Goal: Information Seeking & Learning: Learn about a topic

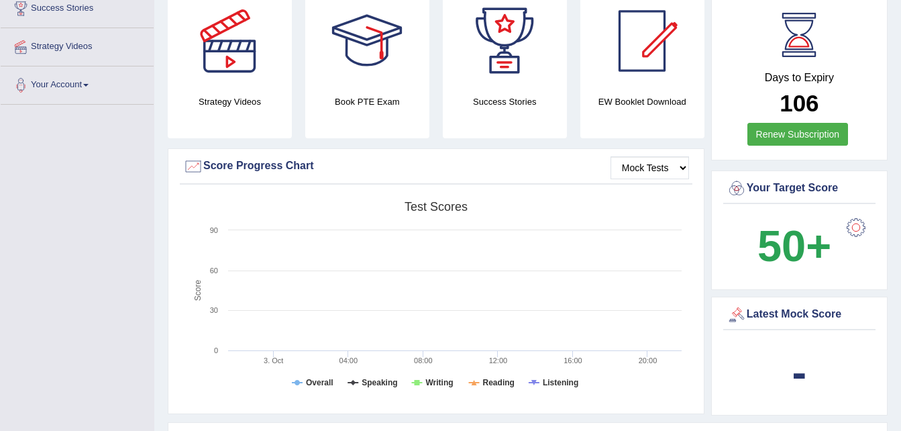
scroll to position [268, 0]
click at [776, 307] on div "Latest Mock Score" at bounding box center [800, 314] width 146 height 20
click at [787, 374] on div "-" at bounding box center [800, 372] width 146 height 64
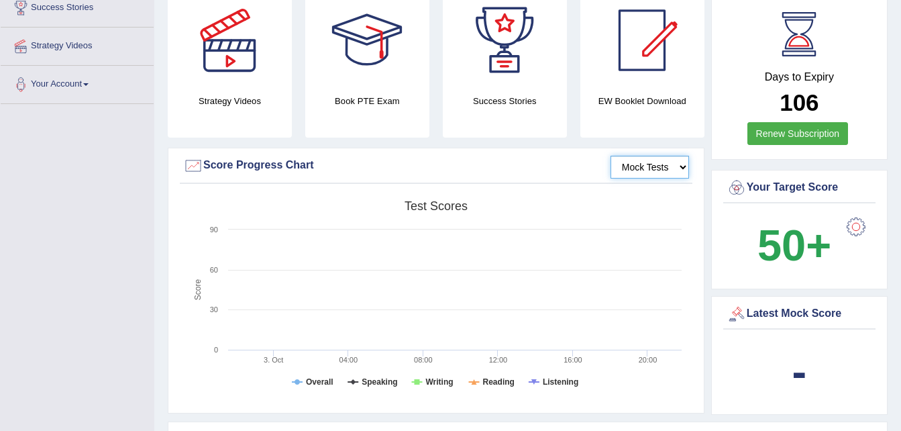
click at [681, 156] on select "Mock Tests" at bounding box center [650, 167] width 79 height 23
click at [611, 156] on select "Mock Tests" at bounding box center [650, 167] width 79 height 23
click at [660, 156] on select "Mock Tests" at bounding box center [650, 167] width 79 height 23
click at [611, 156] on select "Mock Tests" at bounding box center [650, 167] width 79 height 23
click at [409, 264] on rect at bounding box center [435, 298] width 505 height 208
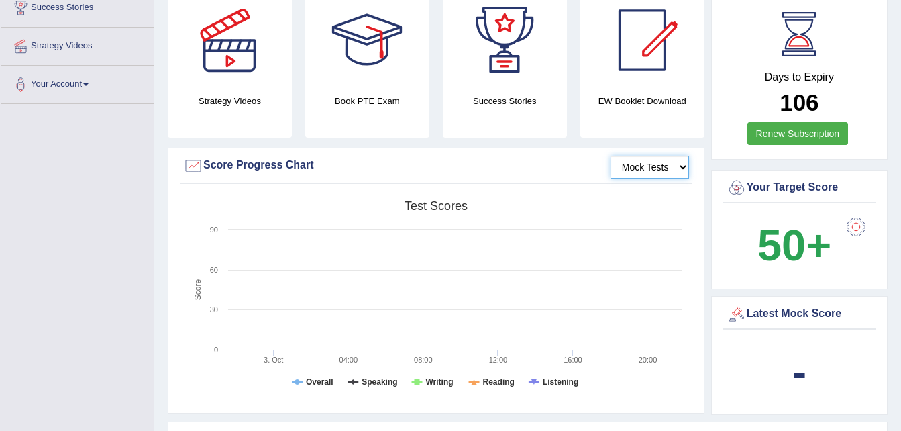
click at [407, 261] on rect at bounding box center [435, 298] width 505 height 208
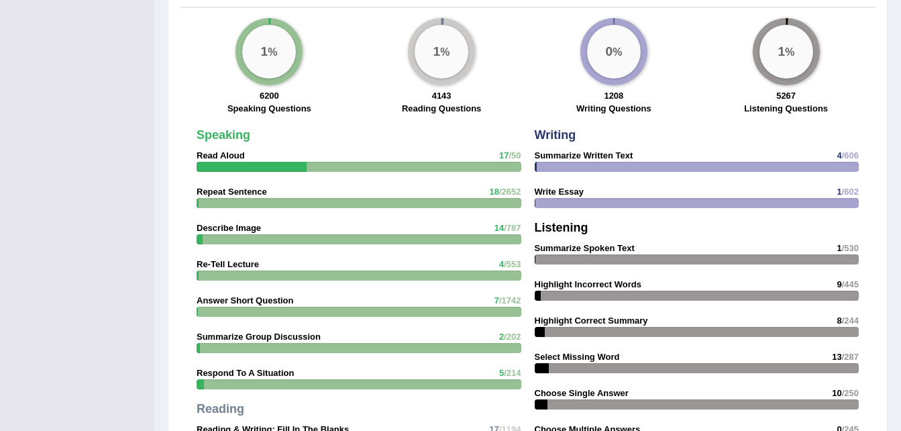
scroll to position [1022, 0]
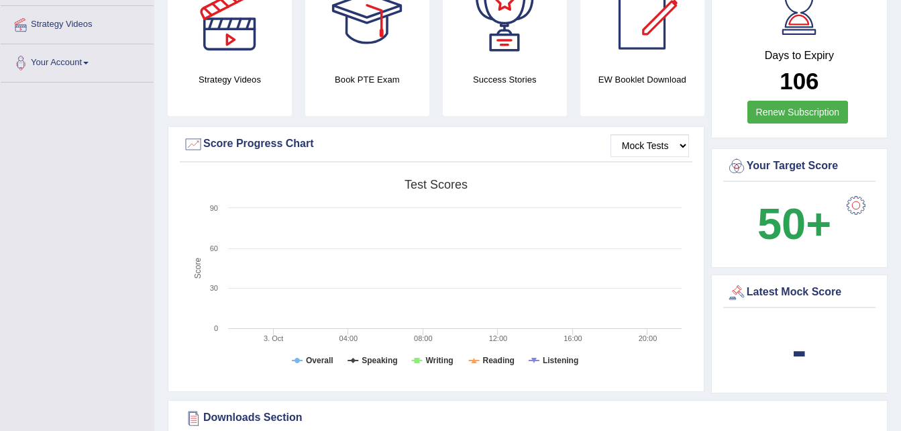
scroll to position [293, 0]
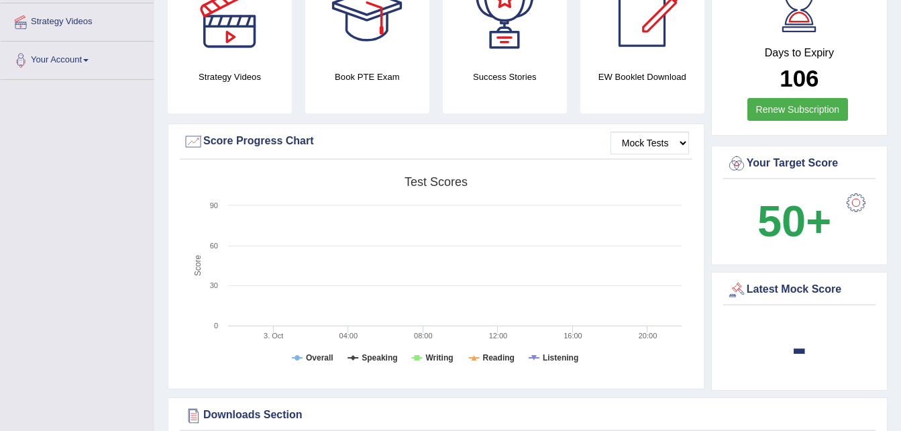
click at [384, 70] on h4 "Book PTE Exam" at bounding box center [367, 77] width 124 height 14
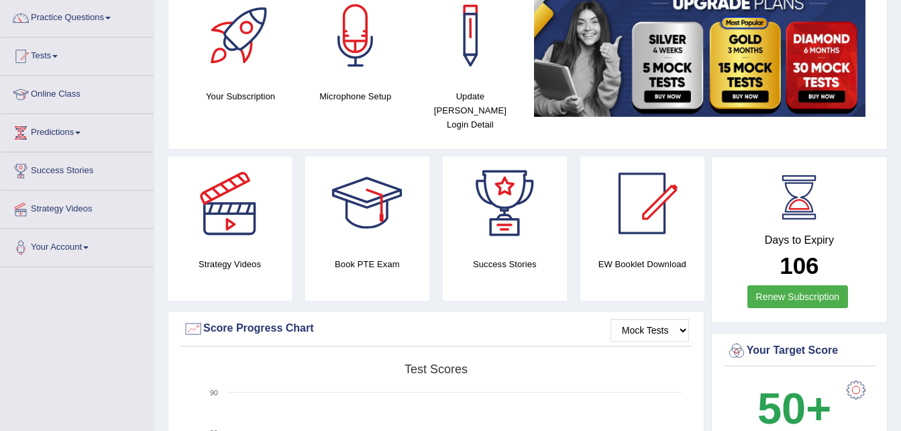
scroll to position [105, 0]
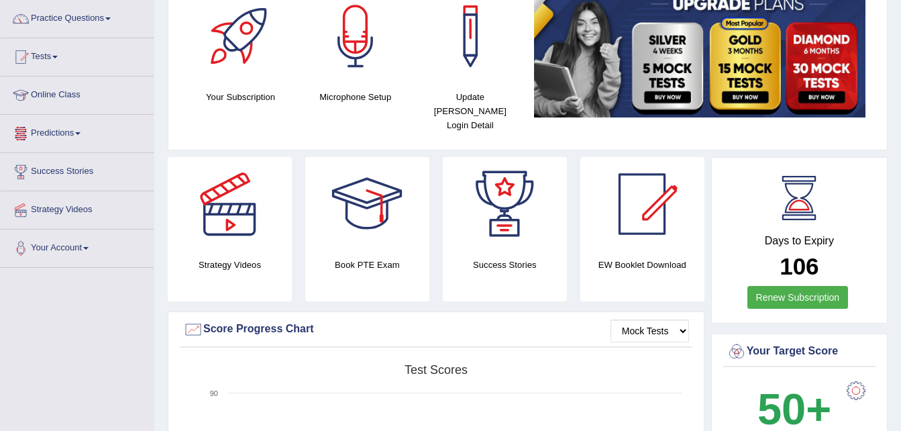
click at [36, 136] on link "Predictions" at bounding box center [77, 132] width 153 height 34
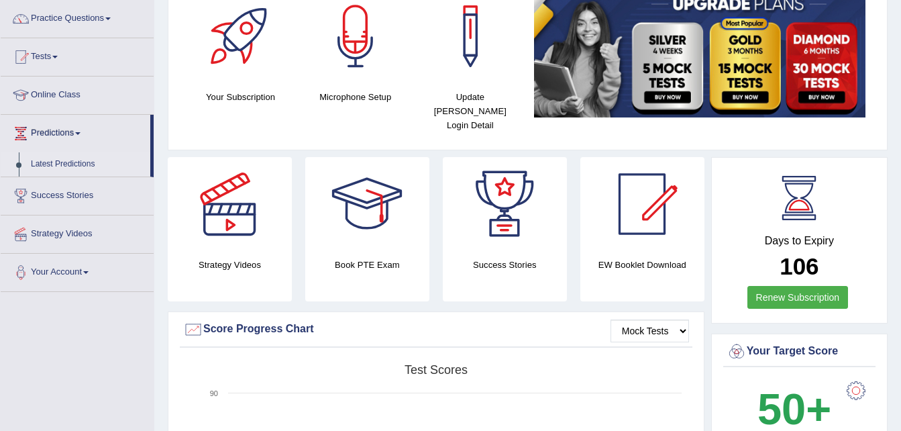
click at [68, 164] on link "Latest Predictions" at bounding box center [88, 164] width 126 height 24
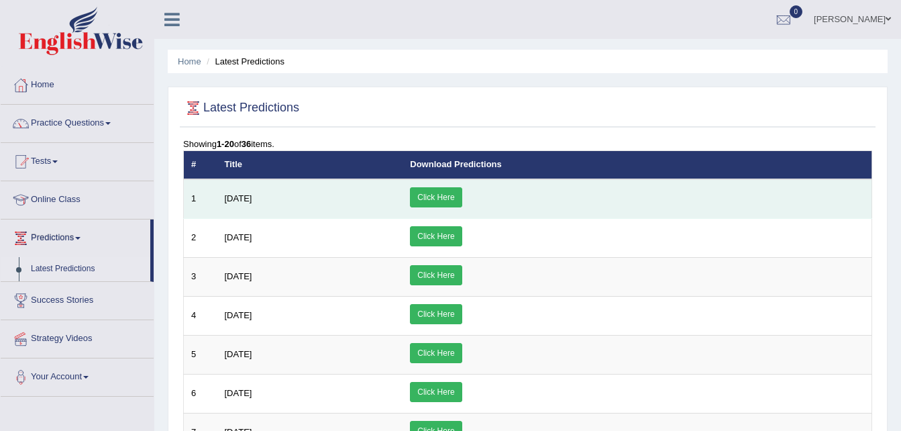
click at [462, 197] on link "Click Here" at bounding box center [436, 197] width 52 height 20
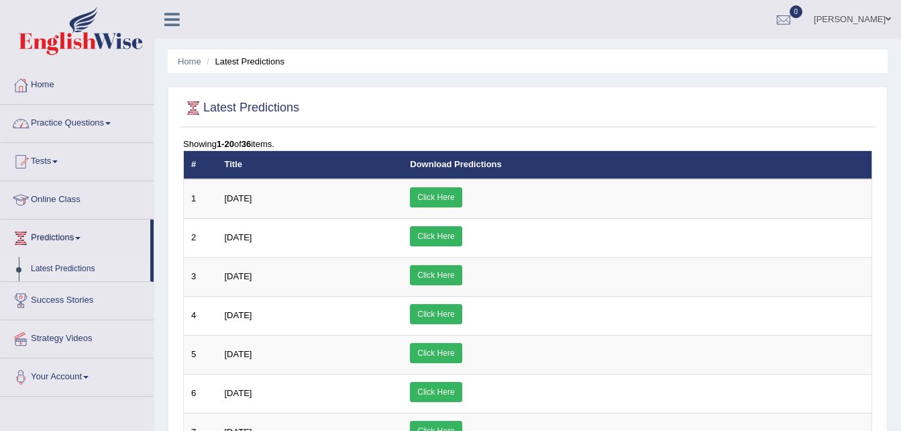
click at [90, 119] on link "Practice Questions" at bounding box center [77, 122] width 153 height 34
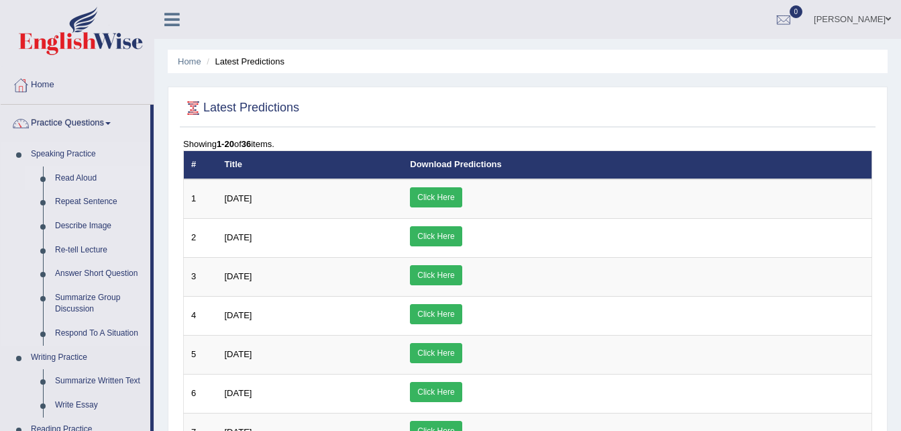
click at [81, 177] on link "Read Aloud" at bounding box center [99, 178] width 101 height 24
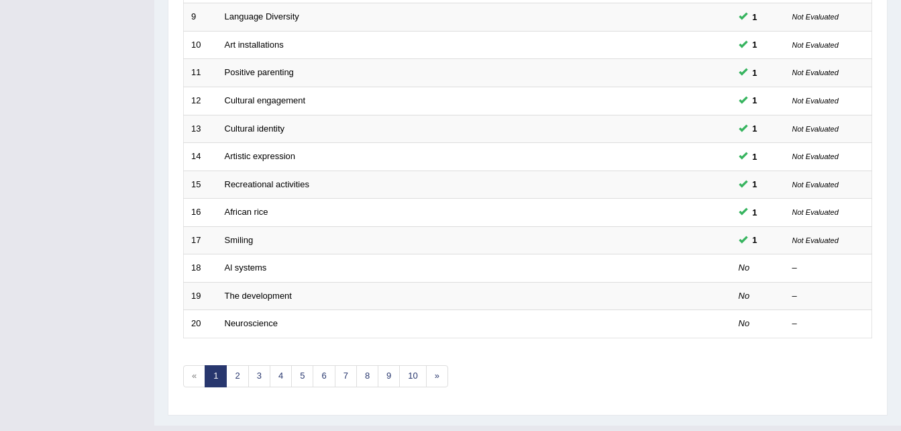
scroll to position [458, 0]
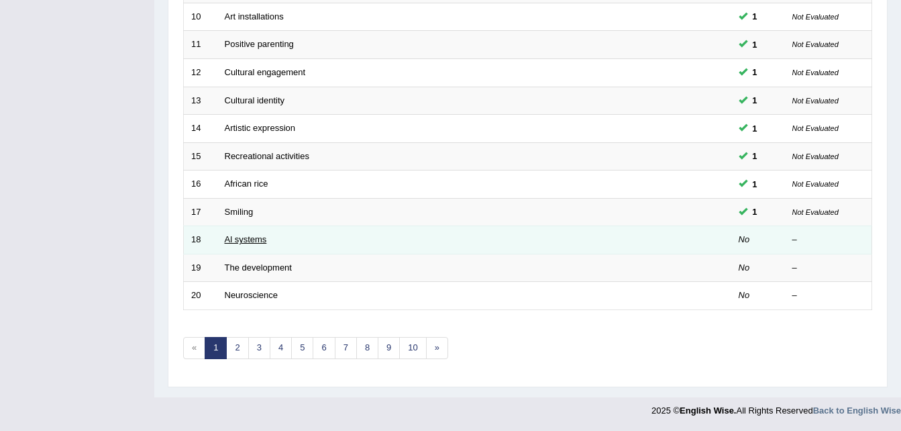
click at [264, 234] on link "Al systems" at bounding box center [246, 239] width 42 height 10
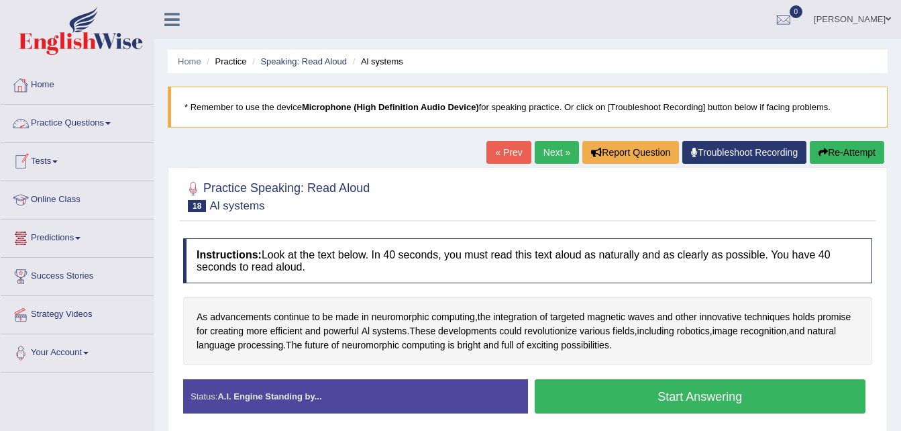
click at [29, 85] on div at bounding box center [21, 85] width 20 height 20
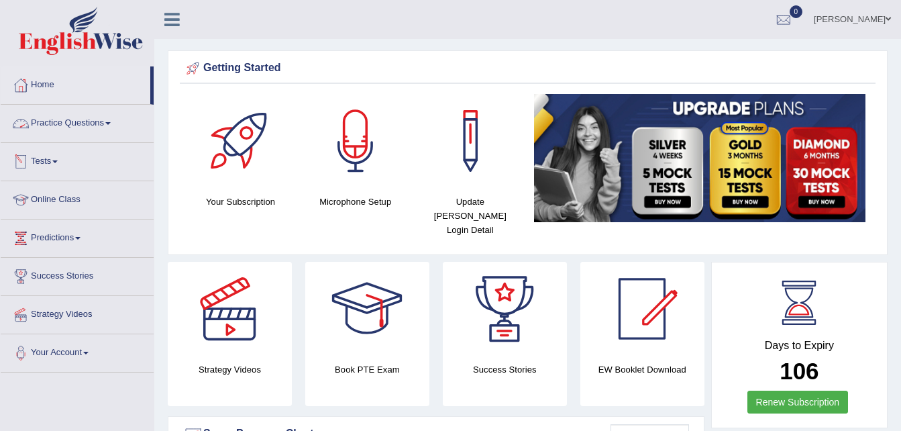
click at [85, 126] on link "Practice Questions" at bounding box center [77, 122] width 153 height 34
click at [85, 126] on link "Practice Questions" at bounding box center [76, 122] width 150 height 34
click at [92, 126] on link "Practice Questions" at bounding box center [77, 122] width 153 height 34
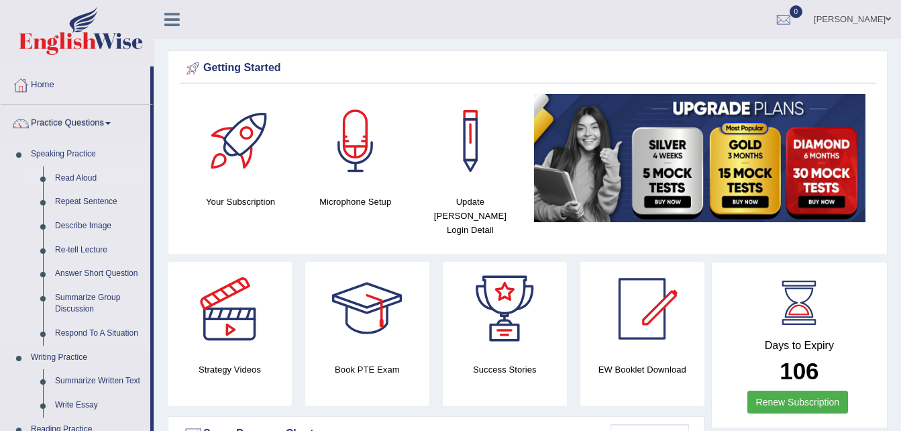
click at [76, 177] on link "Read Aloud" at bounding box center [99, 178] width 101 height 24
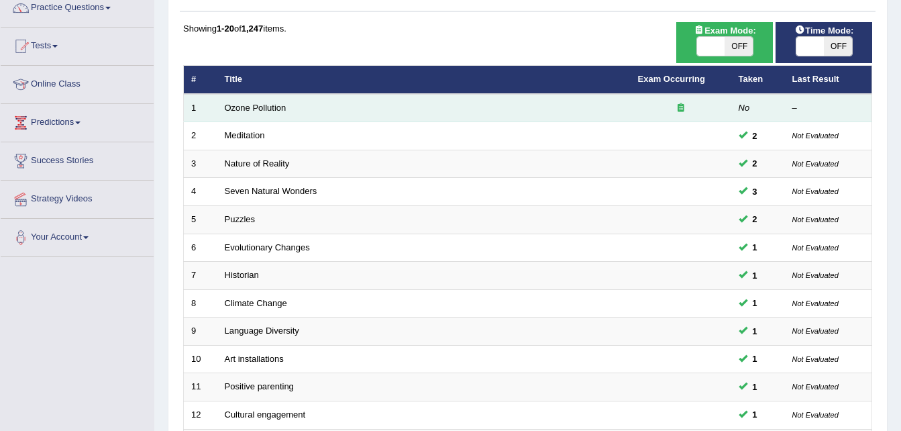
scroll to position [134, 0]
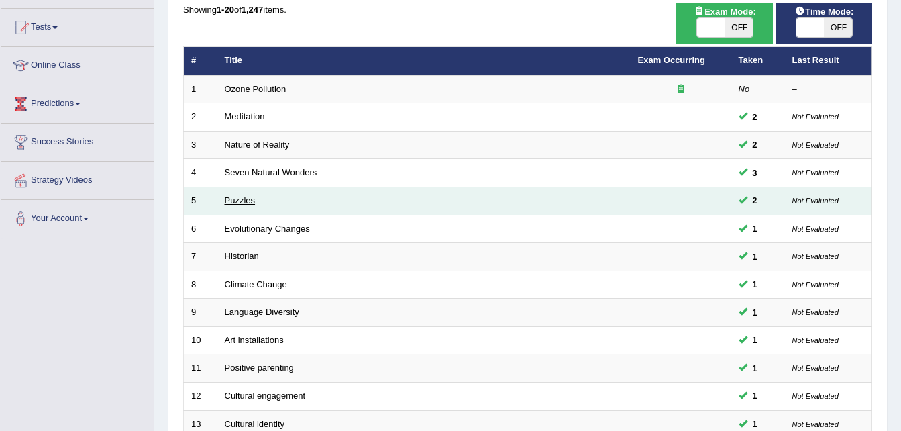
click at [238, 199] on link "Puzzles" at bounding box center [240, 200] width 31 height 10
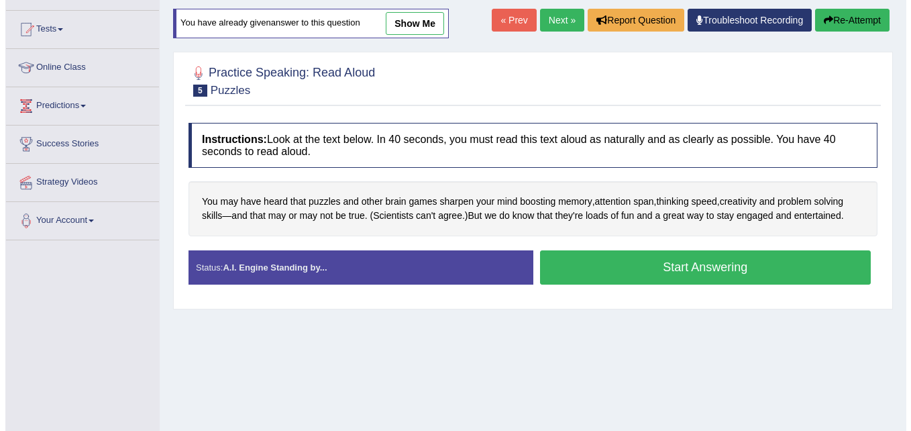
scroll to position [134, 0]
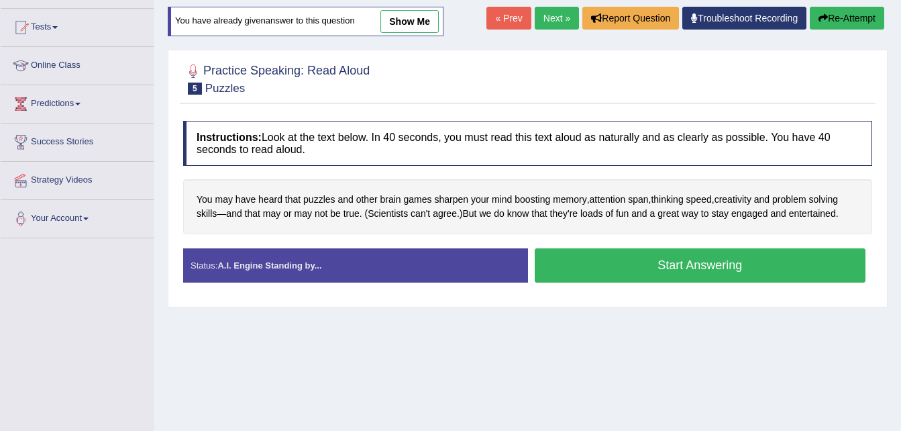
click at [691, 255] on button "Start Answering" at bounding box center [701, 265] width 332 height 34
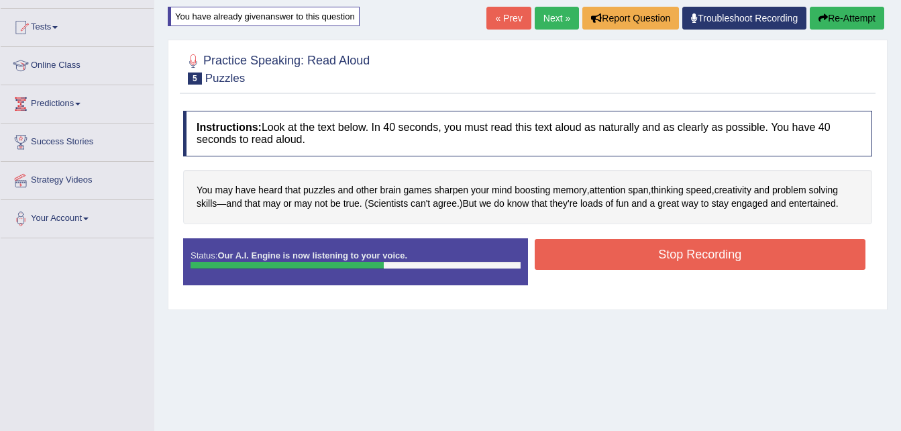
click at [691, 255] on button "Stop Recording" at bounding box center [701, 254] width 332 height 31
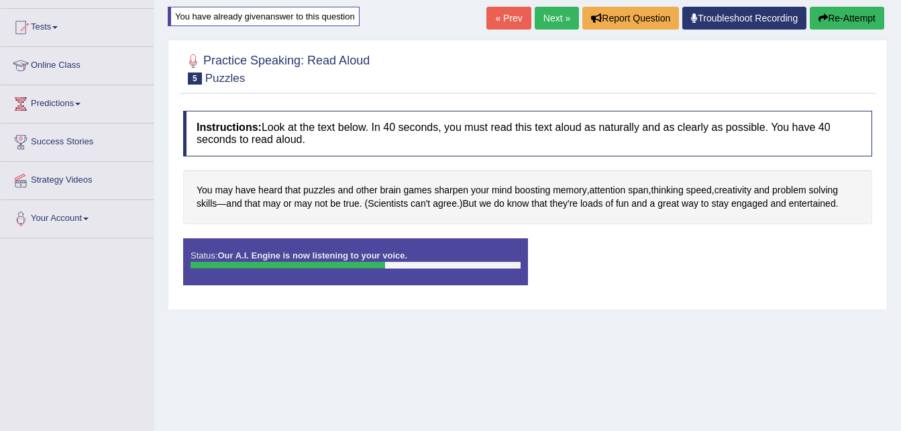
click at [691, 255] on div "Status: Our A.I. Engine is now listening to your voice. Start Answering Stop Re…" at bounding box center [527, 268] width 689 height 60
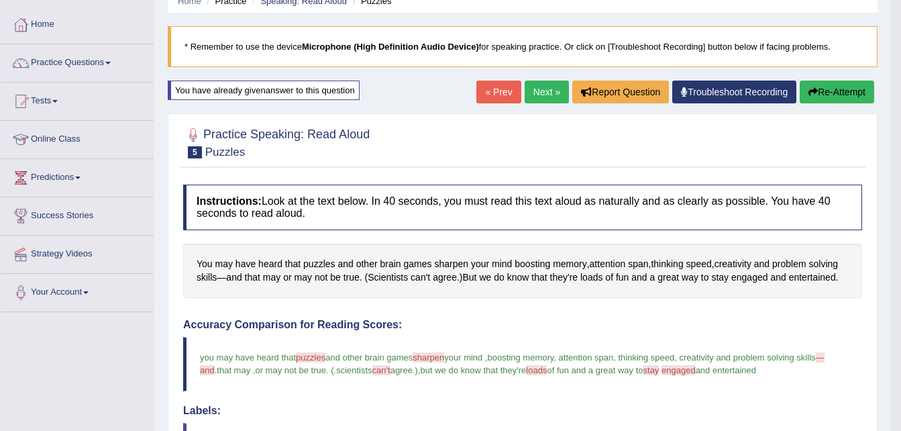
scroll to position [54, 0]
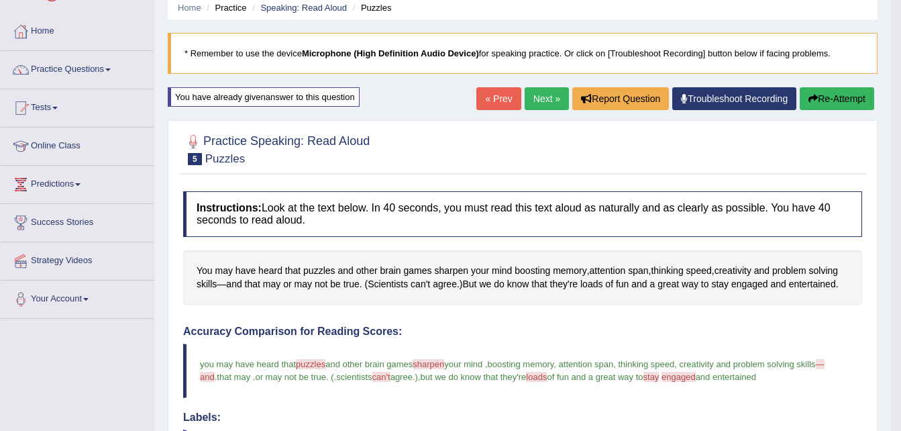
click at [552, 98] on link "Next »" at bounding box center [547, 98] width 44 height 23
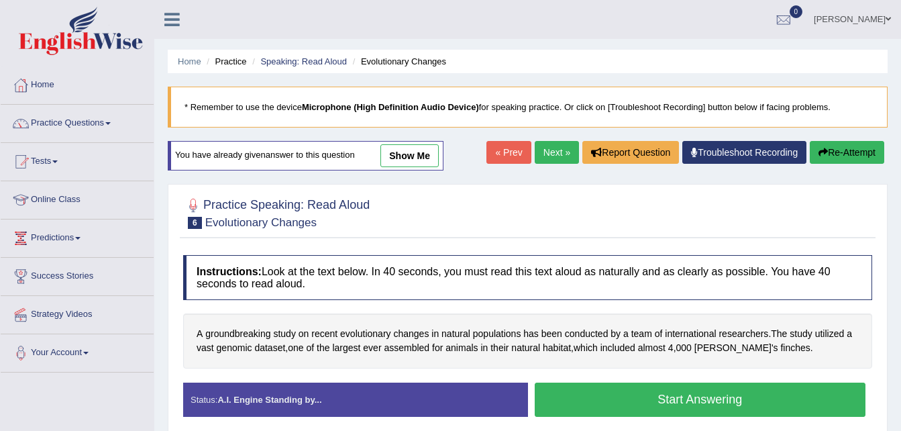
click at [654, 405] on button "Start Answering" at bounding box center [701, 400] width 332 height 34
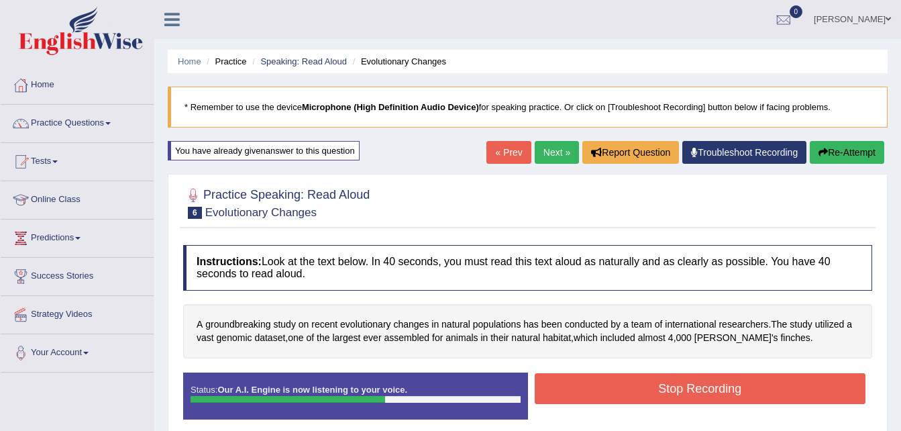
click at [662, 393] on button "Stop Recording" at bounding box center [701, 388] width 332 height 31
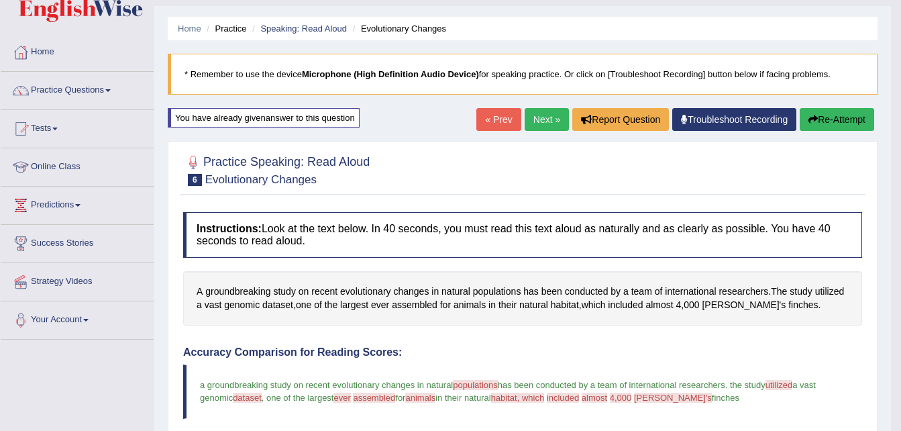
scroll to position [27, 0]
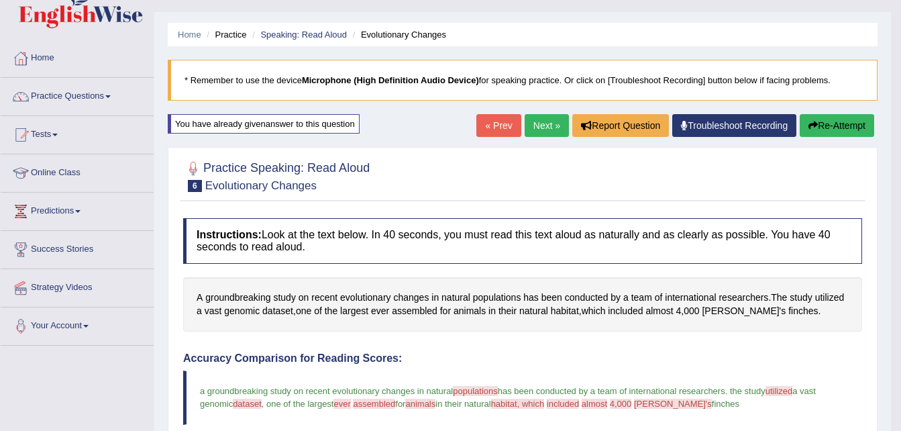
click at [539, 127] on link "Next »" at bounding box center [547, 125] width 44 height 23
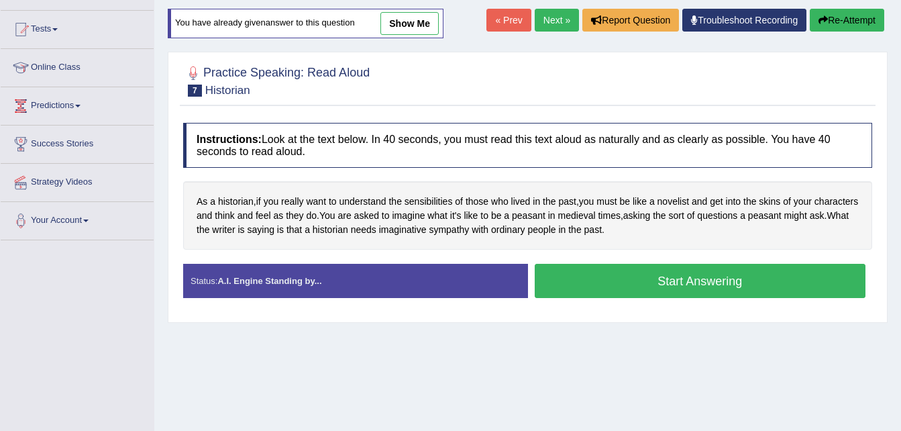
scroll to position [134, 0]
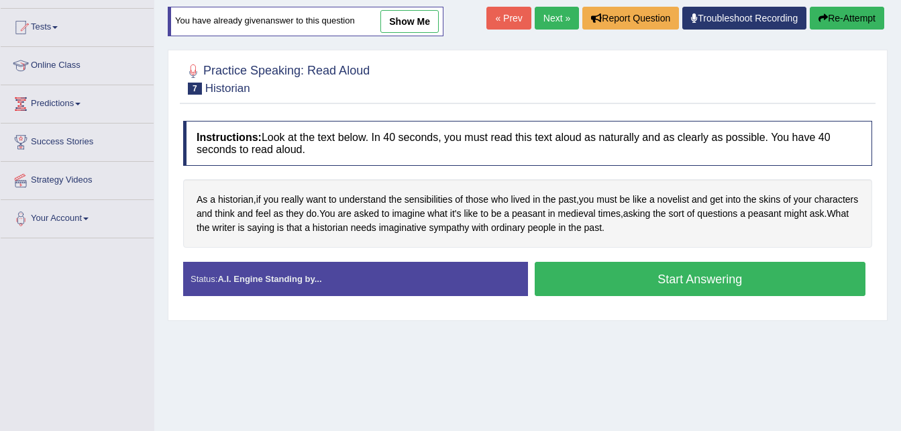
click at [707, 283] on button "Start Answering" at bounding box center [701, 279] width 332 height 34
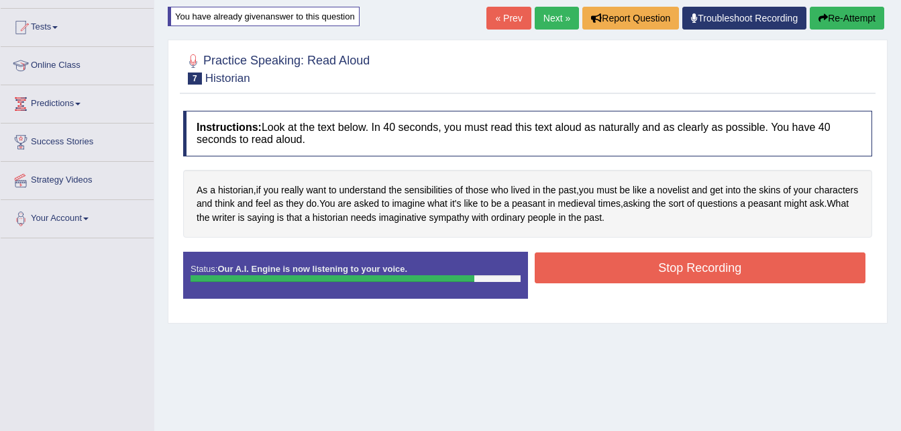
click at [687, 268] on button "Stop Recording" at bounding box center [701, 267] width 332 height 31
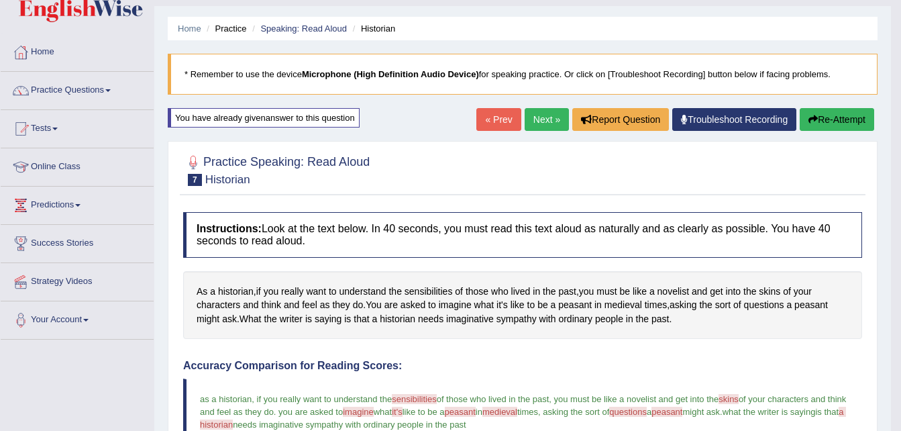
scroll to position [27, 0]
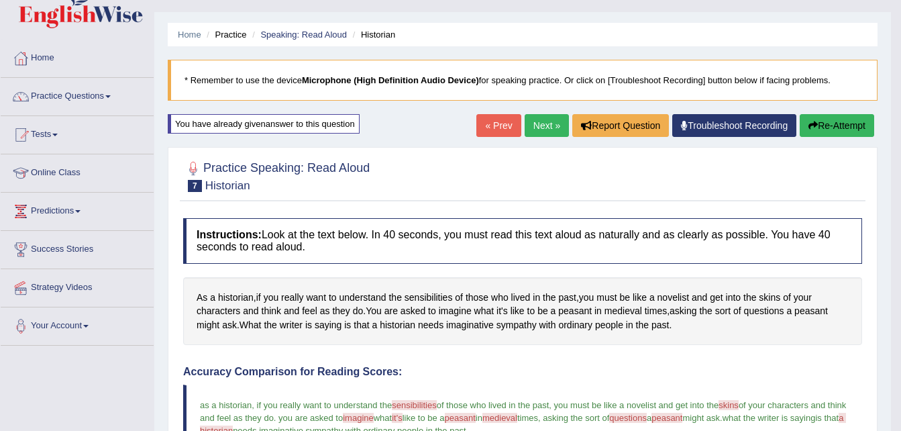
click at [541, 130] on link "Next »" at bounding box center [547, 125] width 44 height 23
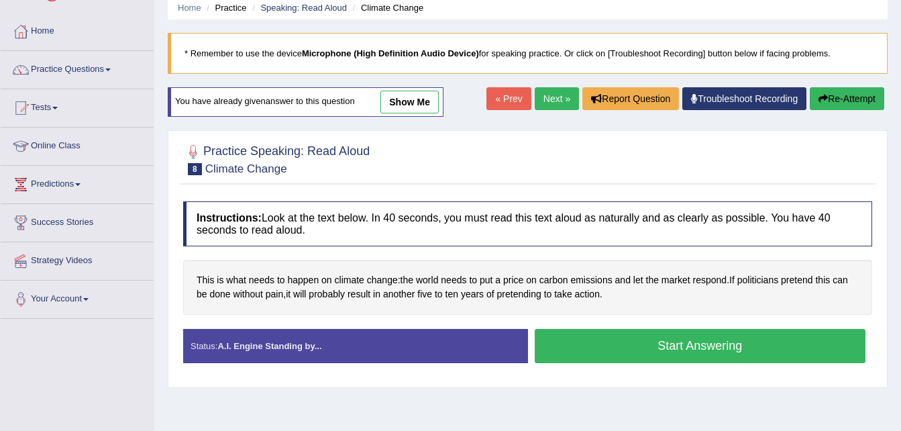
scroll to position [81, 0]
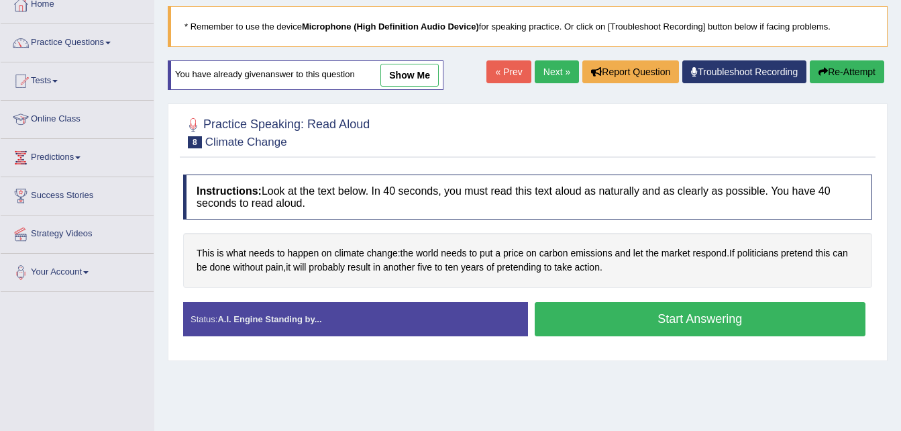
click at [675, 321] on button "Start Answering" at bounding box center [701, 319] width 332 height 34
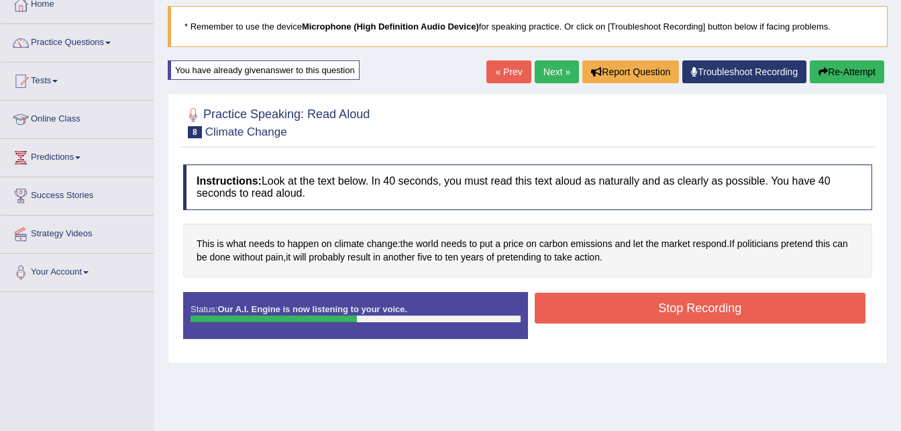
click at [670, 310] on button "Stop Recording" at bounding box center [701, 308] width 332 height 31
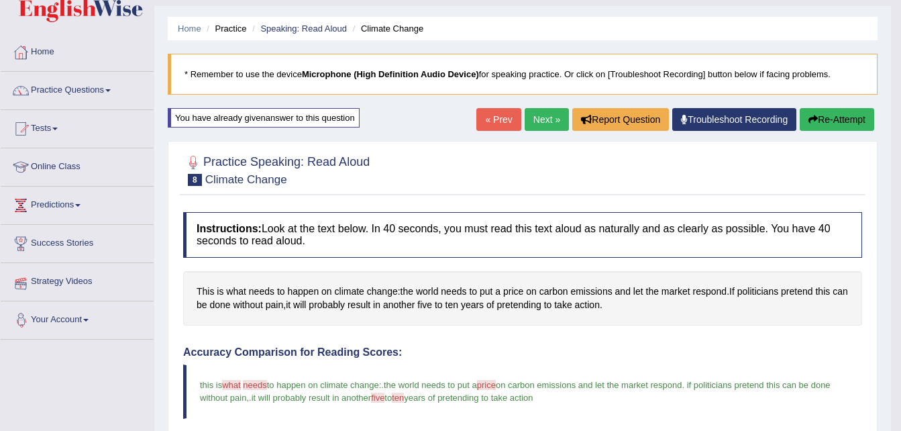
scroll to position [0, 0]
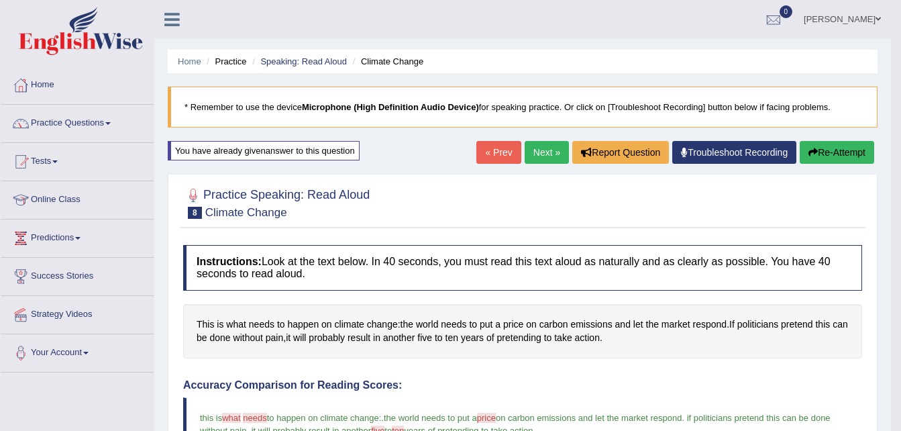
click at [70, 124] on link "Practice Questions" at bounding box center [77, 122] width 153 height 34
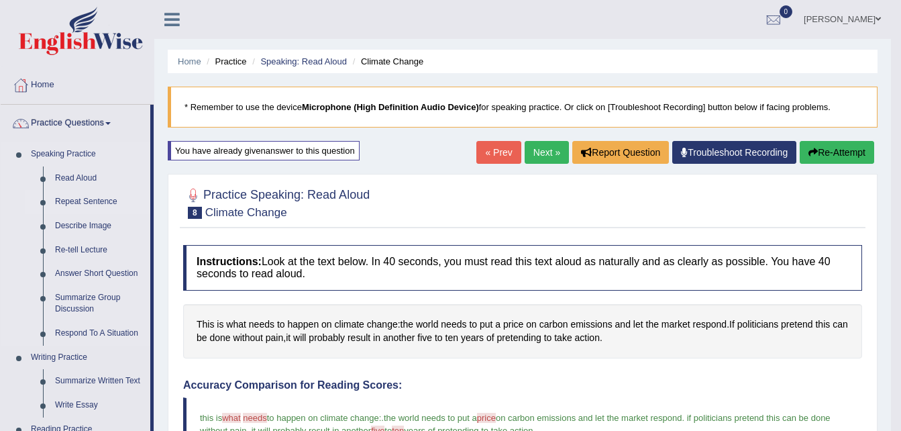
click at [85, 201] on link "Repeat Sentence" at bounding box center [99, 202] width 101 height 24
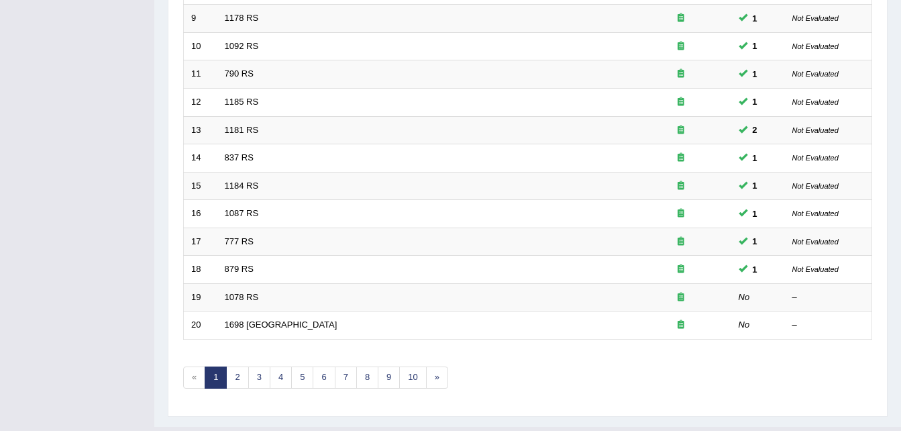
scroll to position [430, 0]
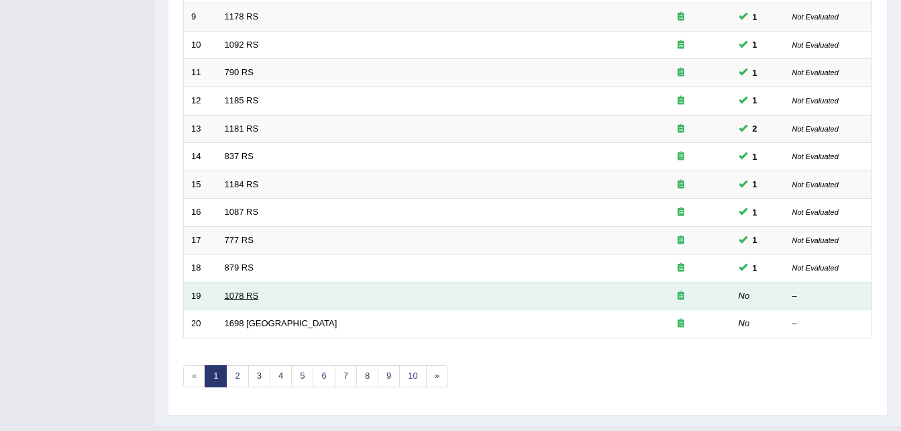
click at [240, 295] on link "1078 RS" at bounding box center [242, 296] width 34 height 10
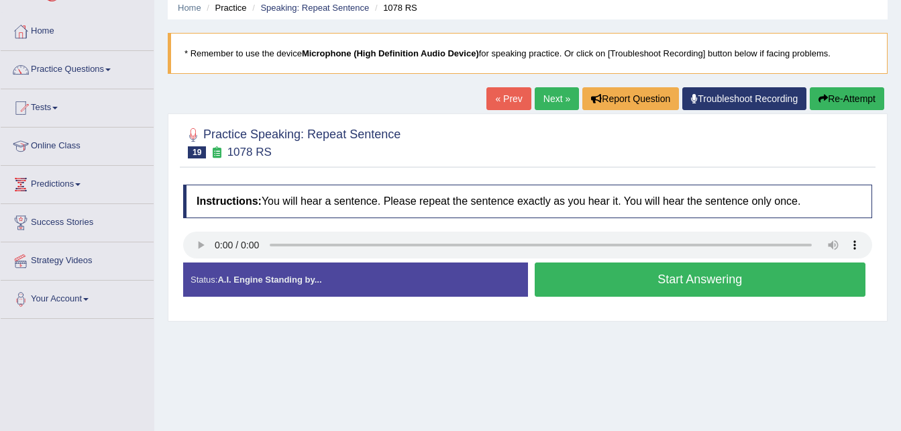
scroll to position [81, 0]
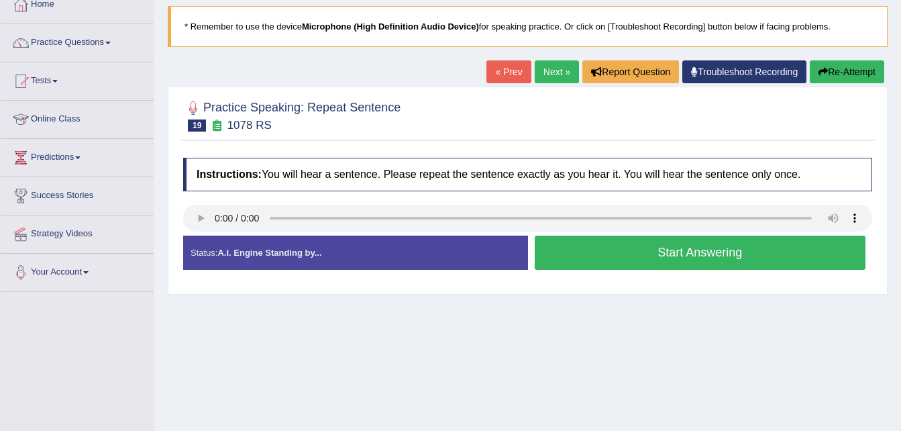
click at [581, 248] on button "Start Answering" at bounding box center [701, 253] width 332 height 34
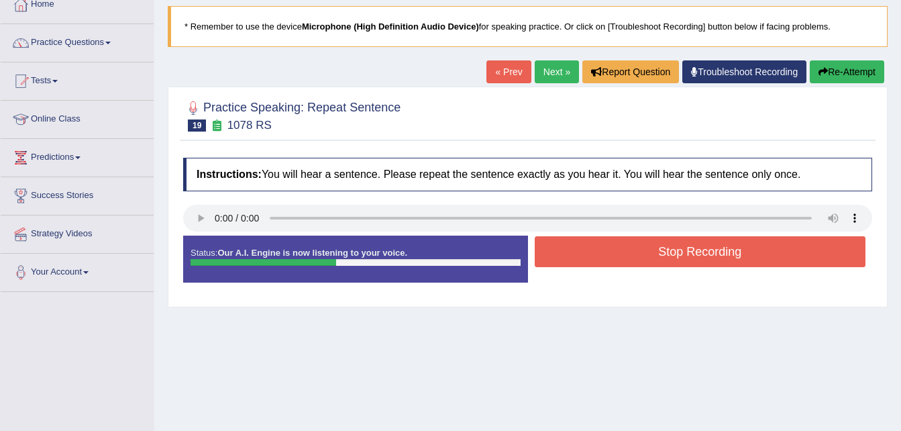
click at [731, 258] on button "Stop Recording" at bounding box center [701, 251] width 332 height 31
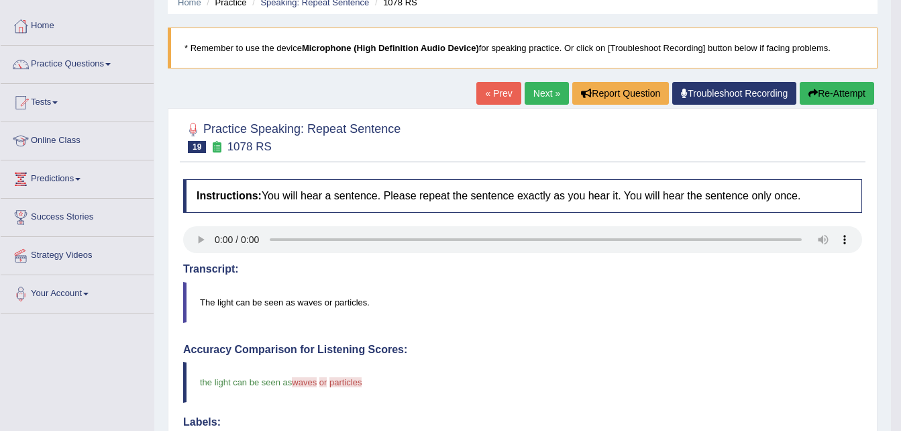
scroll to position [54, 0]
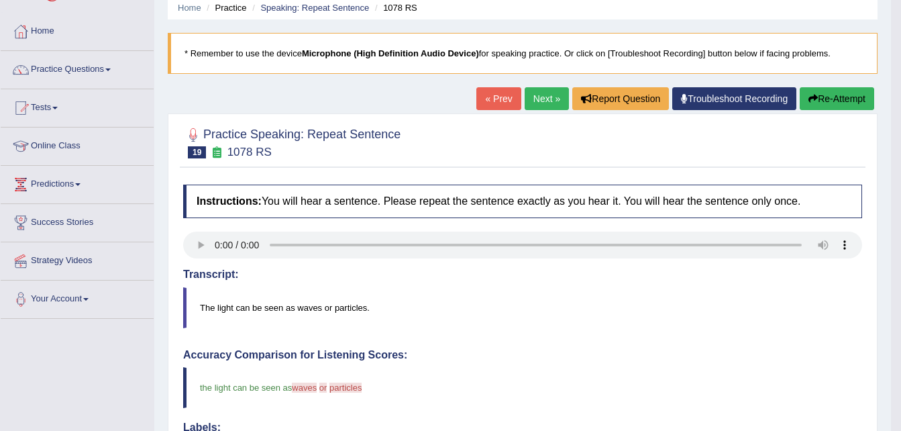
click at [548, 103] on link "Next »" at bounding box center [547, 98] width 44 height 23
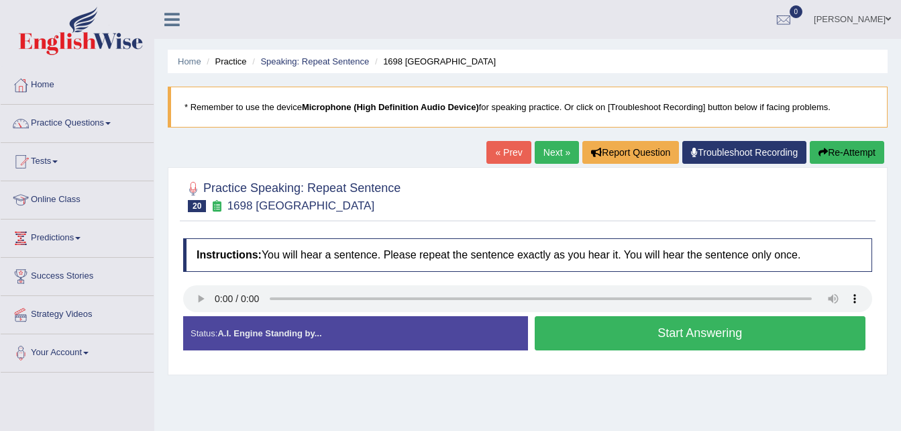
click at [615, 331] on button "Start Answering" at bounding box center [701, 333] width 332 height 34
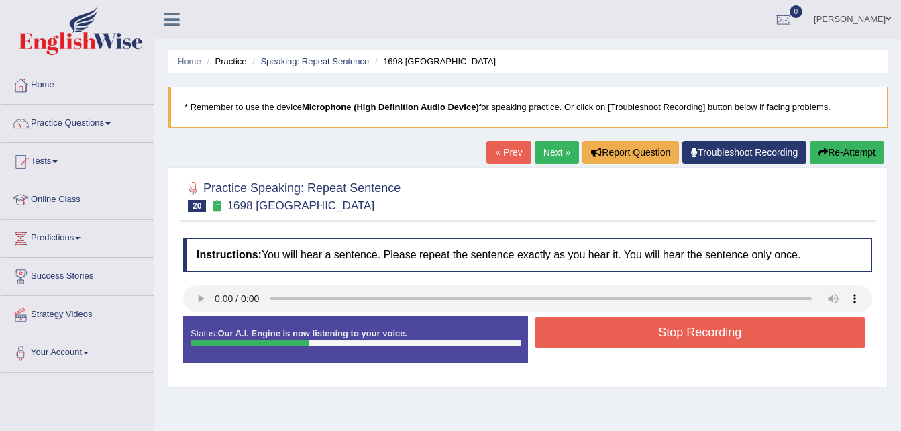
click at [615, 331] on button "Stop Recording" at bounding box center [701, 332] width 332 height 31
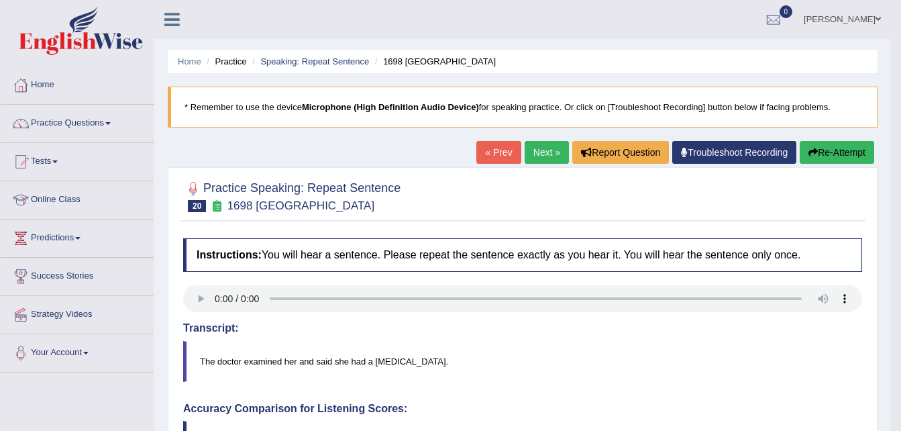
click at [554, 149] on link "Next »" at bounding box center [547, 152] width 44 height 23
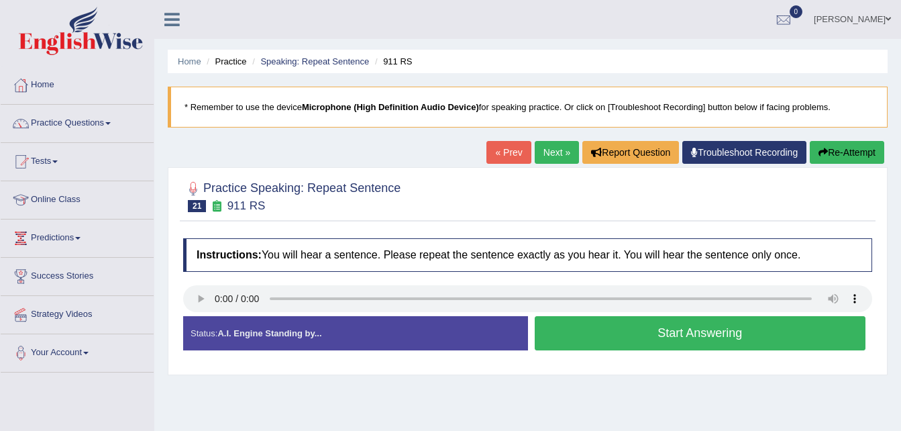
click at [697, 334] on button "Start Answering" at bounding box center [701, 333] width 332 height 34
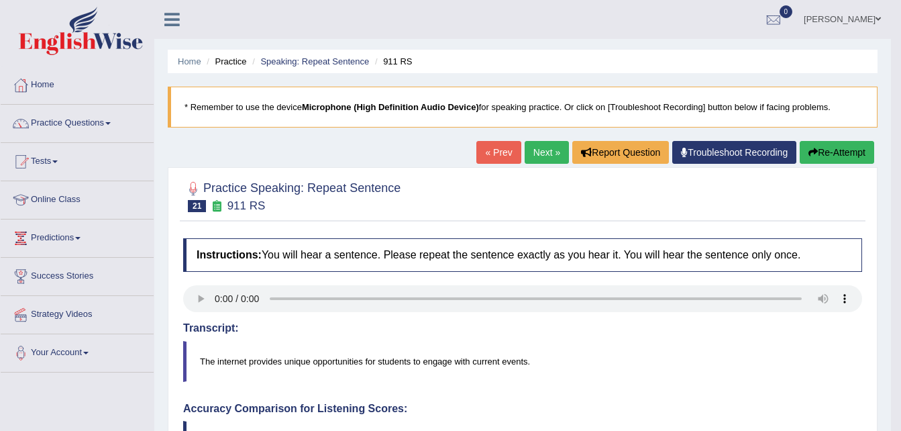
click at [540, 156] on link "Next »" at bounding box center [547, 152] width 44 height 23
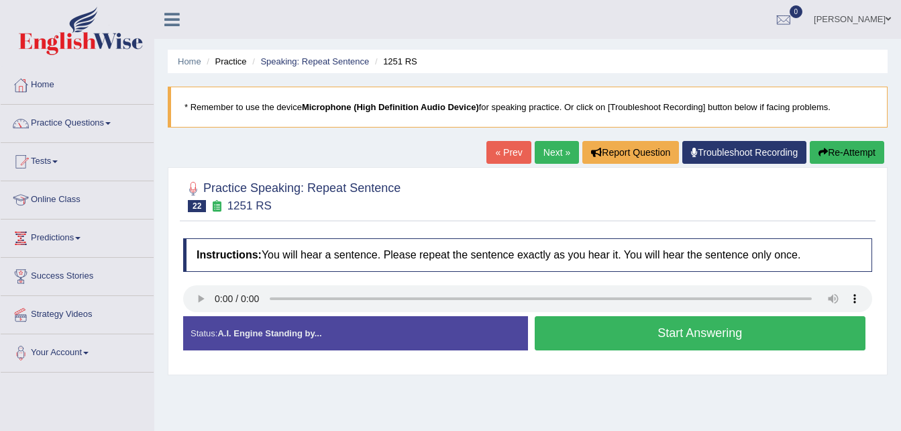
click at [630, 332] on button "Start Answering" at bounding box center [701, 333] width 332 height 34
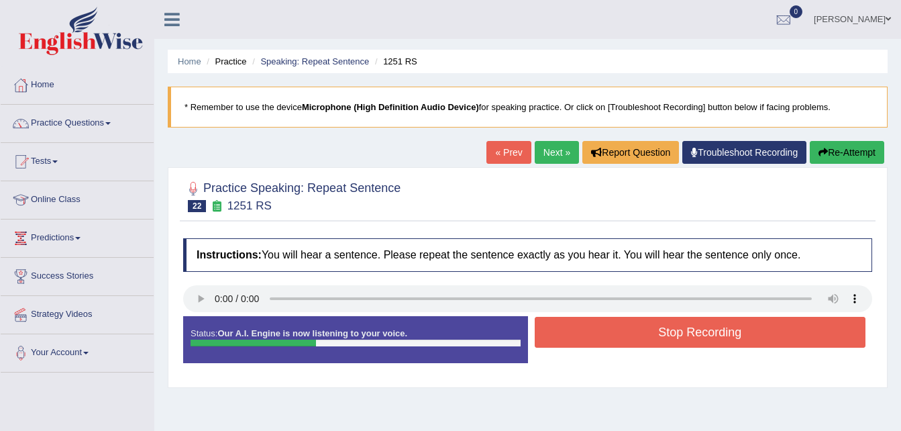
click at [638, 332] on button "Stop Recording" at bounding box center [701, 332] width 332 height 31
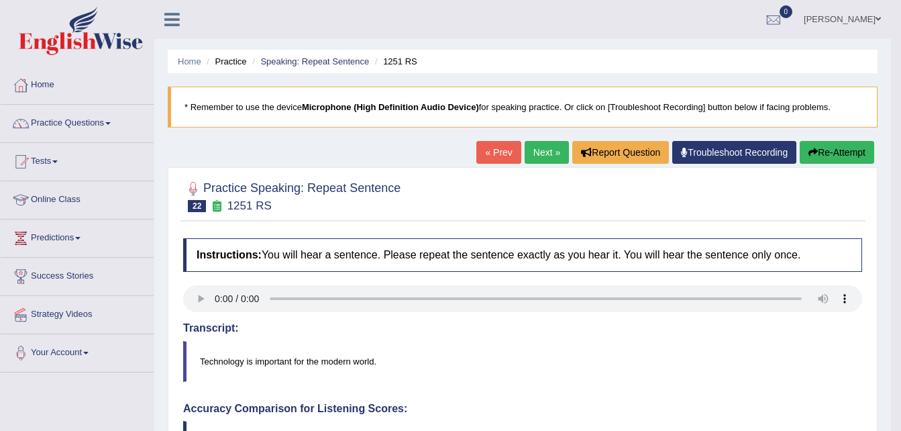
click at [532, 152] on link "Next »" at bounding box center [547, 152] width 44 height 23
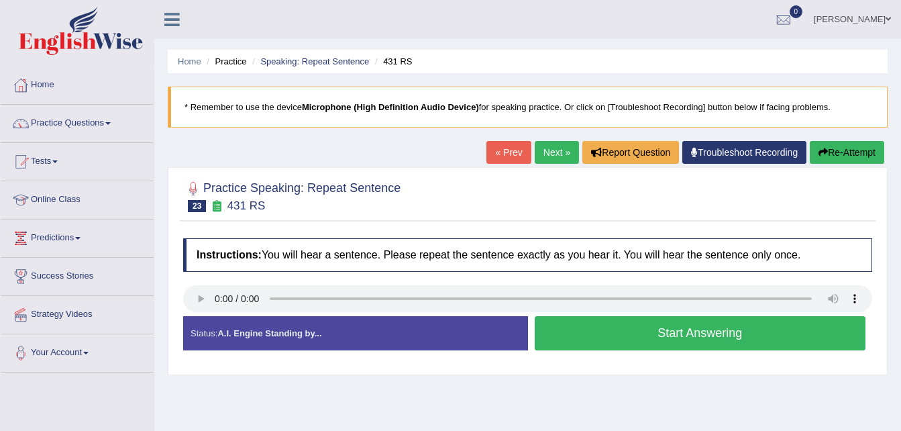
click at [626, 334] on button "Start Answering" at bounding box center [701, 333] width 332 height 34
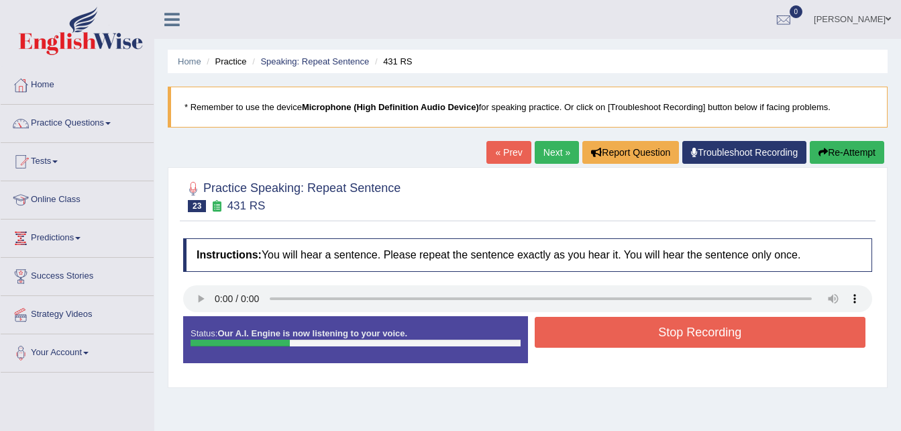
click at [626, 334] on button "Stop Recording" at bounding box center [701, 332] width 332 height 31
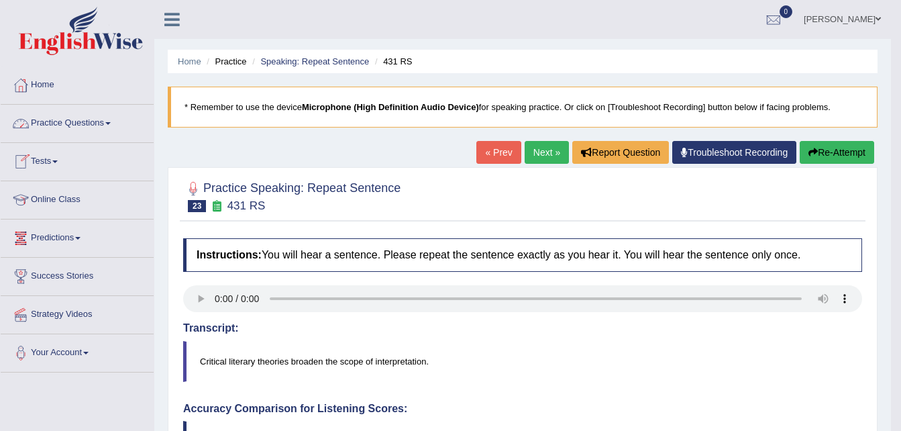
click at [83, 121] on link "Practice Questions" at bounding box center [77, 122] width 153 height 34
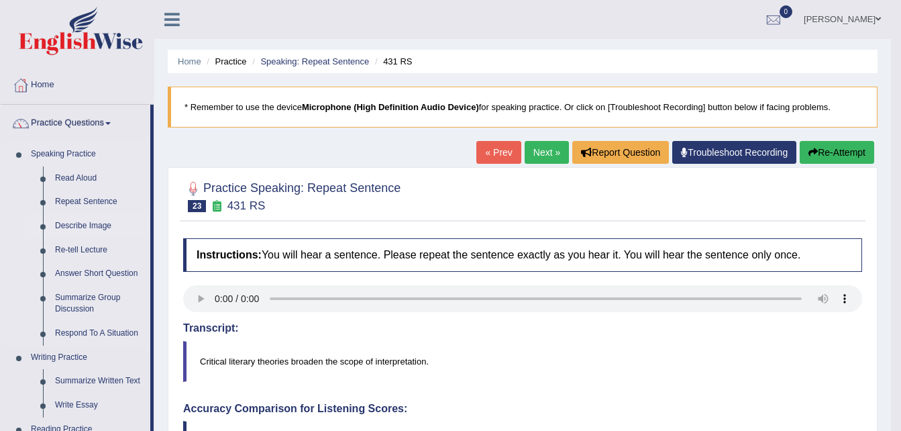
click at [63, 223] on link "Describe Image" at bounding box center [99, 226] width 101 height 24
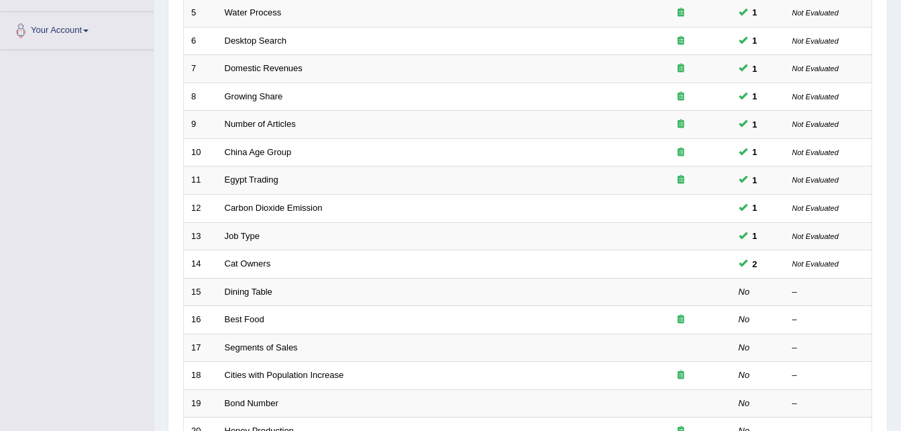
scroll to position [349, 0]
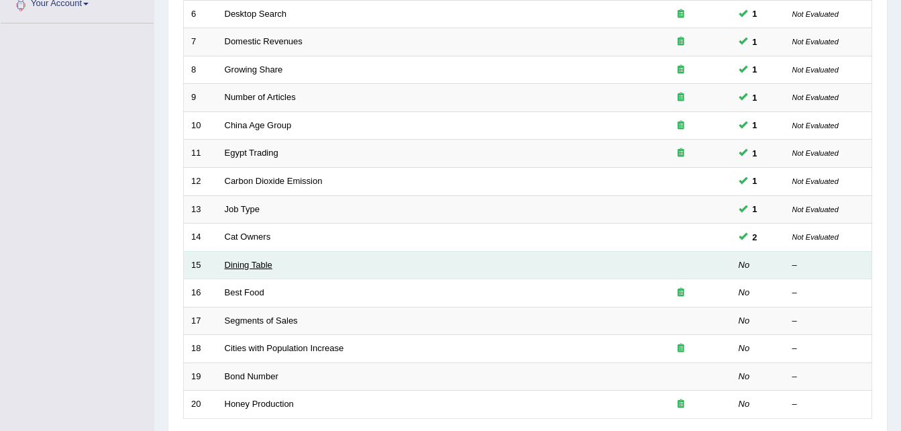
click at [253, 262] on link "Dining Table" at bounding box center [249, 265] width 48 height 10
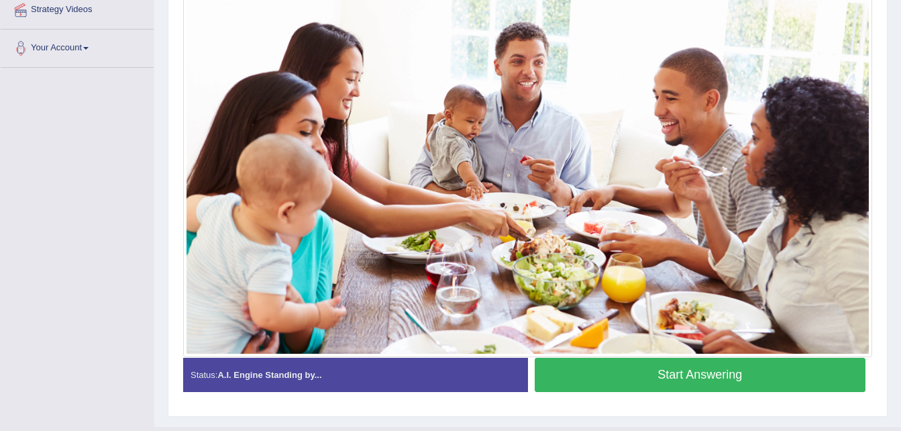
scroll to position [307, 0]
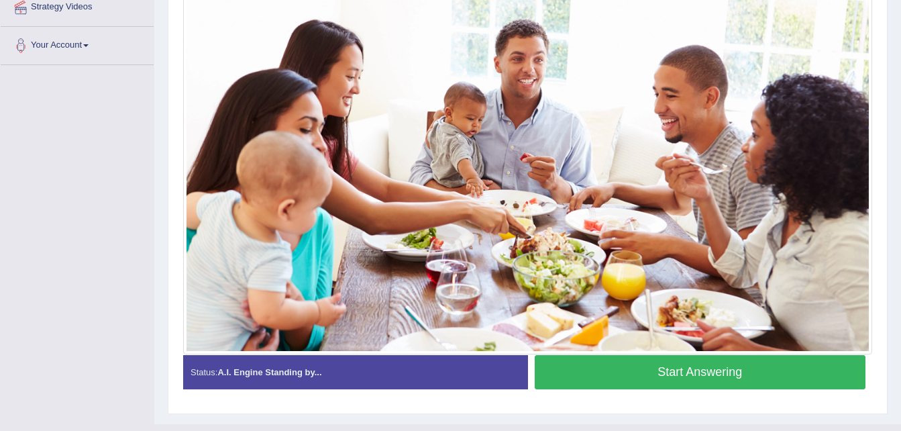
click at [609, 367] on button "Start Answering" at bounding box center [701, 372] width 332 height 34
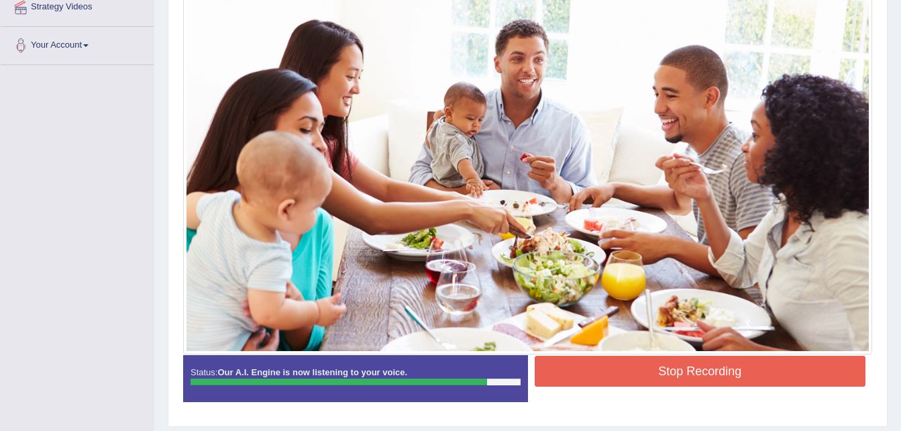
click at [675, 370] on button "Stop Recording" at bounding box center [701, 371] width 332 height 31
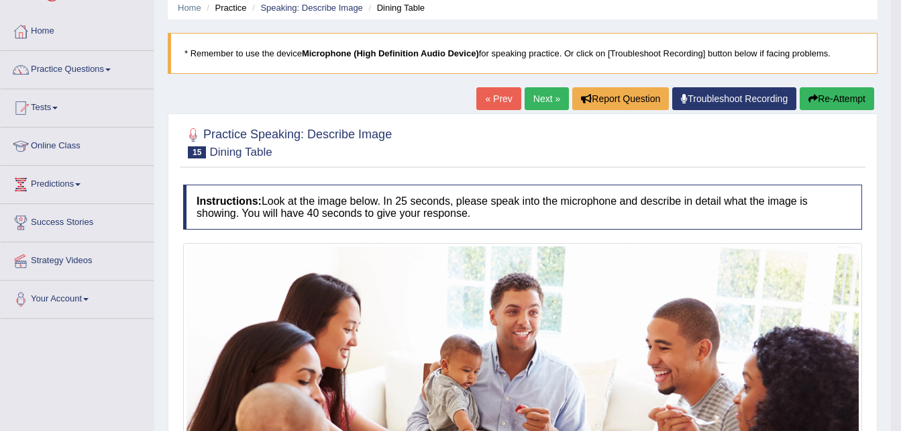
scroll to position [39, 0]
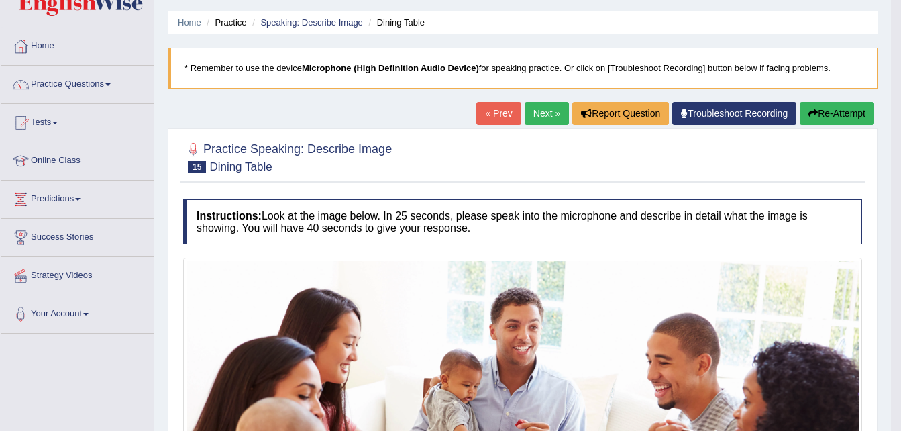
click at [541, 111] on link "Next »" at bounding box center [547, 113] width 44 height 23
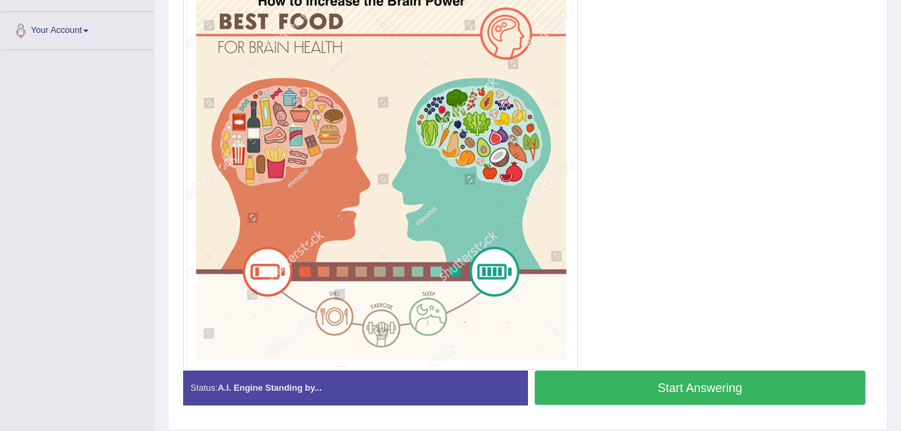
scroll to position [295, 0]
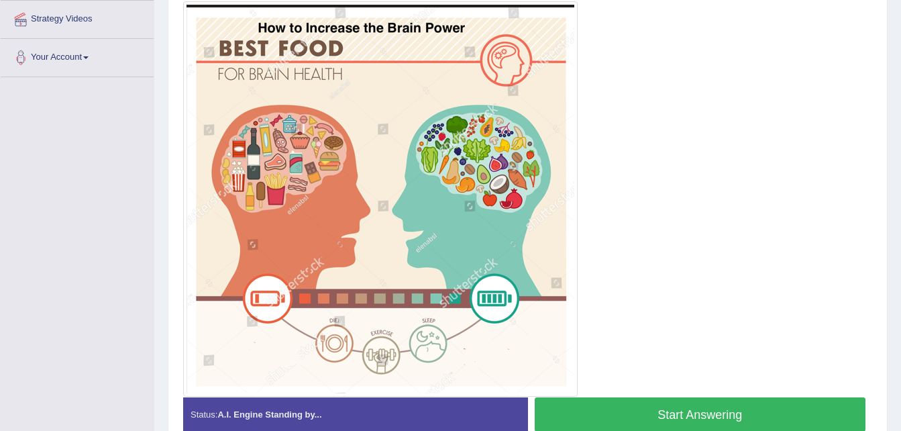
click at [665, 413] on button "Start Answering" at bounding box center [701, 414] width 332 height 34
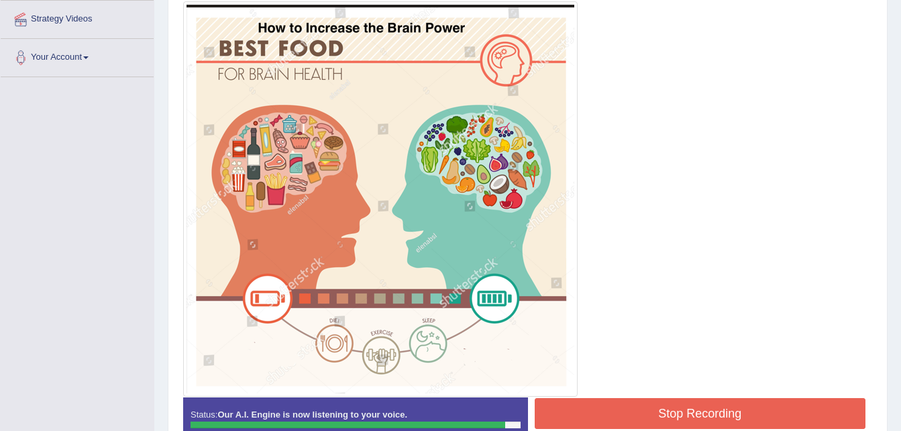
click at [665, 413] on button "Stop Recording" at bounding box center [701, 413] width 332 height 31
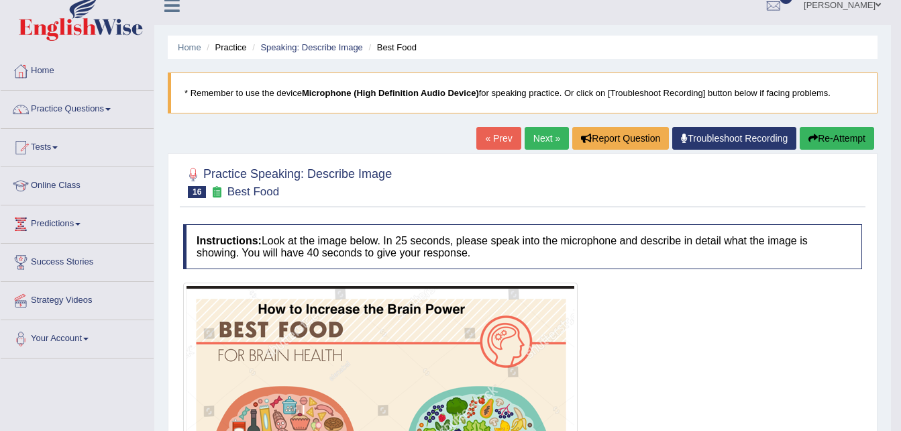
scroll to position [0, 0]
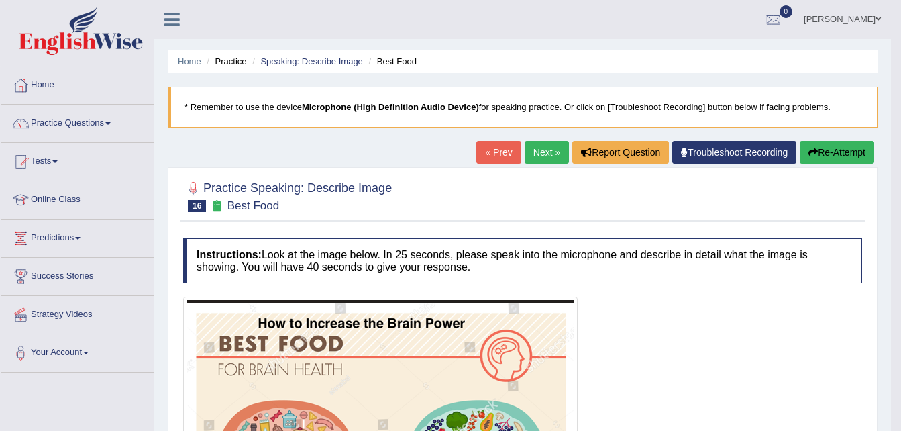
click at [532, 159] on link "Next »" at bounding box center [547, 152] width 44 height 23
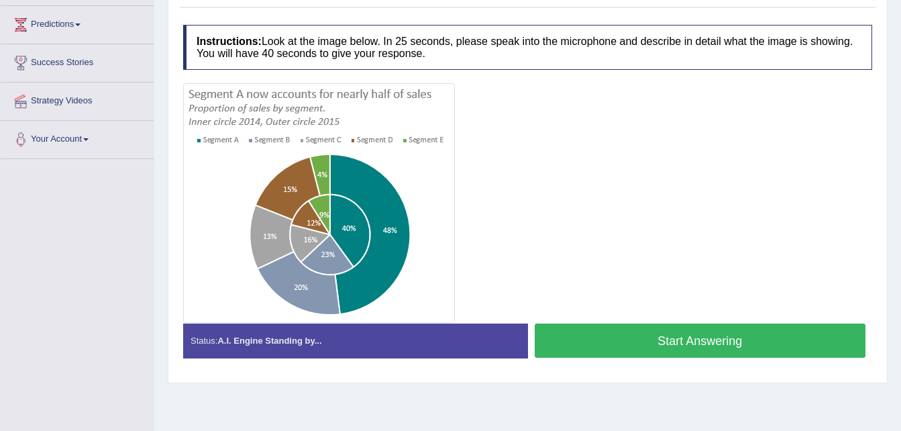
scroll to position [215, 0]
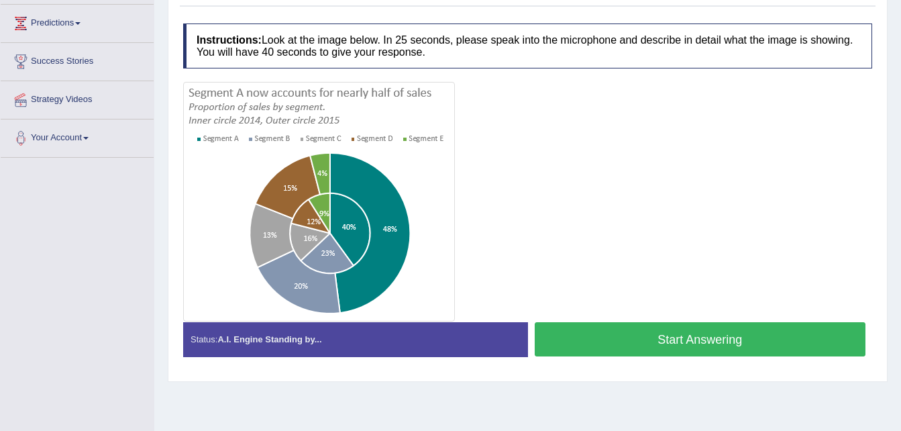
click at [693, 335] on button "Start Answering" at bounding box center [701, 339] width 332 height 34
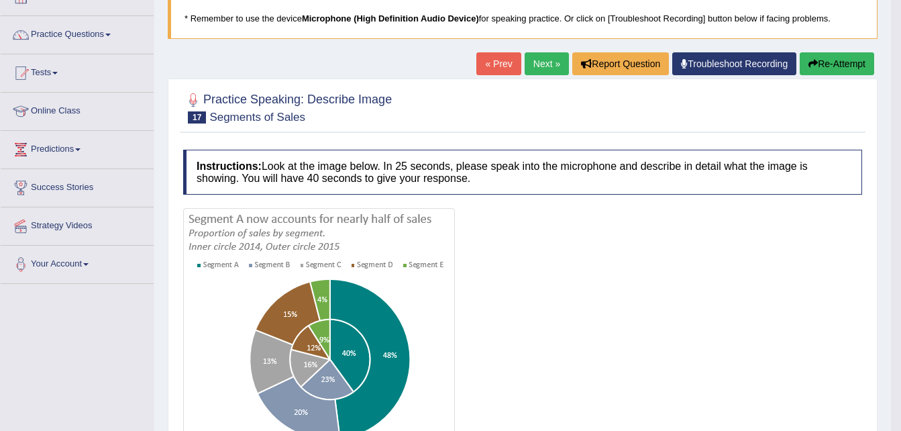
scroll to position [33, 0]
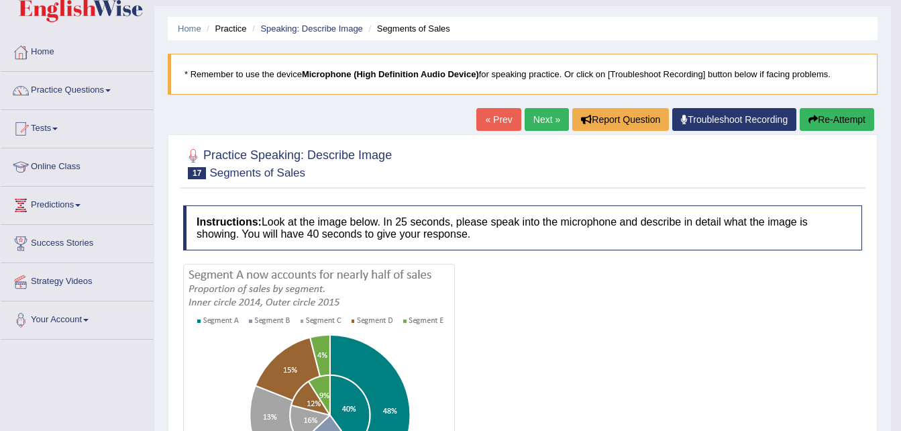
click at [538, 116] on link "Next »" at bounding box center [547, 119] width 44 height 23
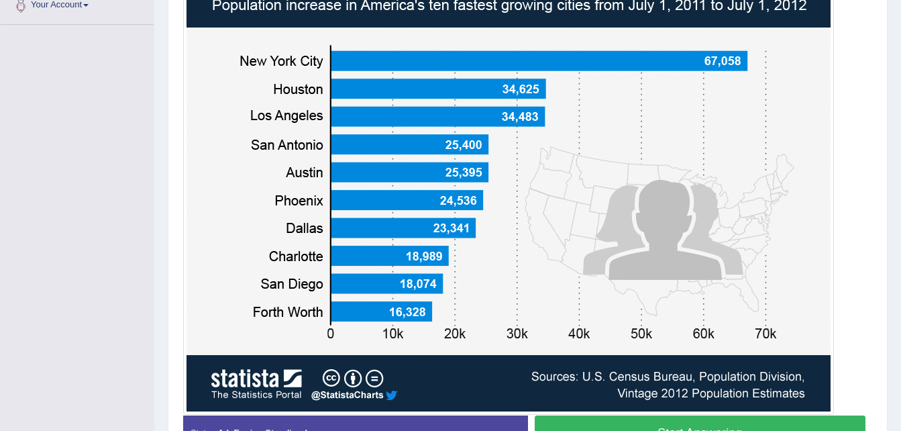
scroll to position [349, 0]
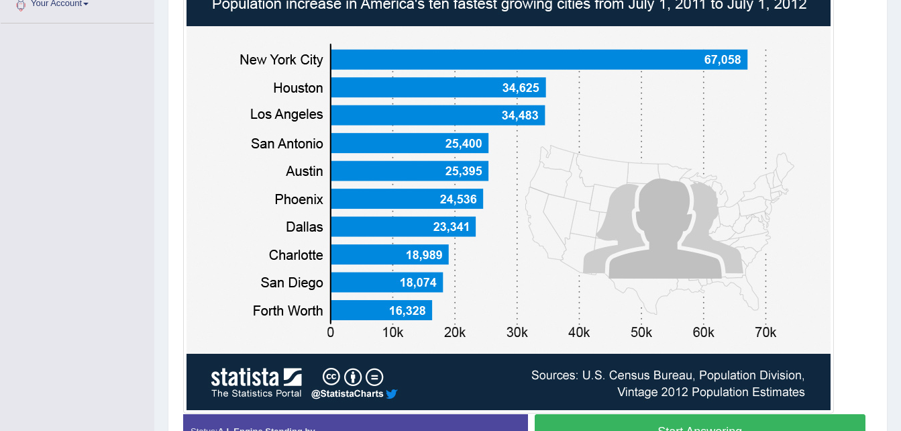
click at [726, 426] on button "Start Answering" at bounding box center [701, 431] width 332 height 34
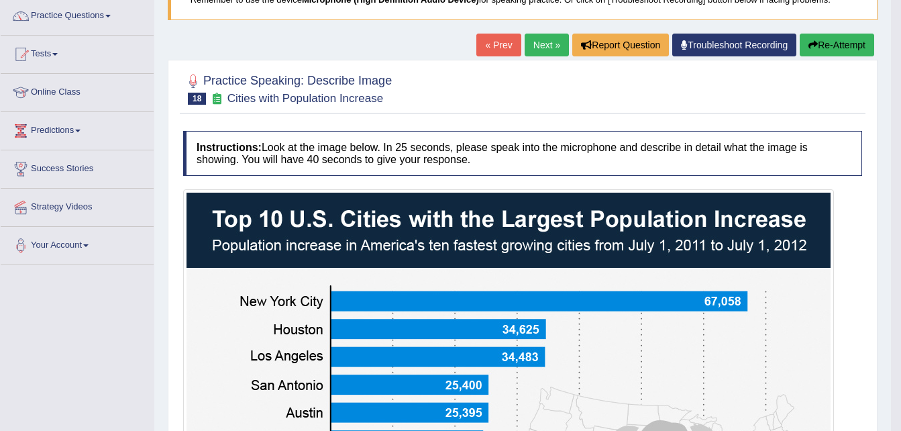
scroll to position [81, 0]
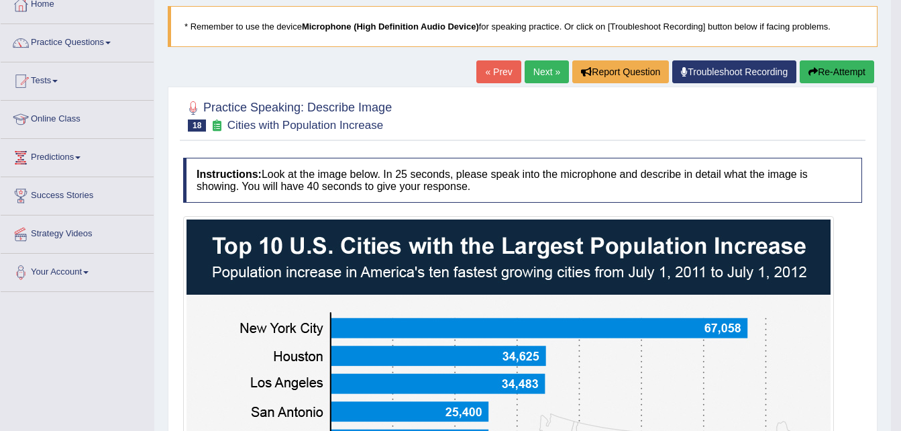
click at [540, 76] on link "Next »" at bounding box center [547, 71] width 44 height 23
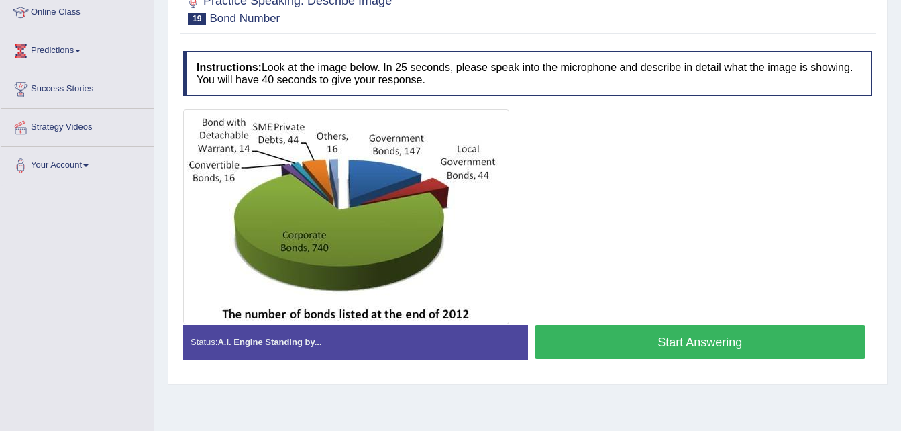
scroll to position [188, 0]
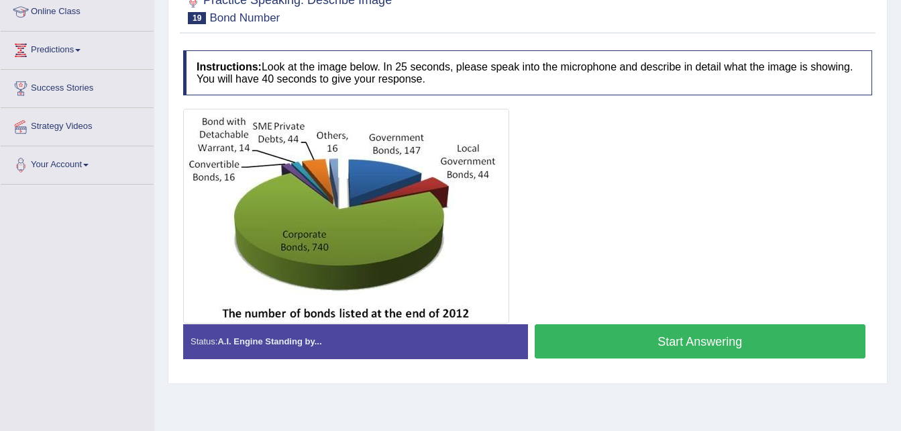
click at [748, 197] on div at bounding box center [527, 216] width 689 height 215
click at [644, 345] on button "Start Answering" at bounding box center [701, 341] width 332 height 34
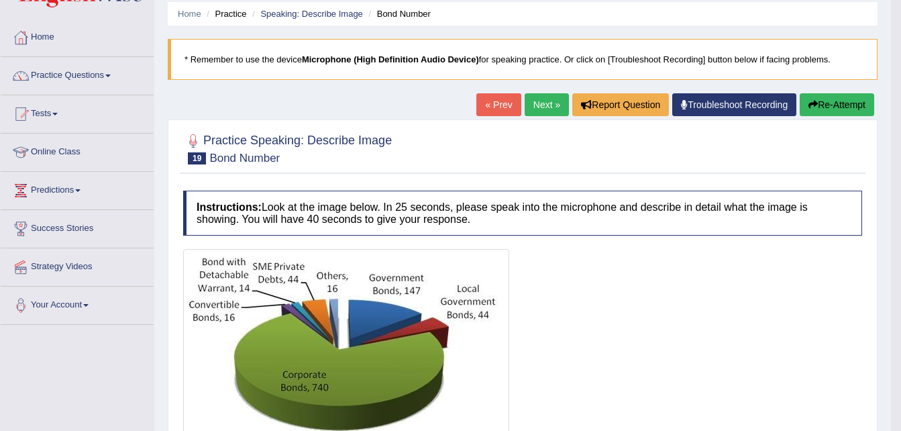
scroll to position [27, 0]
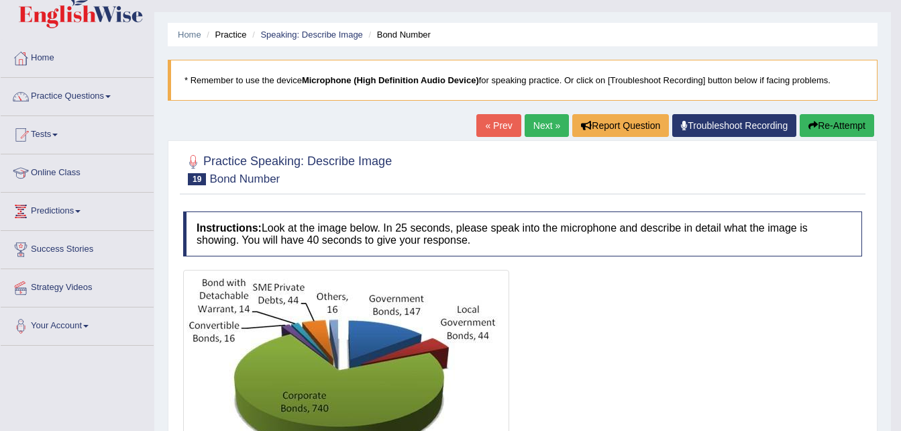
click at [546, 123] on link "Next »" at bounding box center [547, 125] width 44 height 23
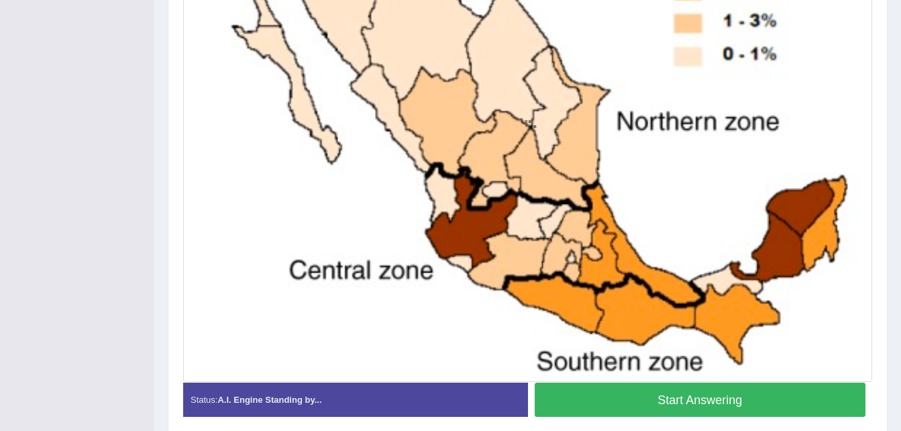
scroll to position [483, 0]
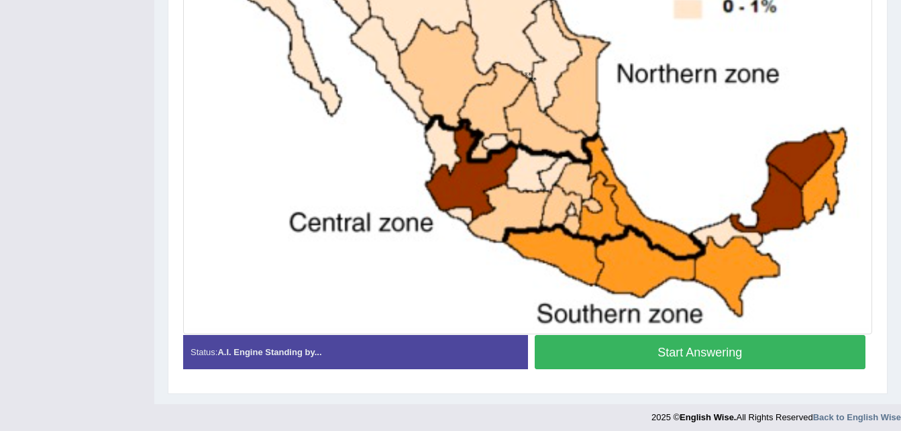
click at [656, 343] on button "Start Answering" at bounding box center [701, 352] width 332 height 34
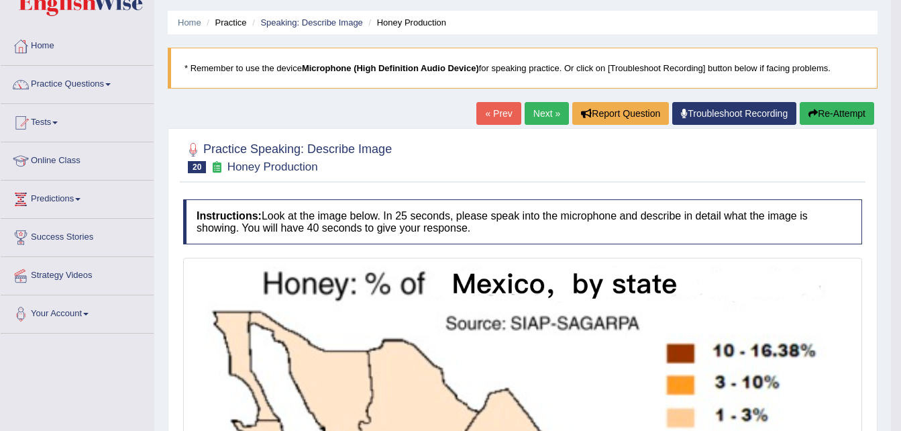
scroll to position [27, 0]
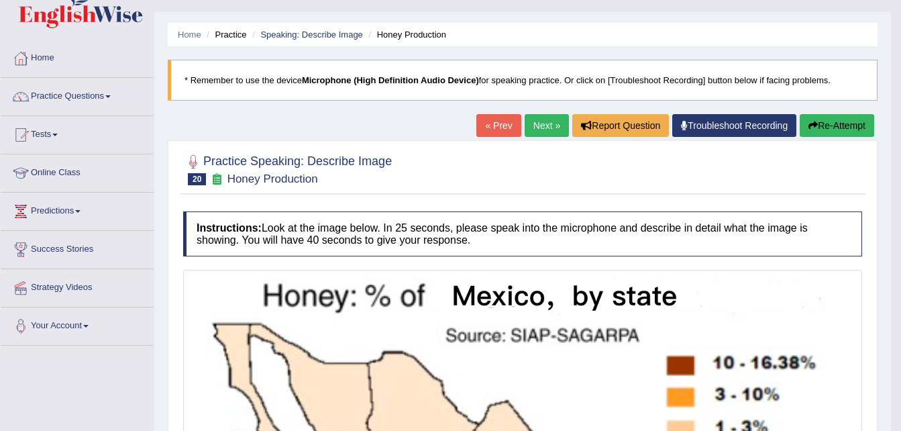
click at [542, 126] on link "Next »" at bounding box center [547, 125] width 44 height 23
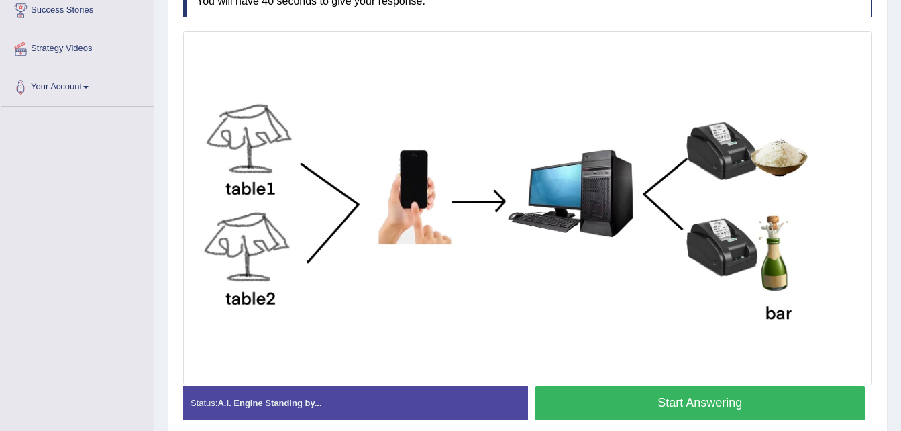
scroll to position [268, 0]
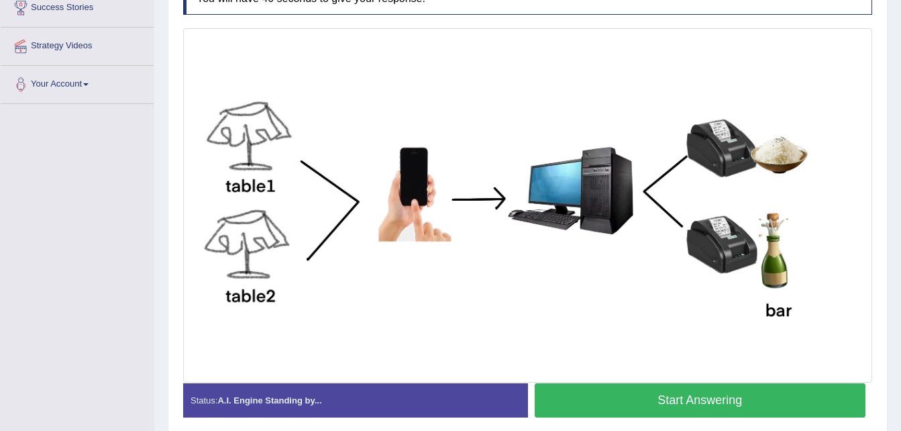
click at [668, 397] on button "Start Answering" at bounding box center [701, 400] width 332 height 34
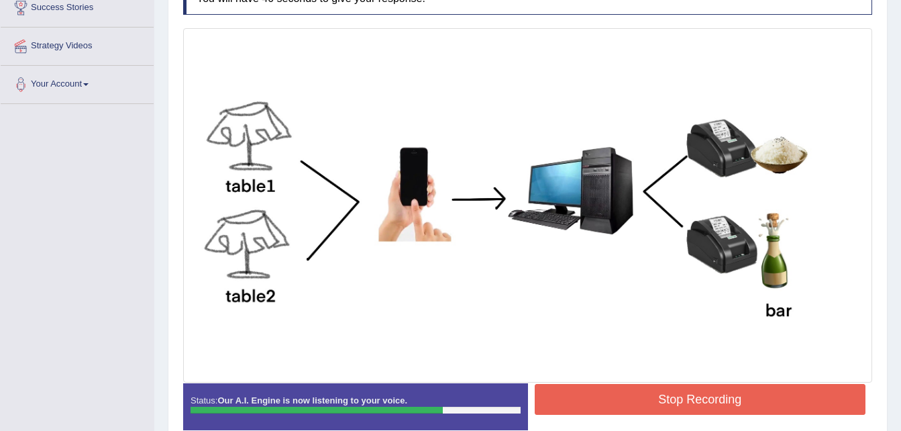
click at [668, 397] on button "Stop Recording" at bounding box center [701, 399] width 332 height 31
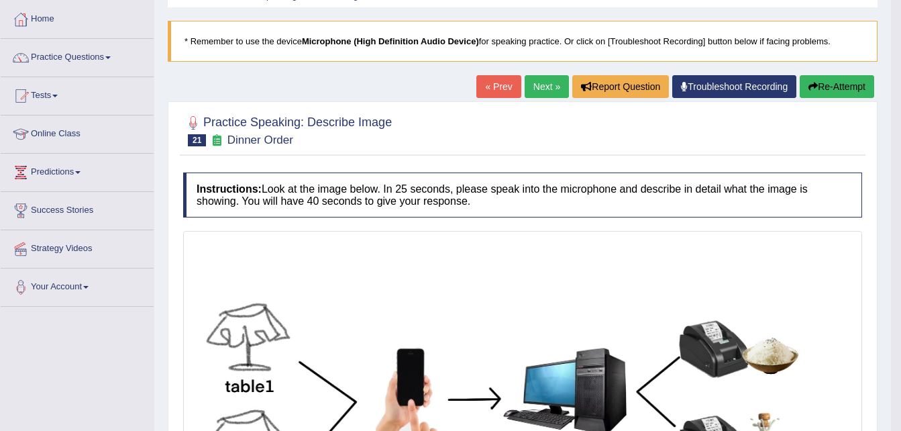
scroll to position [54, 0]
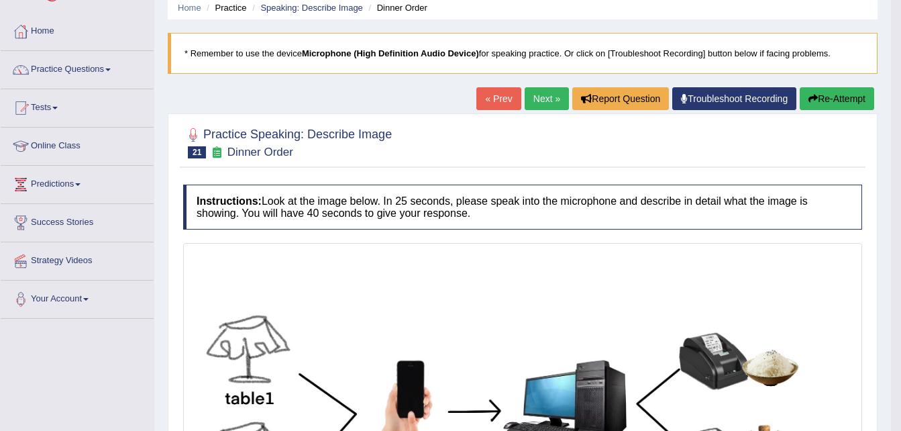
click at [540, 99] on link "Next »" at bounding box center [547, 98] width 44 height 23
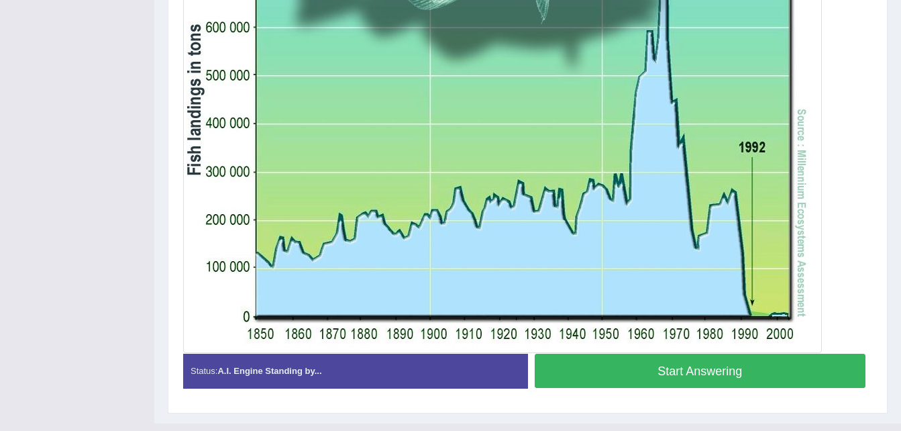
scroll to position [456, 0]
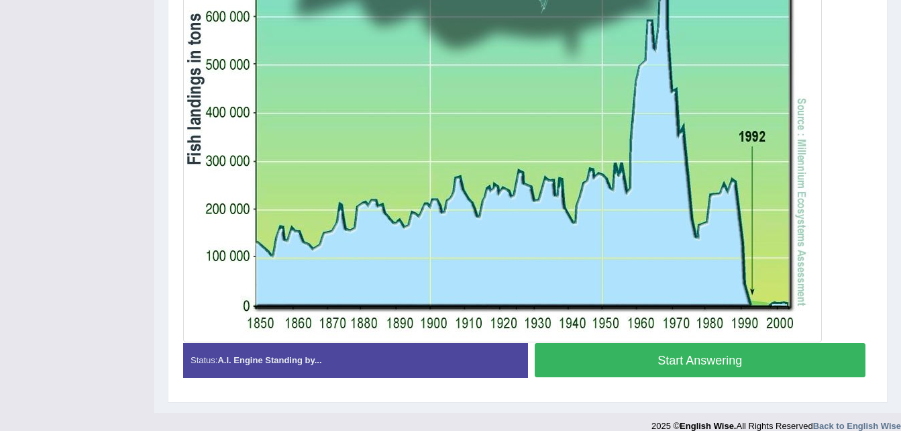
click at [672, 355] on button "Start Answering" at bounding box center [701, 360] width 332 height 34
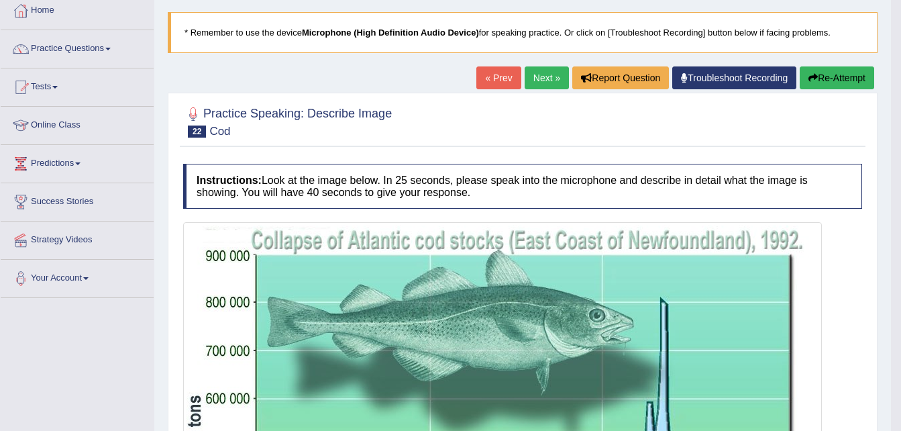
scroll to position [54, 0]
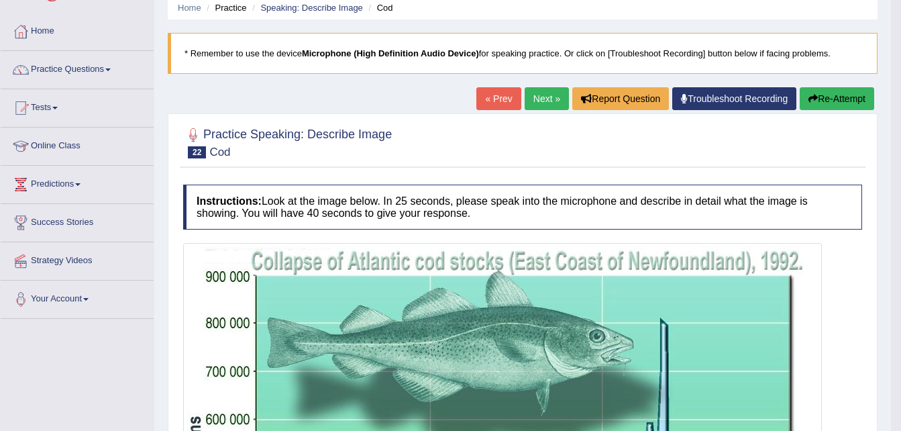
click at [536, 97] on link "Next »" at bounding box center [547, 98] width 44 height 23
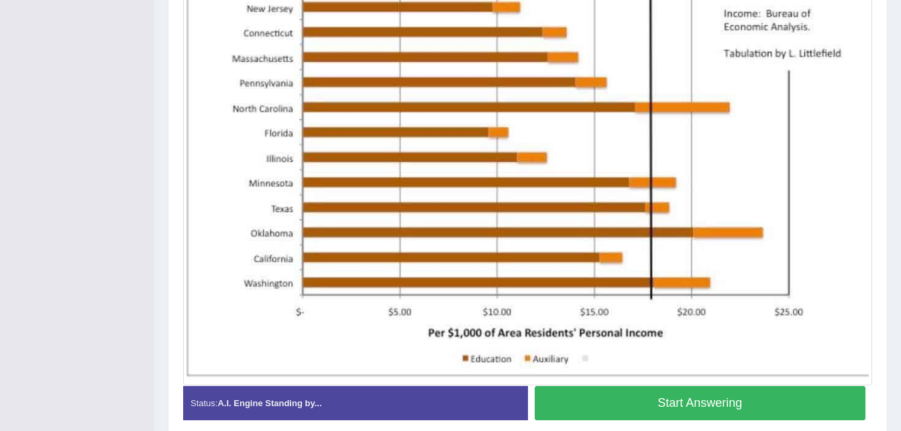
scroll to position [430, 0]
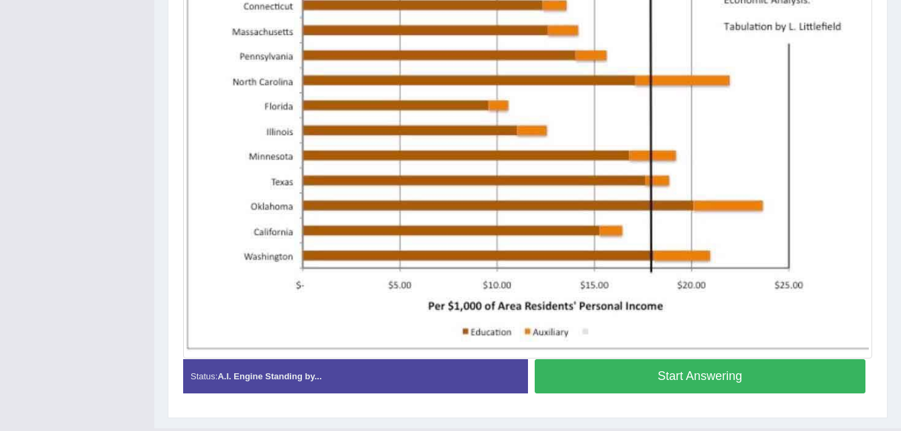
click at [638, 379] on button "Start Answering" at bounding box center [701, 376] width 332 height 34
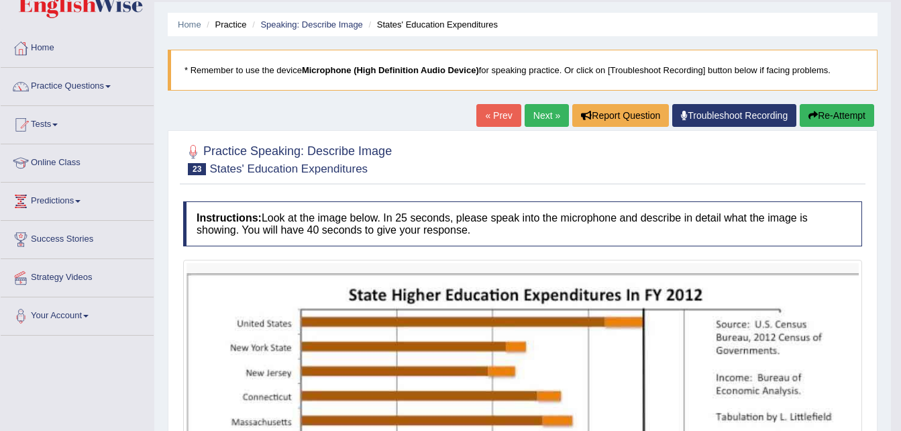
scroll to position [27, 0]
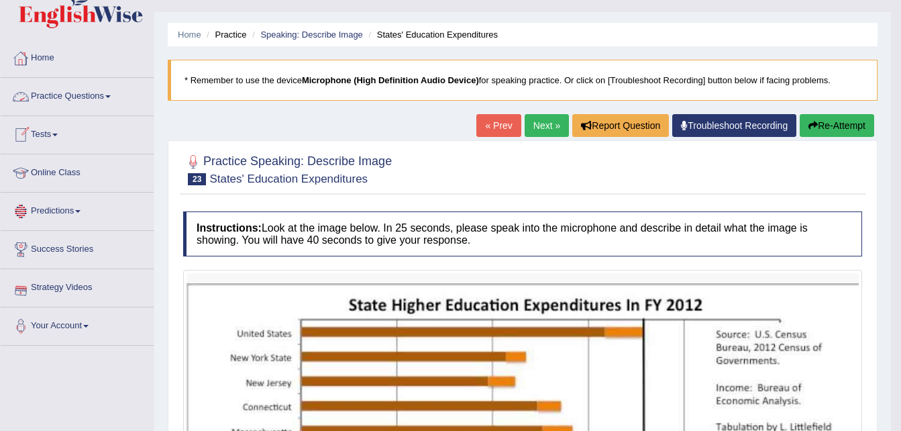
click at [71, 97] on link "Practice Questions" at bounding box center [77, 95] width 153 height 34
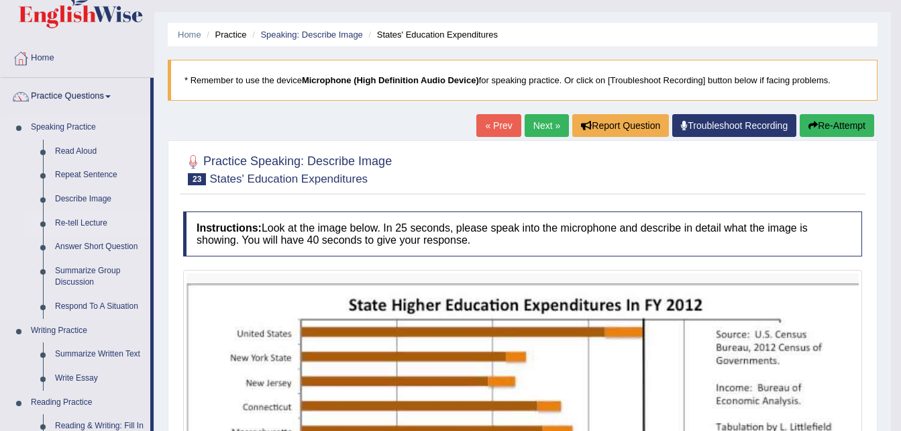
click at [67, 226] on link "Re-tell Lecture" at bounding box center [99, 223] width 101 height 24
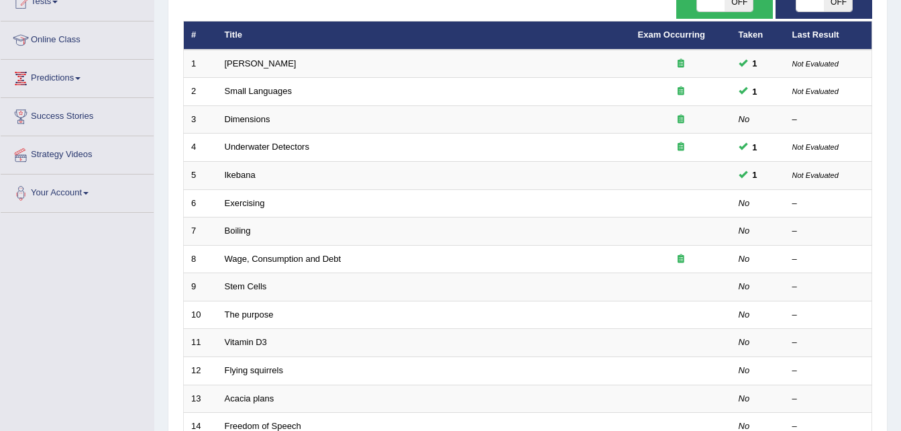
scroll to position [161, 0]
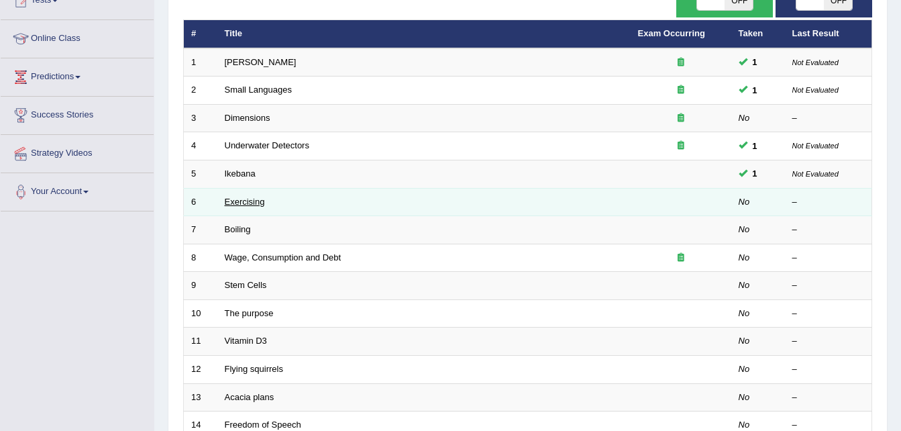
click at [248, 199] on link "Exercising" at bounding box center [245, 202] width 40 height 10
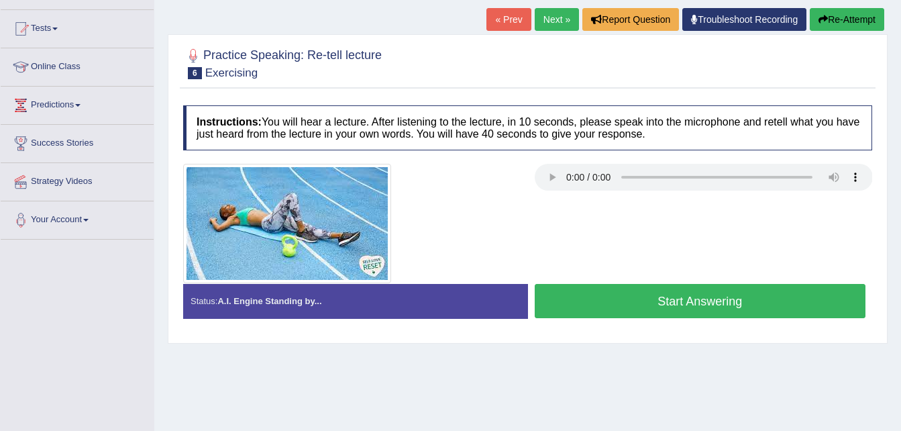
scroll to position [134, 0]
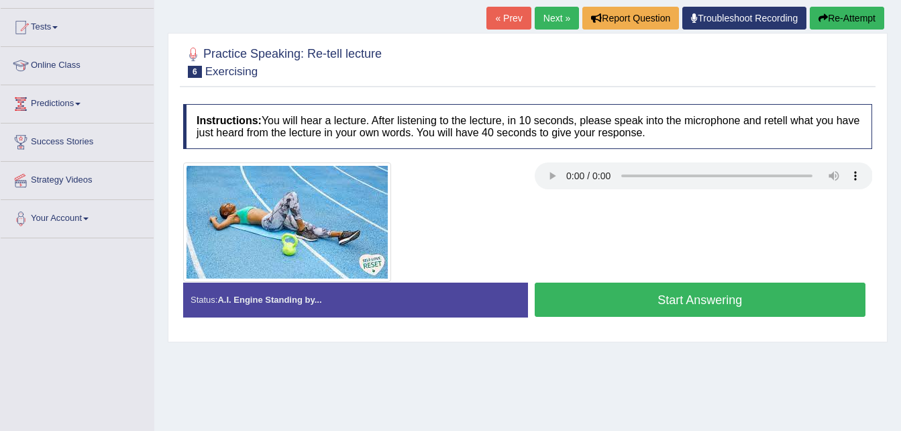
click at [644, 307] on button "Start Answering" at bounding box center [701, 300] width 332 height 34
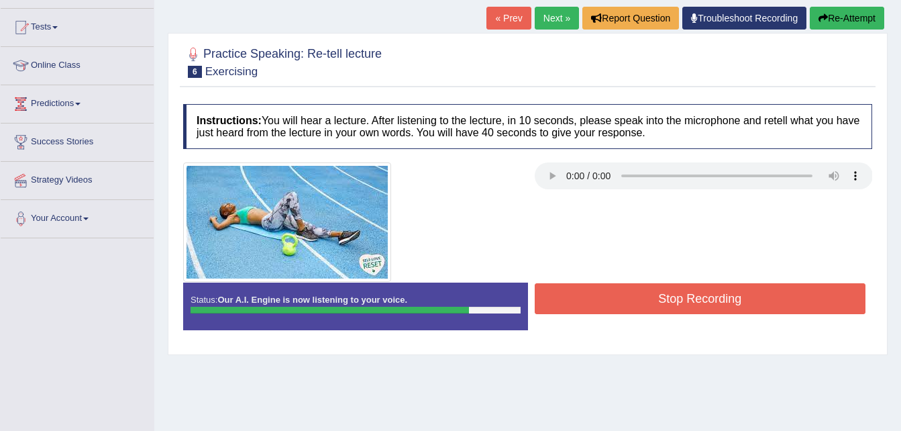
click at [707, 287] on button "Stop Recording" at bounding box center [701, 298] width 332 height 31
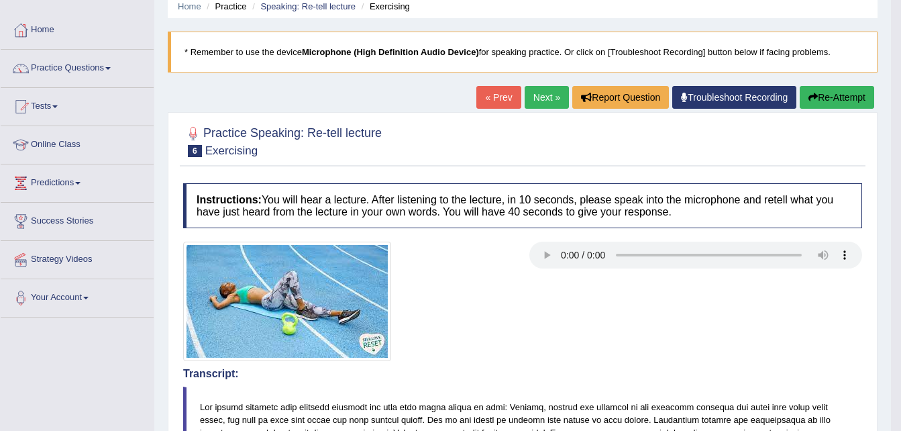
scroll to position [54, 0]
click at [550, 97] on link "Next »" at bounding box center [547, 98] width 44 height 23
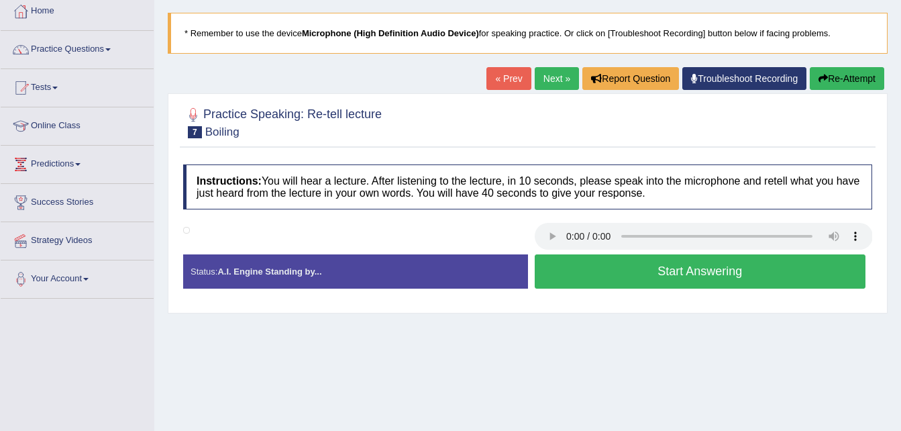
scroll to position [81, 0]
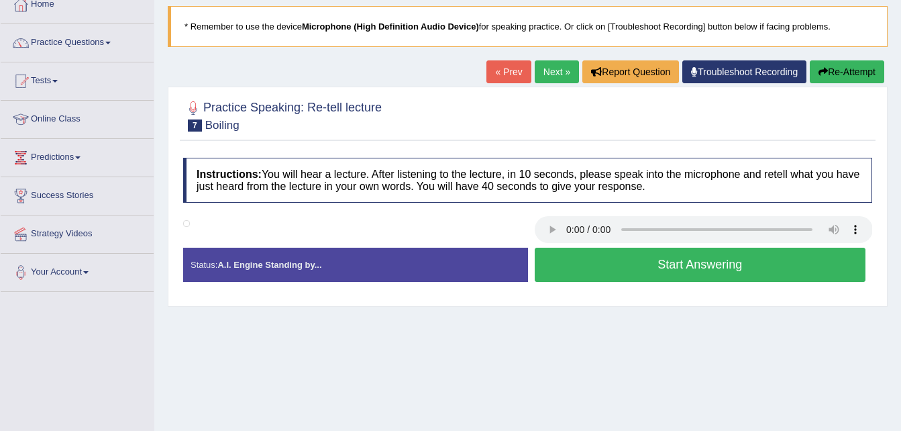
click at [681, 266] on button "Start Answering" at bounding box center [701, 265] width 332 height 34
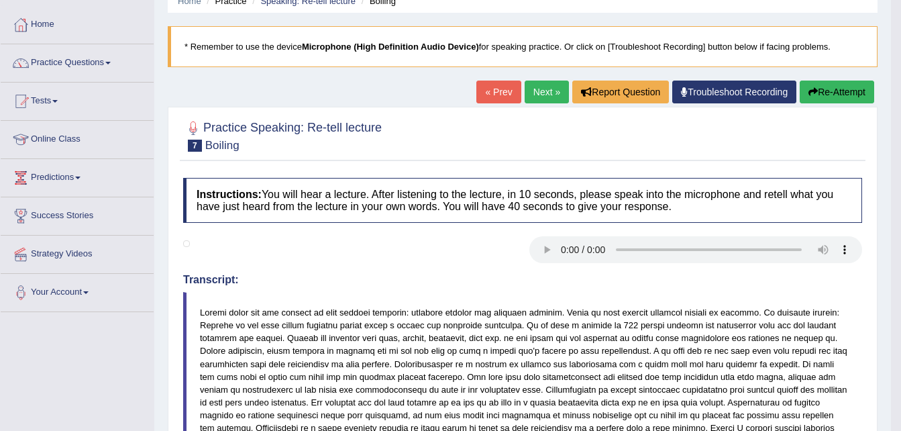
scroll to position [54, 0]
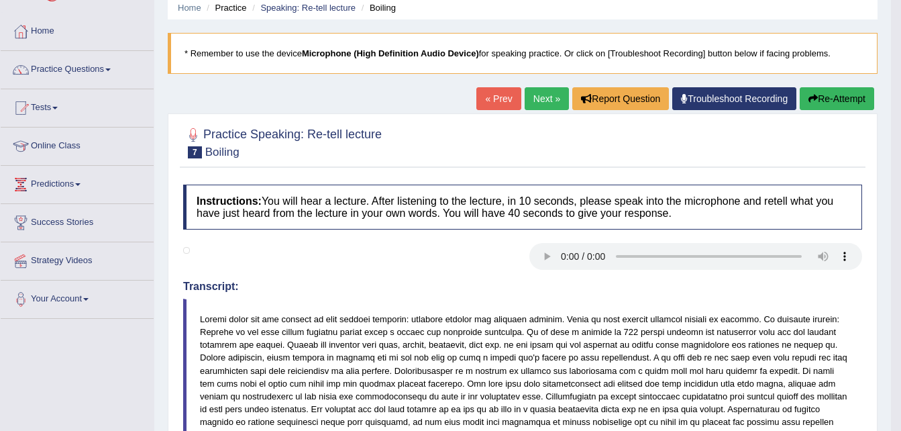
click at [538, 99] on link "Next »" at bounding box center [547, 98] width 44 height 23
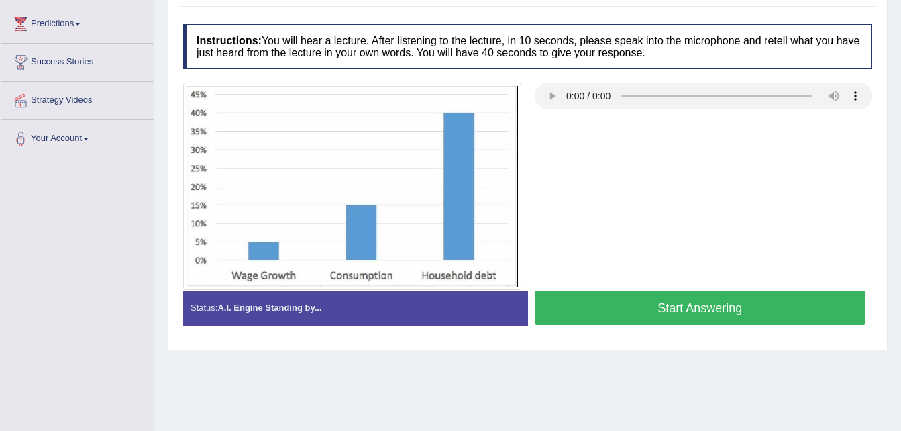
scroll to position [242, 0]
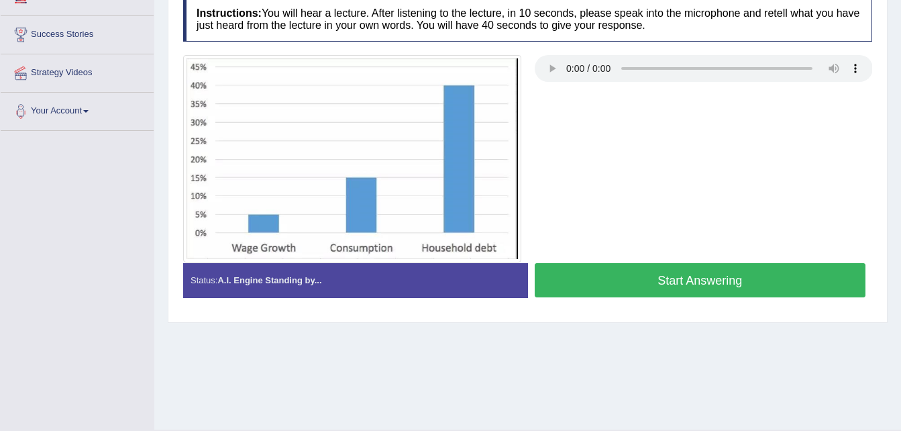
click at [676, 281] on button "Start Answering" at bounding box center [701, 280] width 332 height 34
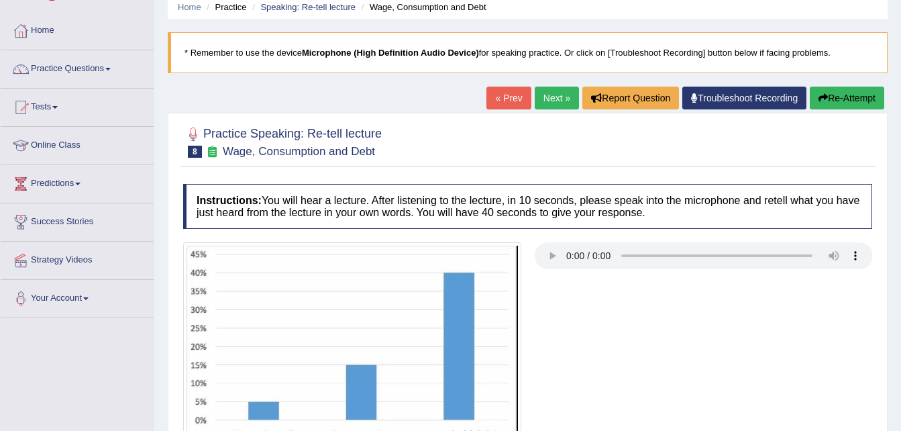
scroll to position [54, 0]
click at [548, 108] on link "Next »" at bounding box center [557, 98] width 44 height 23
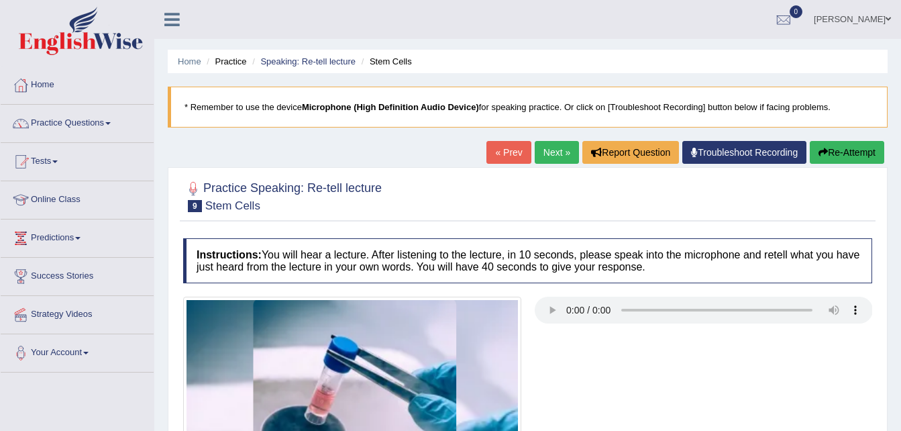
click at [509, 152] on link "« Prev" at bounding box center [509, 152] width 44 height 23
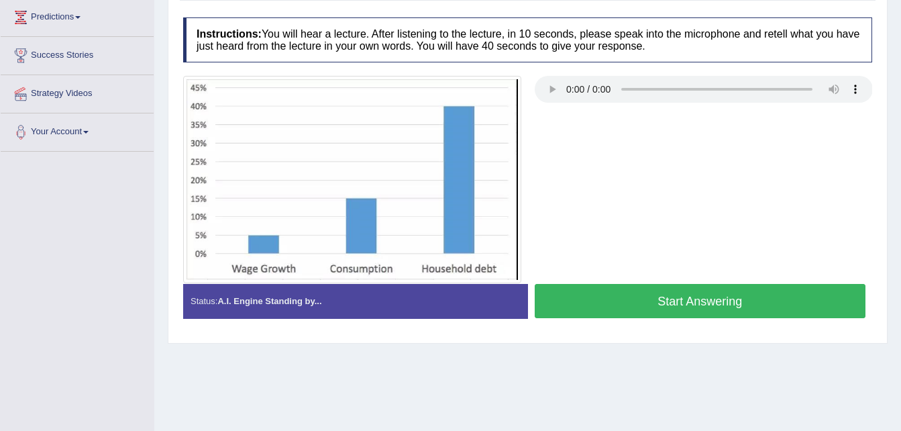
scroll to position [242, 0]
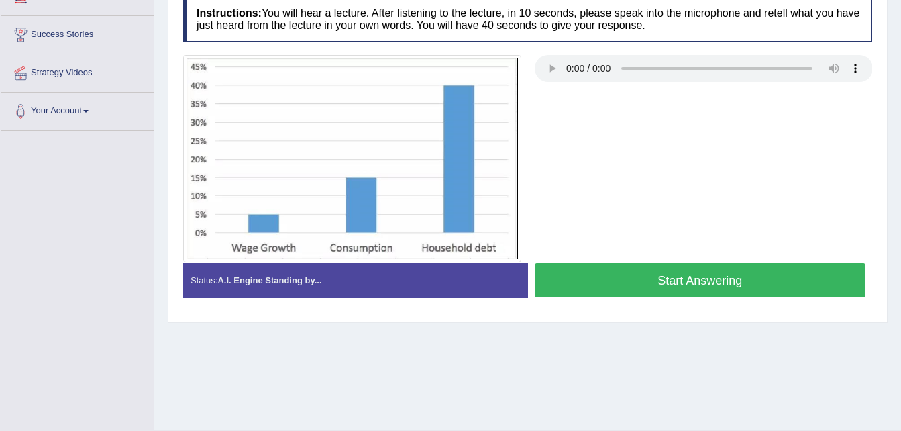
click at [651, 276] on button "Start Answering" at bounding box center [701, 280] width 332 height 34
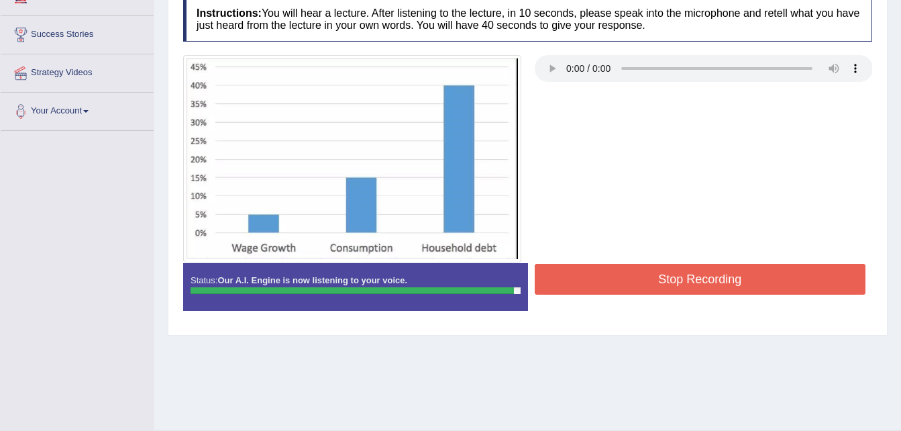
click at [683, 280] on button "Stop Recording" at bounding box center [701, 279] width 332 height 31
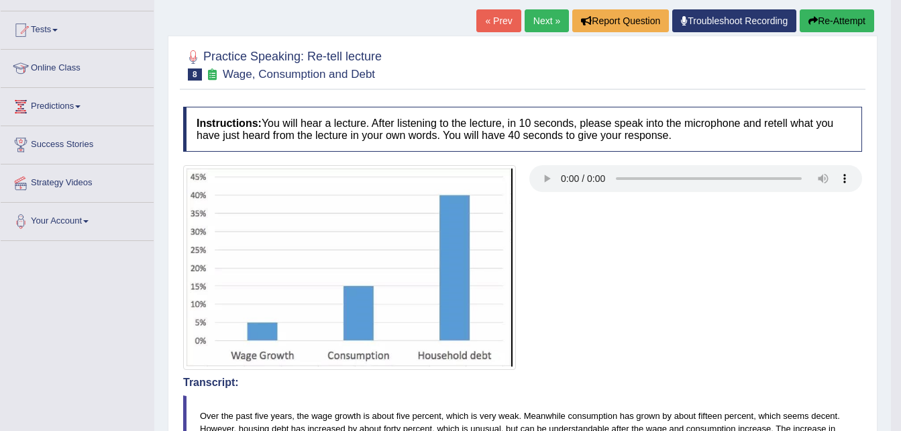
scroll to position [107, 0]
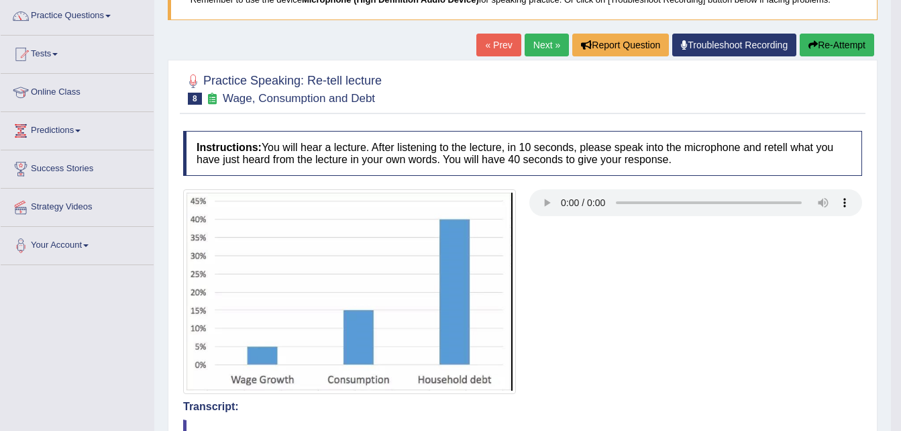
click at [534, 52] on link "Next »" at bounding box center [547, 45] width 44 height 23
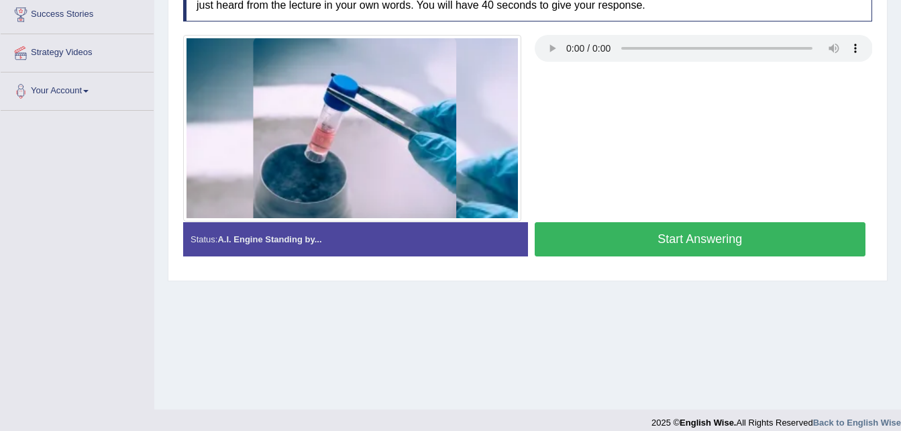
scroll to position [268, 0]
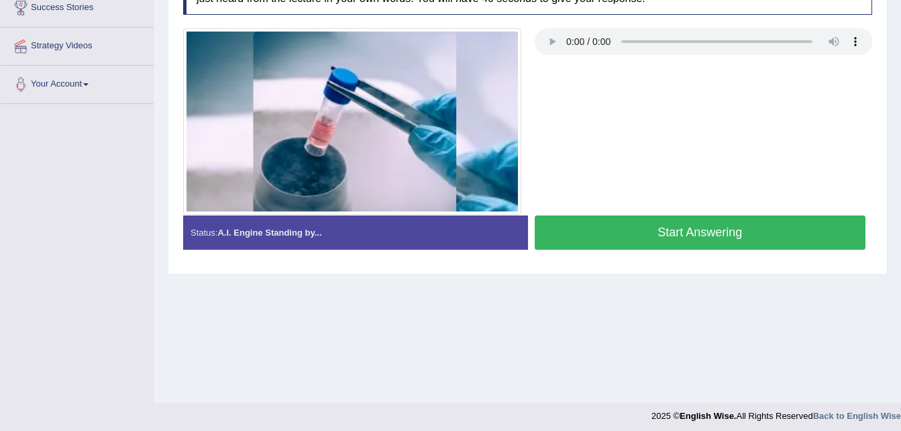
click at [593, 228] on button "Start Answering" at bounding box center [701, 232] width 332 height 34
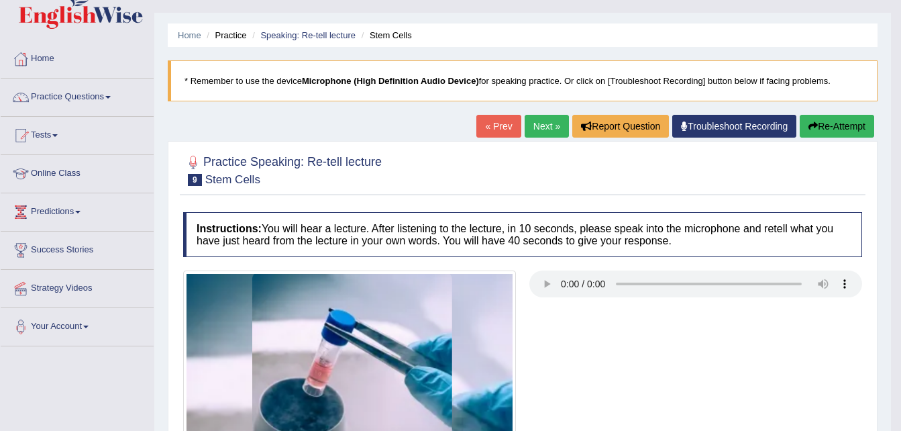
scroll to position [0, 0]
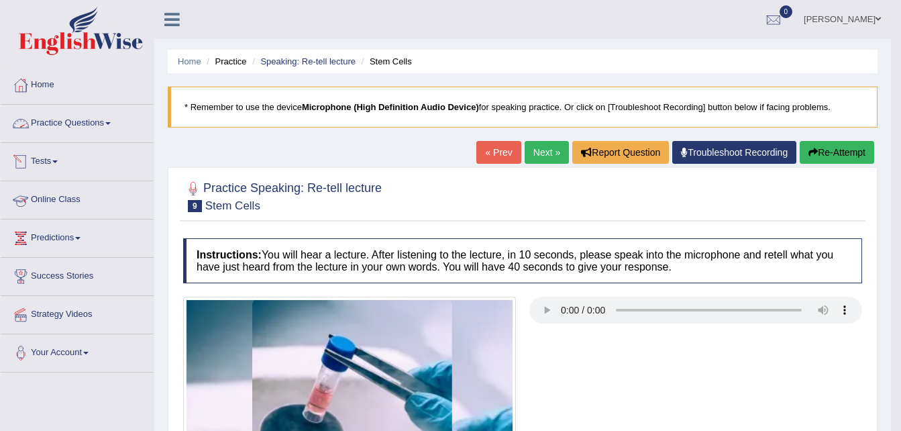
click at [105, 123] on link "Practice Questions" at bounding box center [77, 122] width 153 height 34
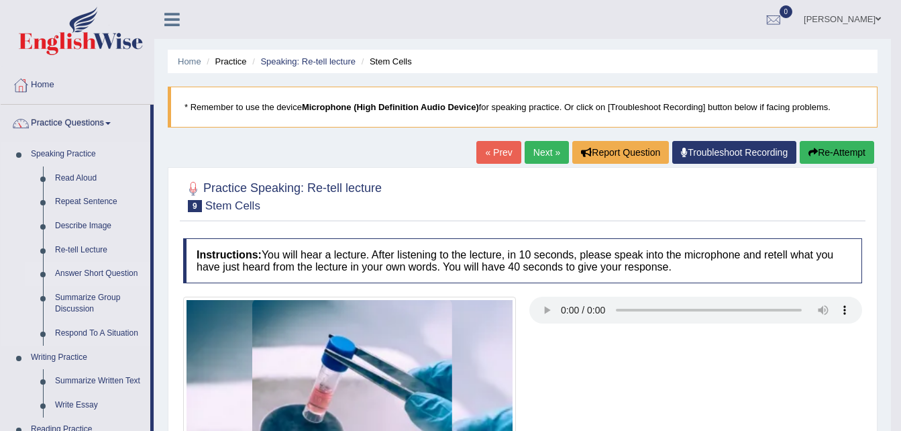
click at [101, 274] on link "Answer Short Question" at bounding box center [99, 274] width 101 height 24
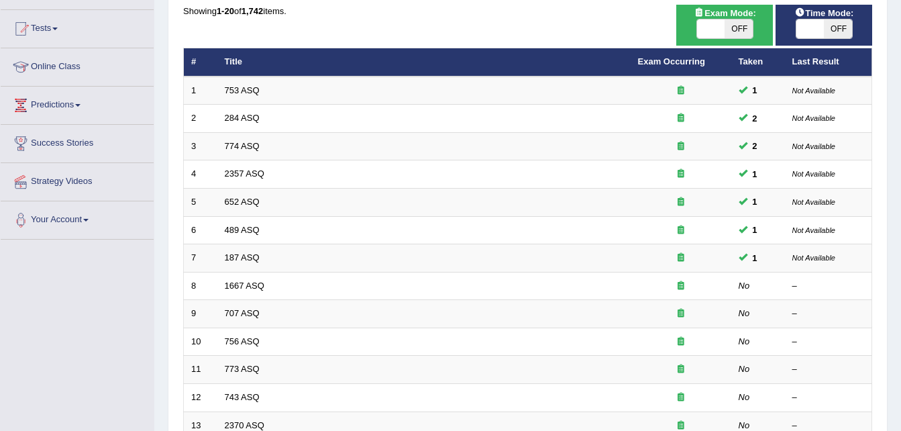
scroll to position [161, 0]
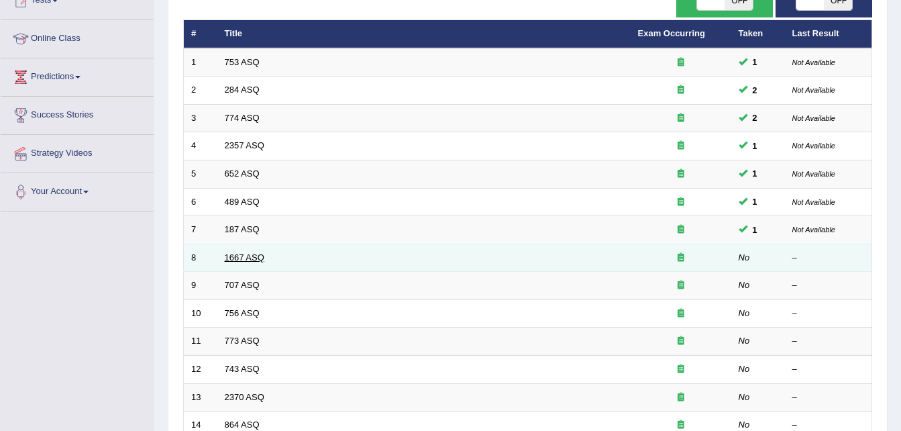
click at [261, 256] on link "1667 ASQ" at bounding box center [245, 257] width 40 height 10
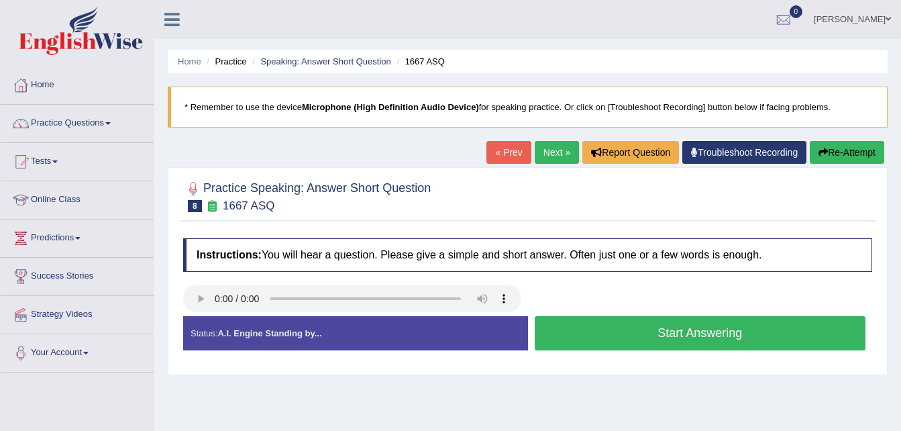
click at [616, 334] on button "Start Answering" at bounding box center [701, 333] width 332 height 34
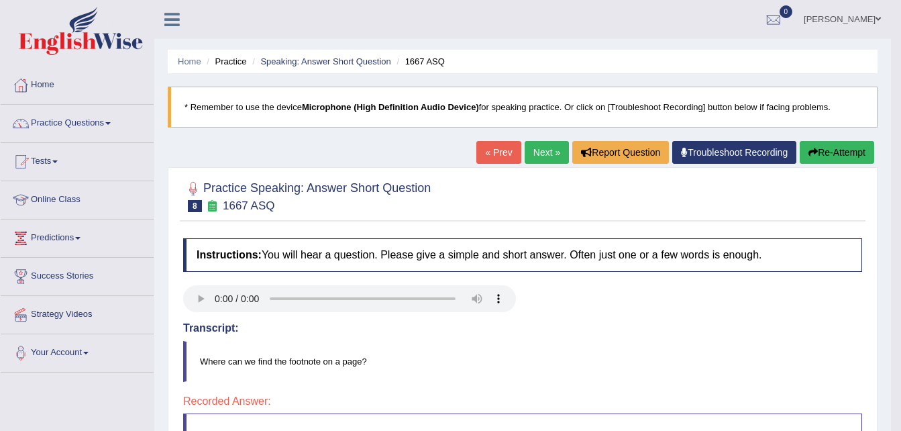
click at [547, 155] on link "Next »" at bounding box center [547, 152] width 44 height 23
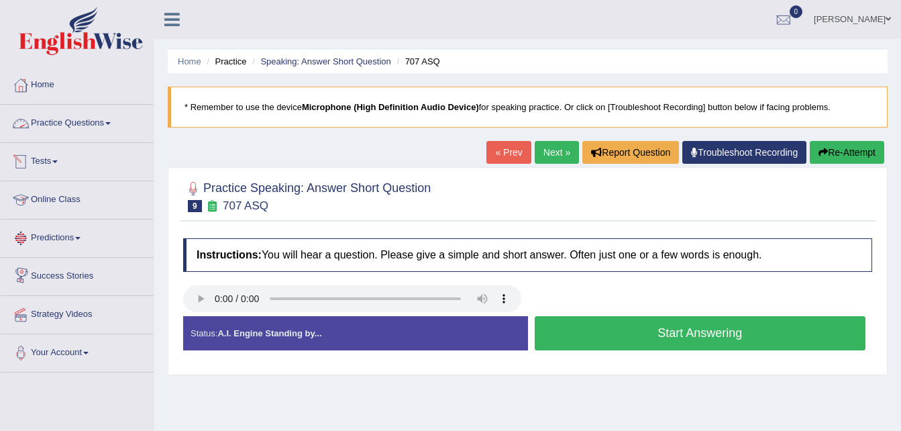
click at [52, 128] on link "Practice Questions" at bounding box center [77, 122] width 153 height 34
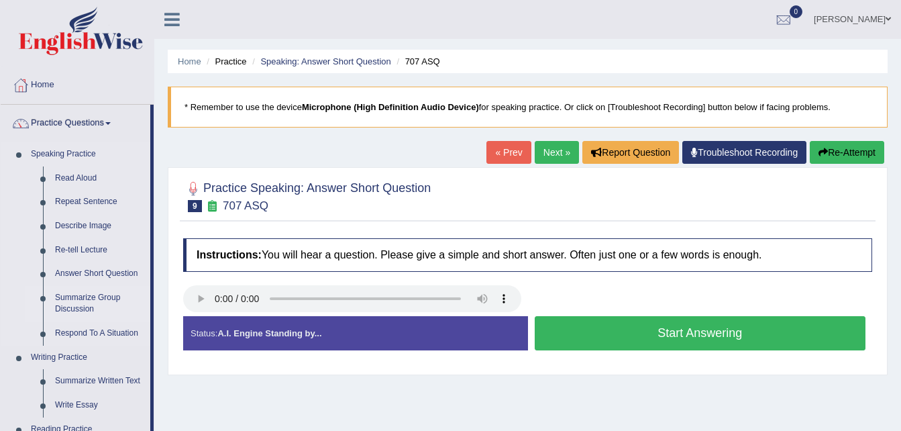
click at [75, 303] on link "Summarize Group Discussion" at bounding box center [99, 304] width 101 height 36
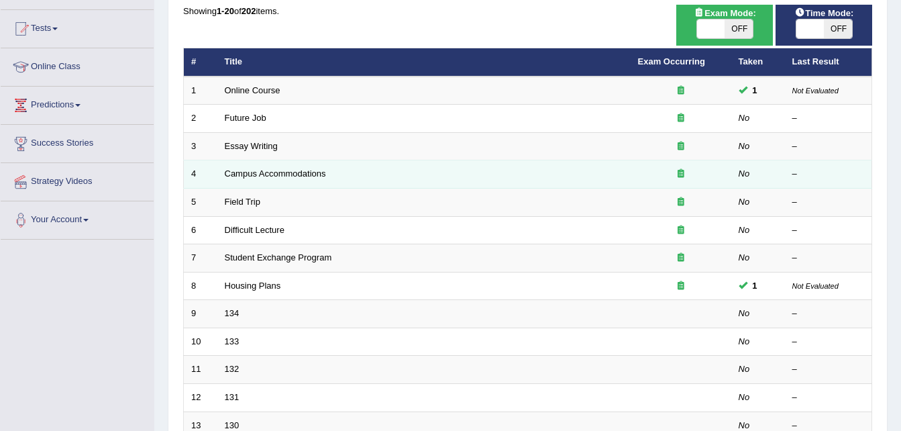
scroll to position [134, 0]
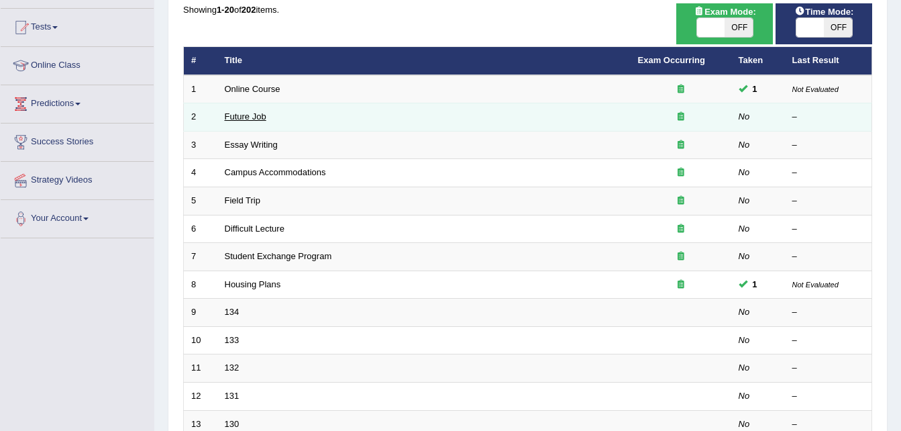
click at [242, 115] on link "Future Job" at bounding box center [246, 116] width 42 height 10
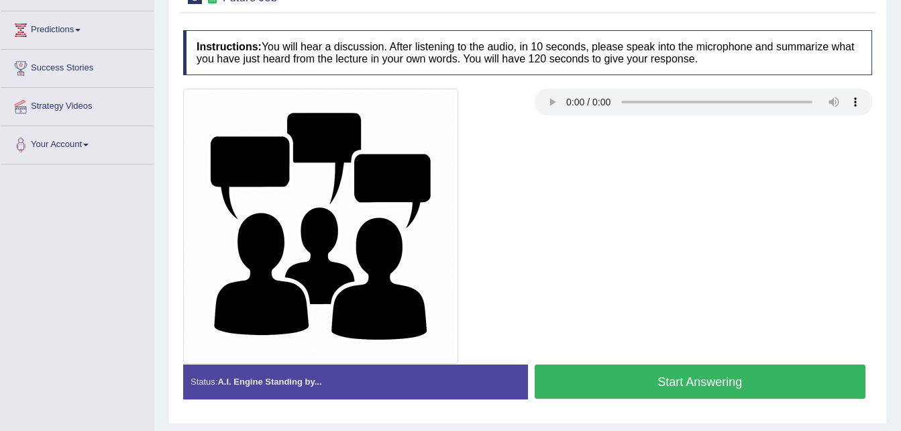
scroll to position [215, 0]
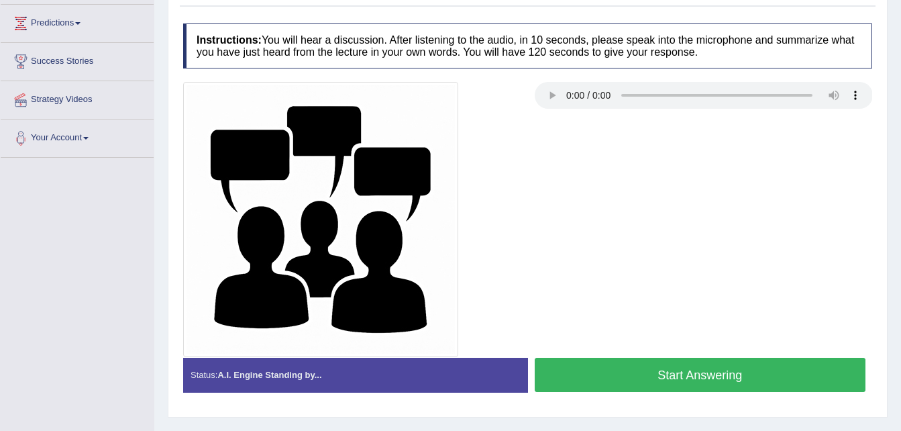
click at [687, 379] on button "Start Answering" at bounding box center [701, 375] width 332 height 34
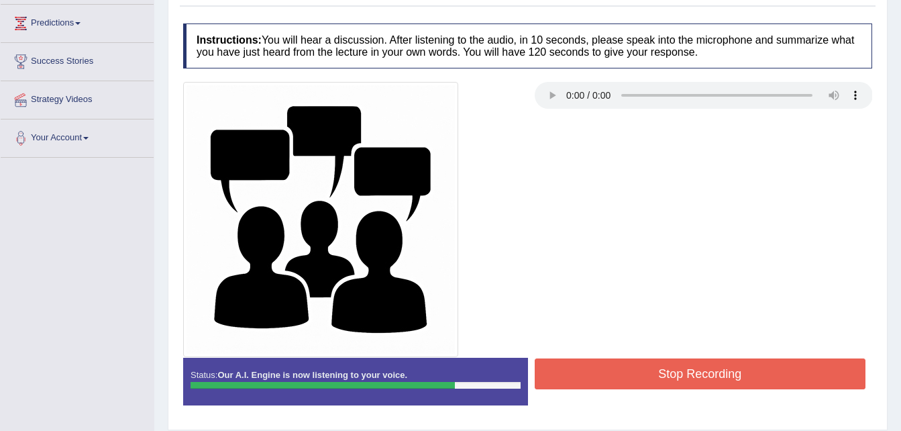
click at [687, 379] on button "Stop Recording" at bounding box center [701, 373] width 332 height 31
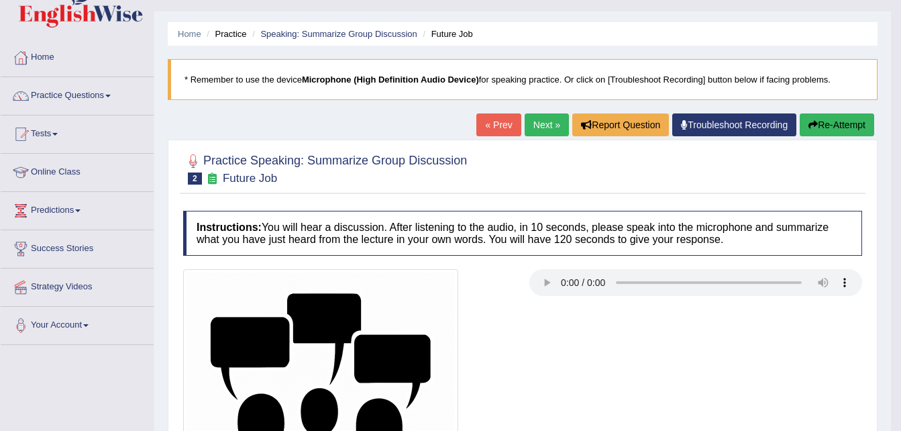
scroll to position [0, 0]
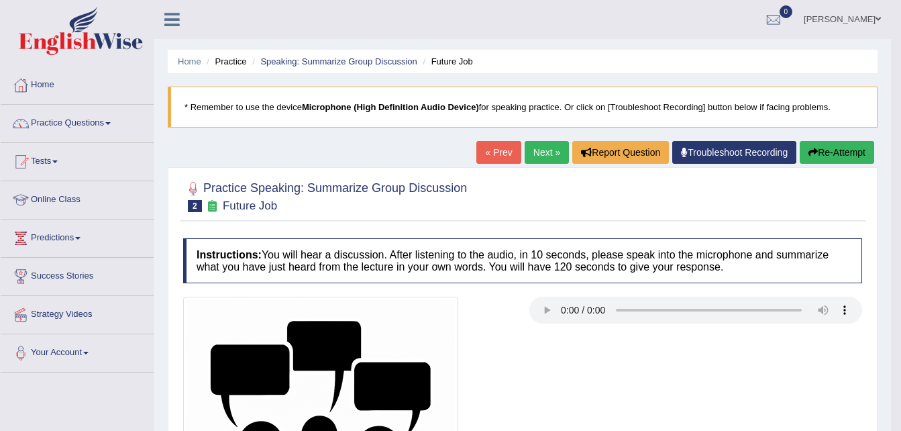
click at [77, 127] on link "Practice Questions" at bounding box center [77, 122] width 153 height 34
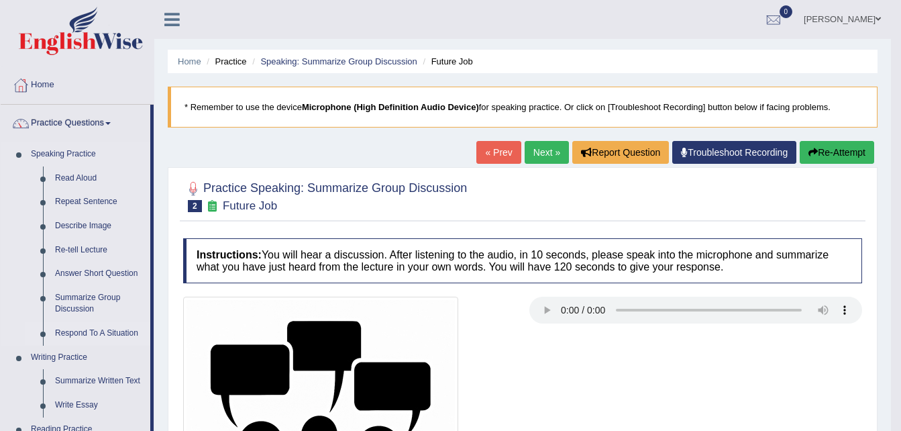
click at [72, 333] on link "Respond To A Situation" at bounding box center [99, 333] width 101 height 24
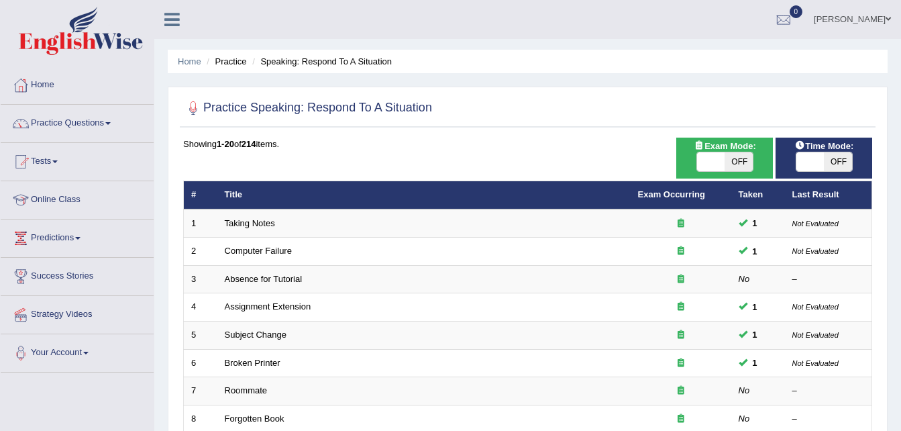
click at [72, 333] on li "Strategy Videos" at bounding box center [77, 315] width 153 height 38
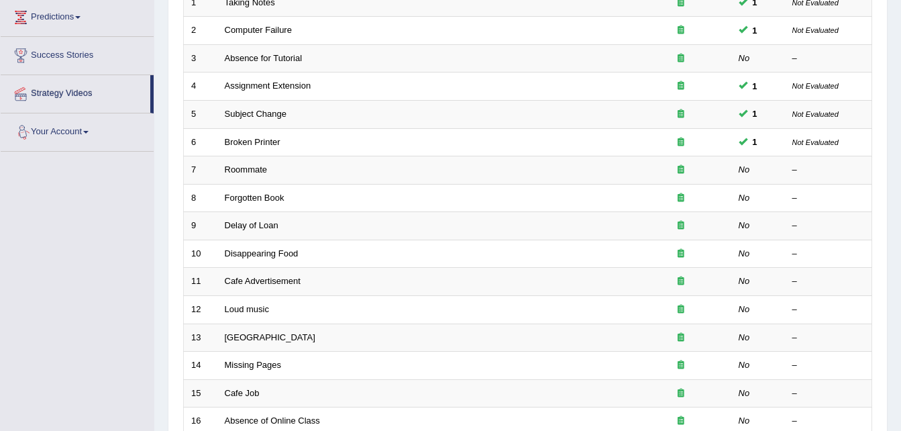
scroll to position [242, 0]
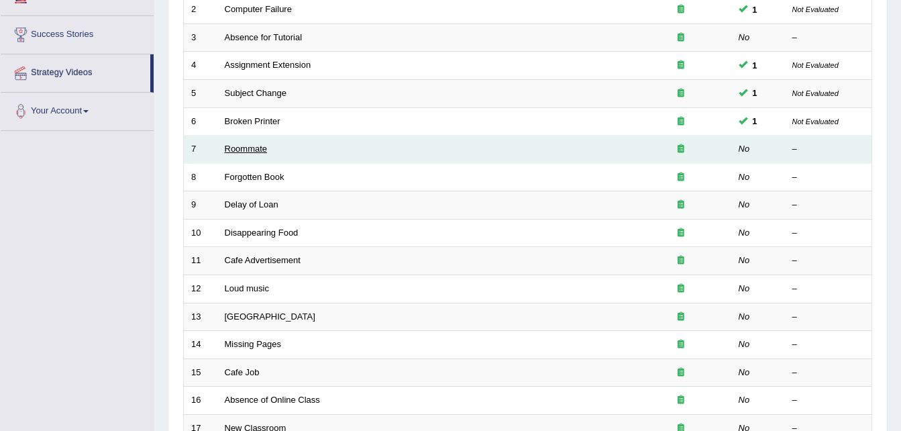
click at [246, 147] on link "Roommate" at bounding box center [246, 149] width 43 height 10
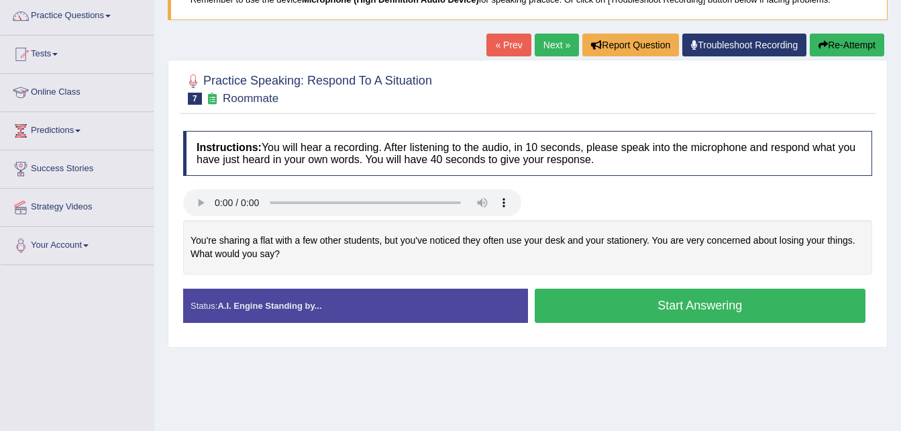
scroll to position [134, 0]
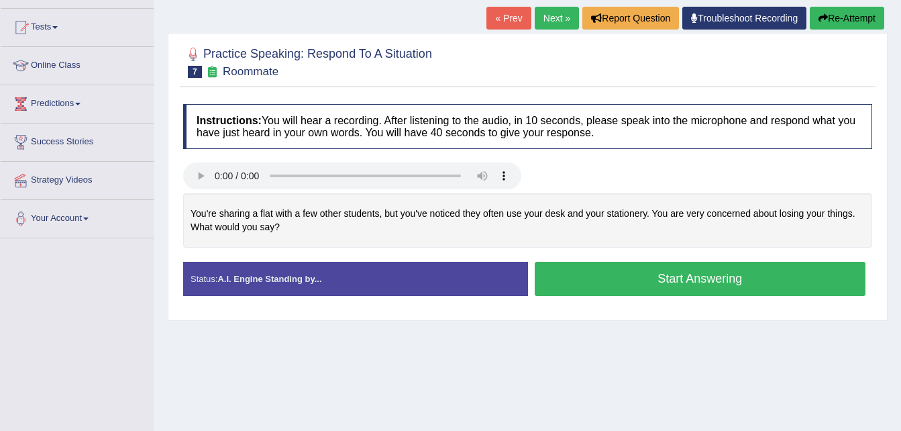
click at [612, 267] on button "Start Answering" at bounding box center [701, 279] width 332 height 34
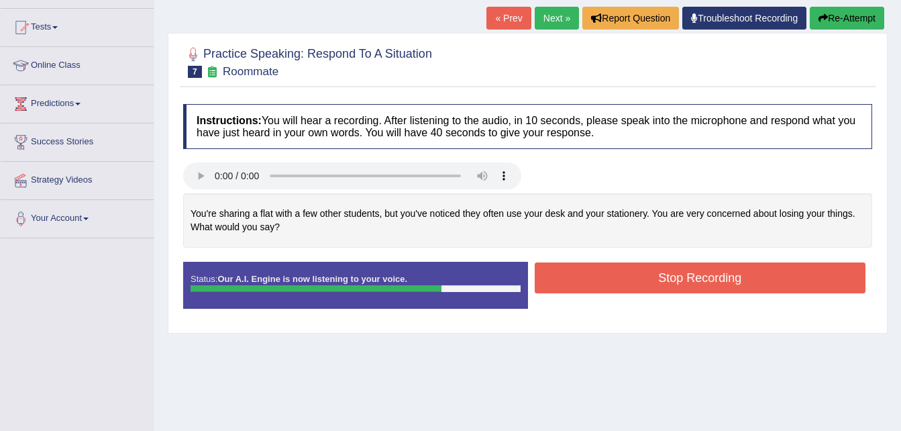
click at [668, 271] on button "Stop Recording" at bounding box center [701, 277] width 332 height 31
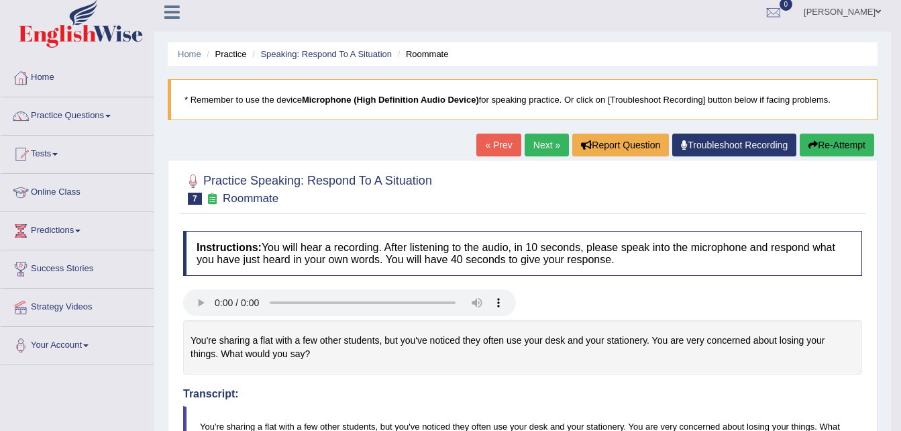
scroll to position [0, 0]
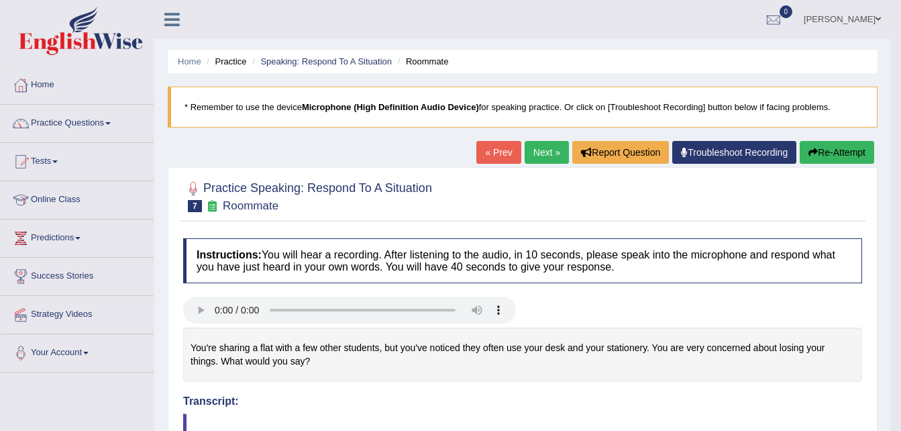
click at [539, 153] on link "Next »" at bounding box center [547, 152] width 44 height 23
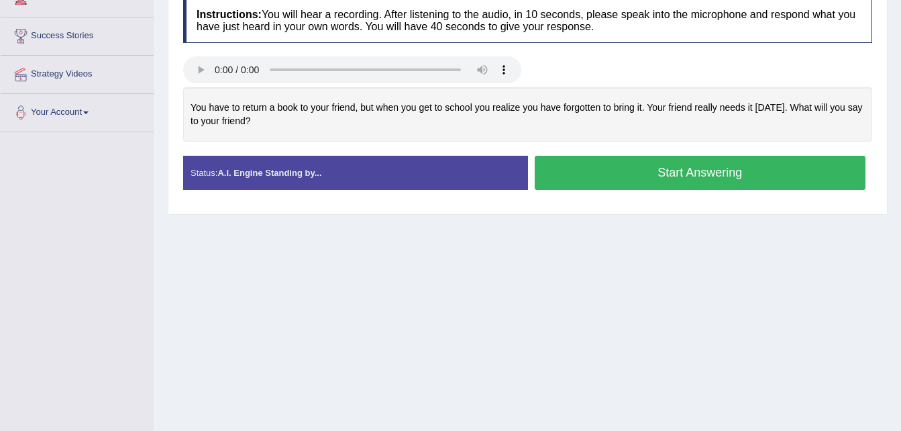
scroll to position [242, 0]
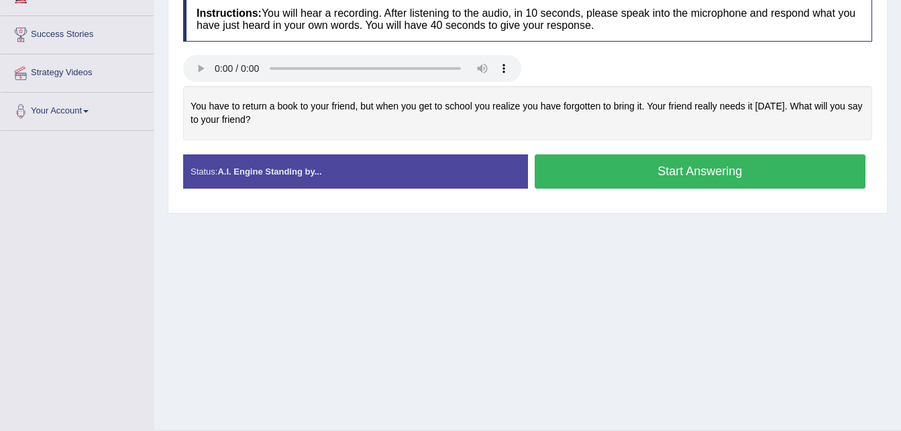
click at [646, 163] on button "Start Answering" at bounding box center [701, 171] width 332 height 34
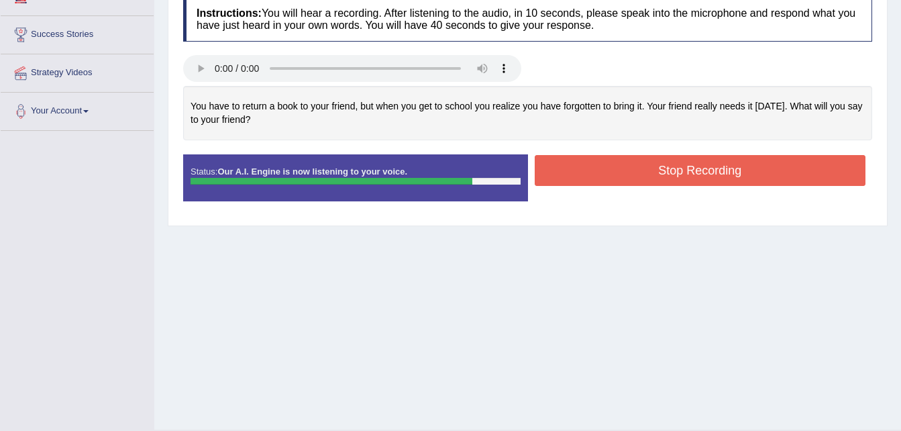
click at [630, 168] on button "Stop Recording" at bounding box center [701, 170] width 332 height 31
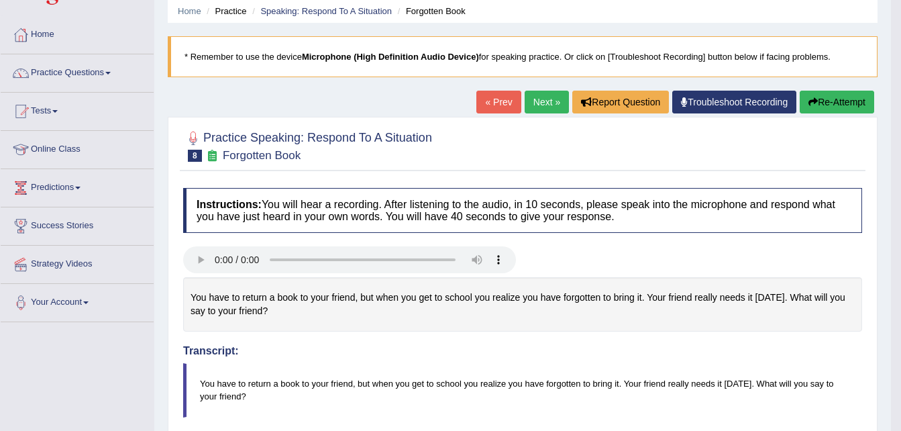
scroll to position [27, 0]
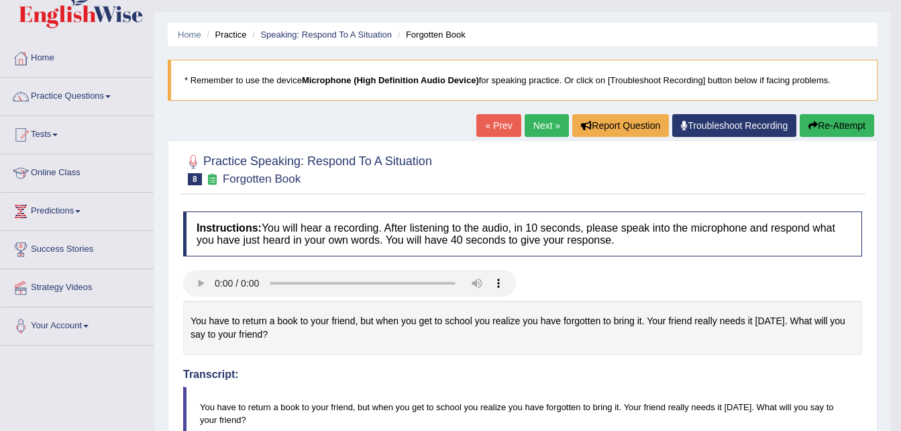
click at [544, 122] on link "Next »" at bounding box center [547, 125] width 44 height 23
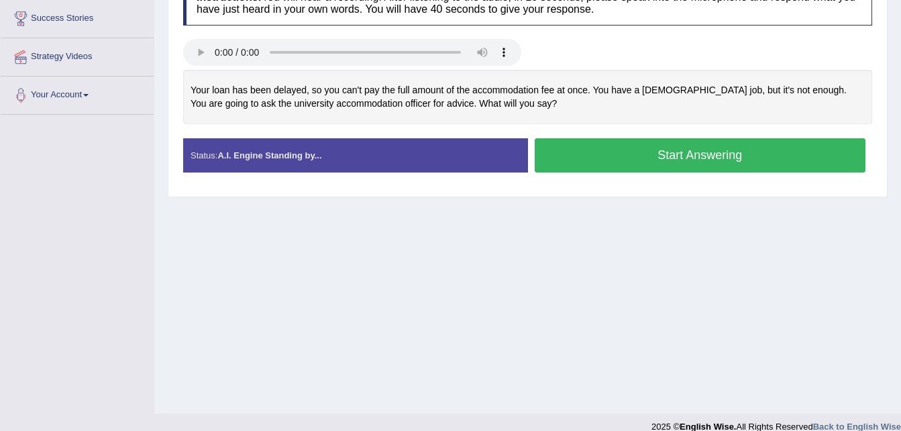
scroll to position [268, 0]
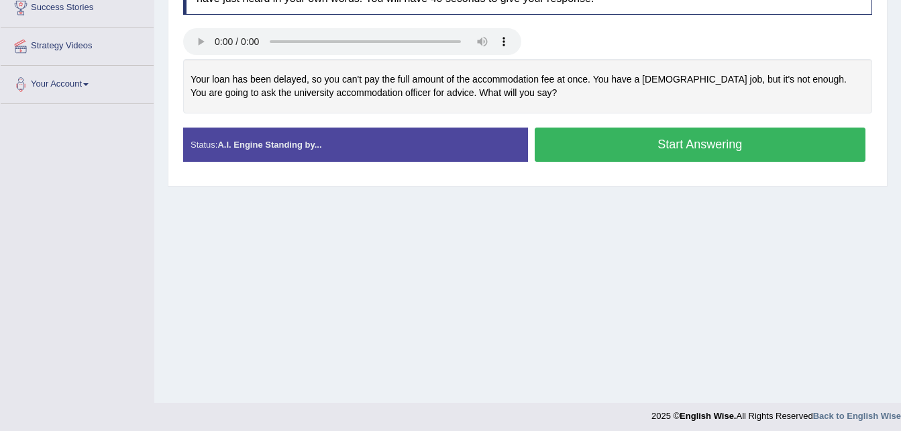
click at [556, 140] on button "Start Answering" at bounding box center [701, 145] width 332 height 34
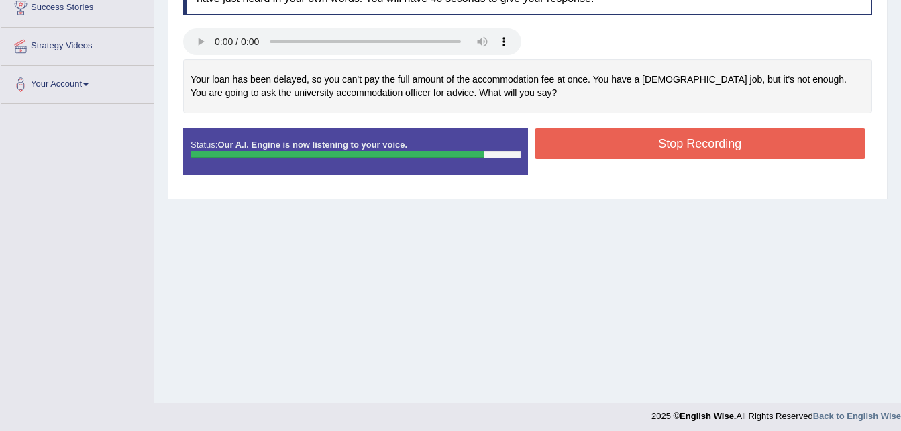
click at [649, 142] on button "Stop Recording" at bounding box center [701, 143] width 332 height 31
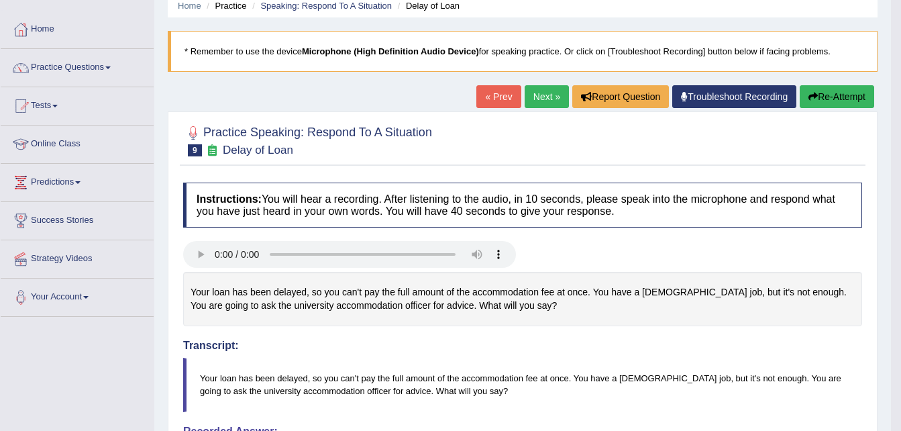
scroll to position [49, 0]
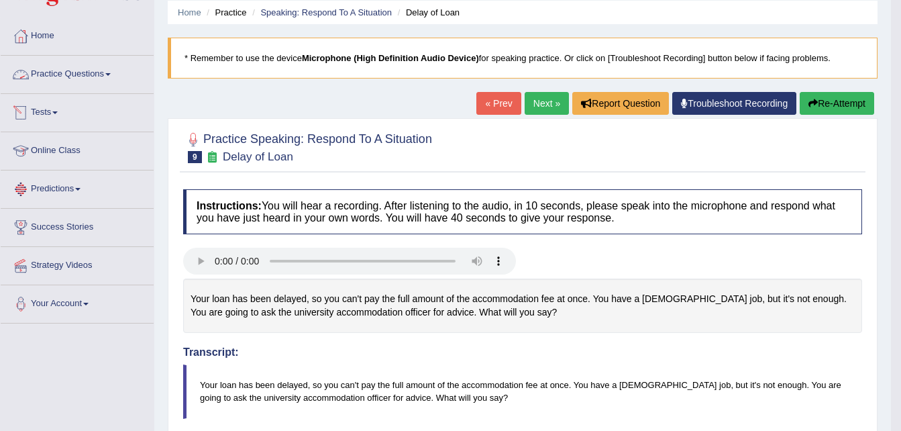
click at [99, 79] on link "Practice Questions" at bounding box center [77, 73] width 153 height 34
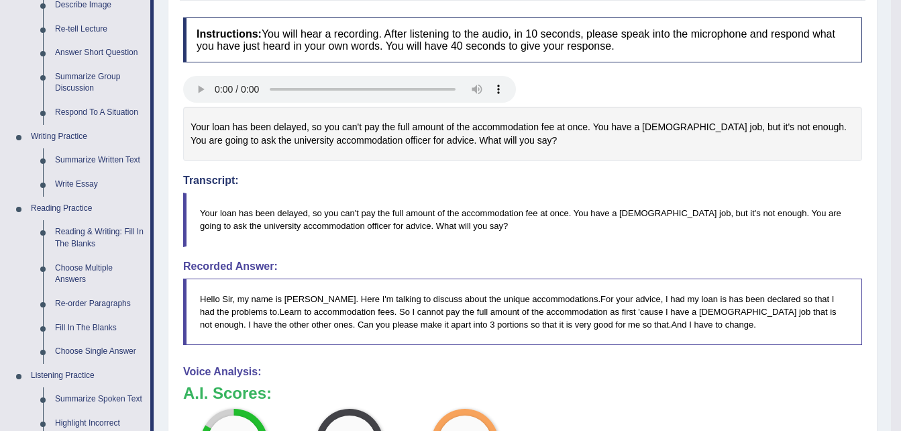
scroll to position [228, 0]
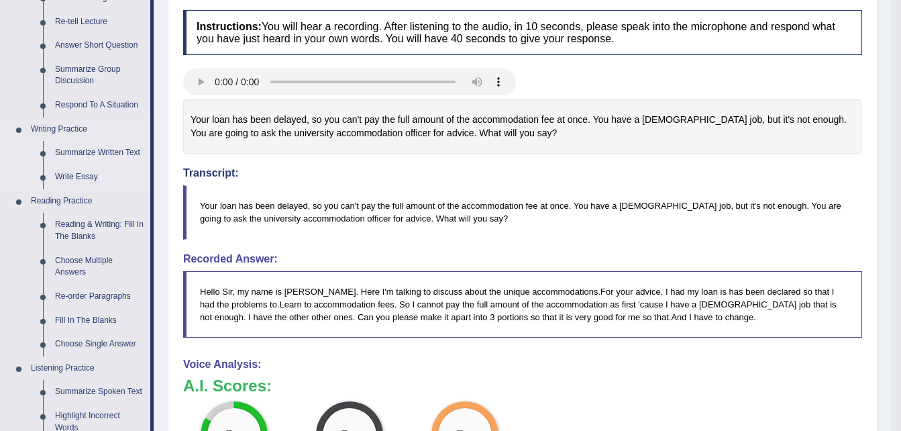
click at [86, 149] on link "Summarize Written Text" at bounding box center [99, 153] width 101 height 24
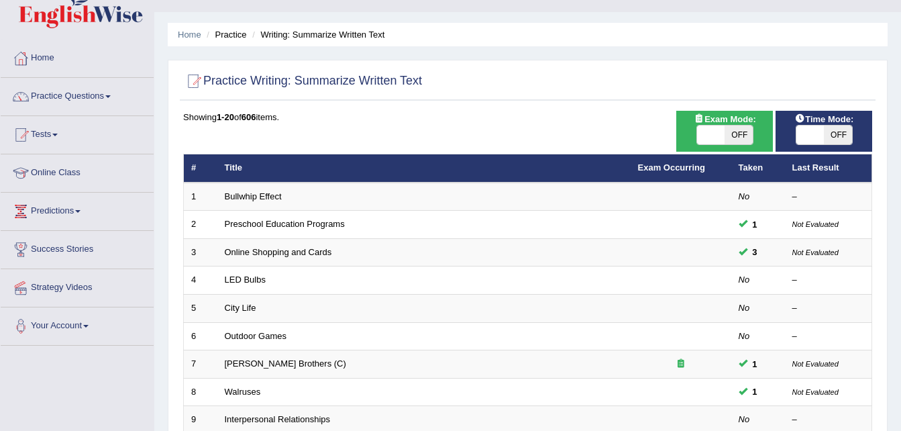
scroll to position [54, 0]
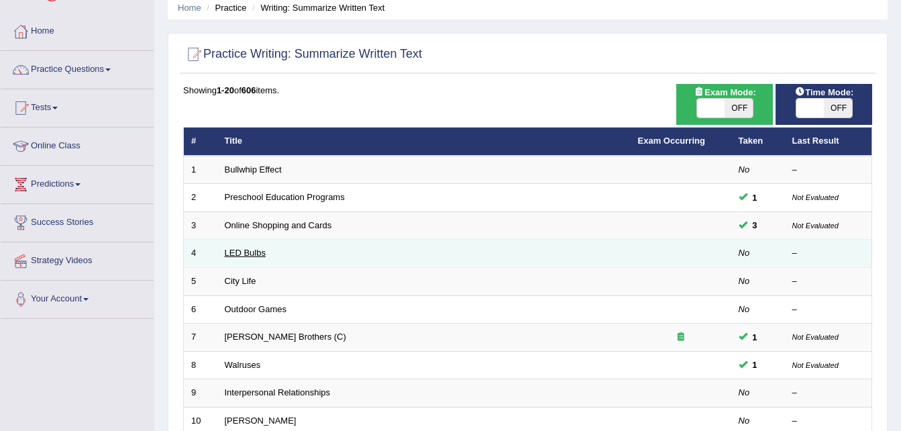
click at [245, 254] on link "LED Bulbs" at bounding box center [245, 253] width 41 height 10
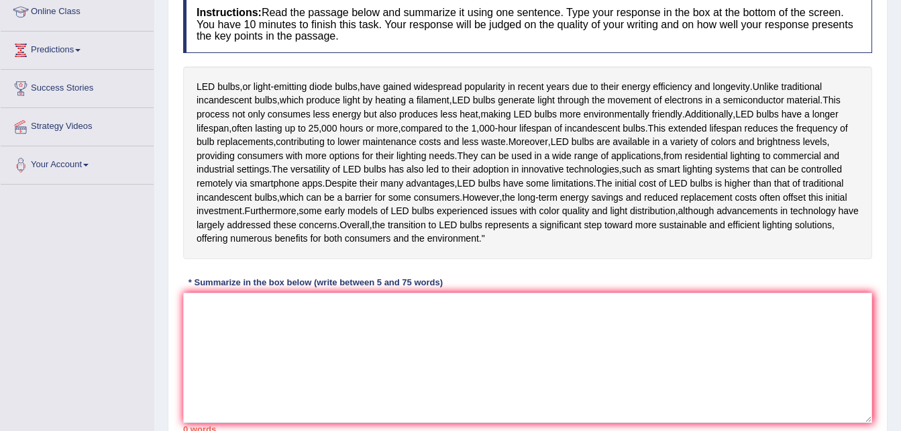
scroll to position [215, 0]
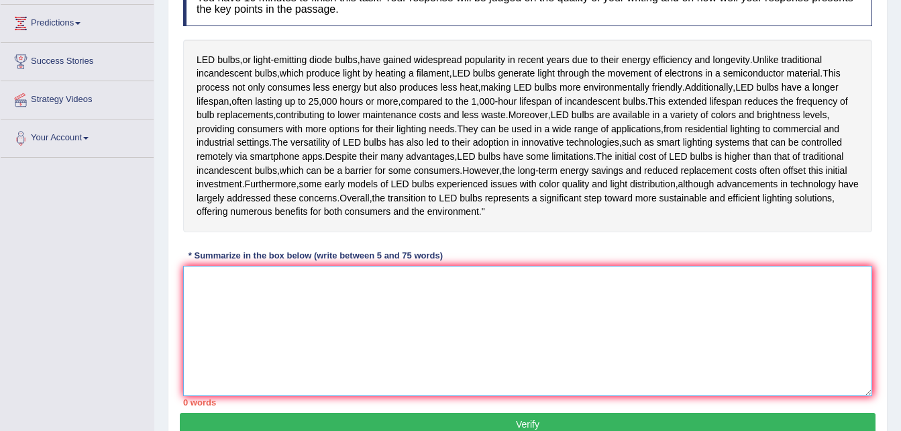
click at [307, 358] on textarea at bounding box center [527, 331] width 689 height 130
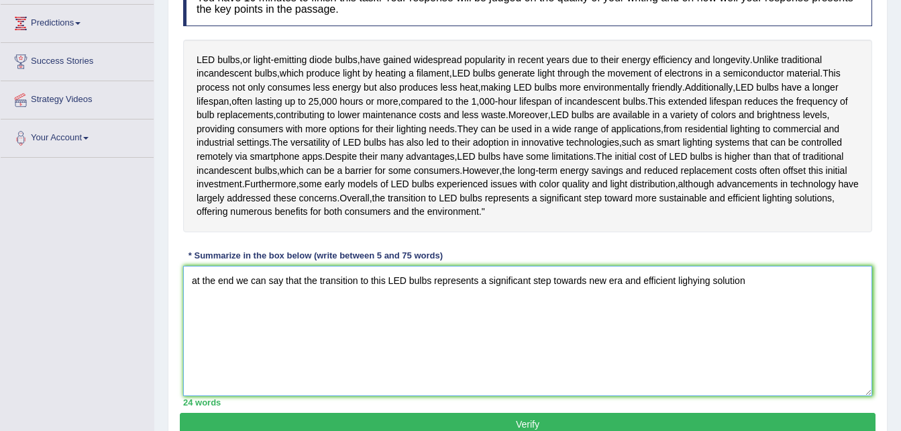
click at [189, 317] on textarea "at the end we can say that the transition to this LED bulbs represents a signif…" at bounding box center [527, 331] width 689 height 130
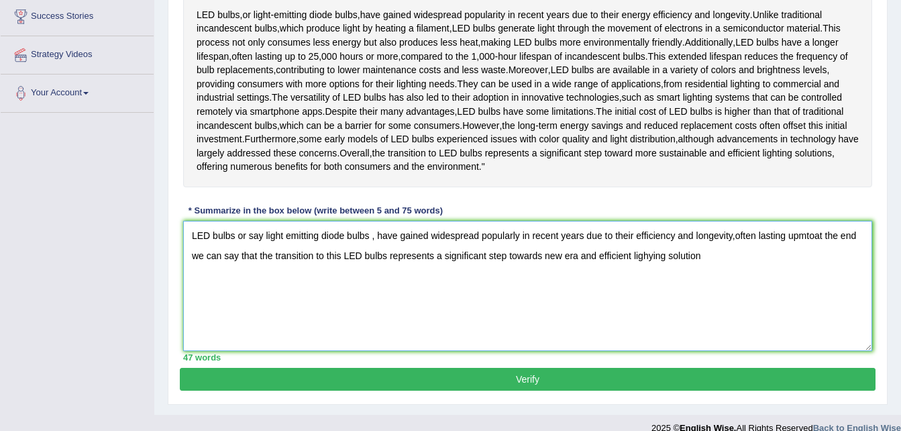
scroll to position [263, 0]
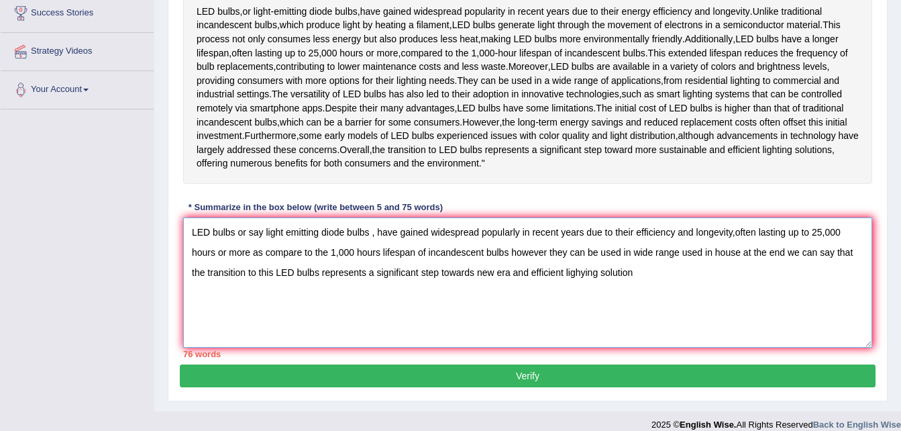
click at [730, 274] on textarea "LED bulbs or say light emitting diode bulbs , have gained widespread popularly …" at bounding box center [527, 282] width 689 height 130
click at [730, 272] on textarea "LED bulbs or say light emitting diode bulbs , have gained widespread popularly …" at bounding box center [527, 282] width 689 height 130
click at [566, 291] on textarea "LED bulbs or say light emitting diode bulbs , have gained widespread popularly …" at bounding box center [527, 282] width 689 height 130
click at [620, 314] on textarea "LED bulbs or say light emitting diode bulbs , have gained widespread popularly …" at bounding box center [527, 282] width 689 height 130
type textarea "LED bulbs or say light emitting diode bulbs , have gained widespread popularly …"
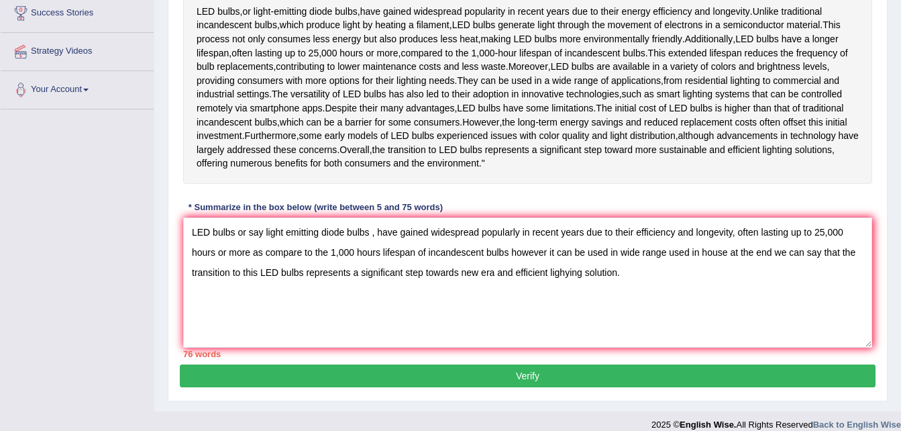
click at [580, 387] on button "Verify" at bounding box center [528, 375] width 696 height 23
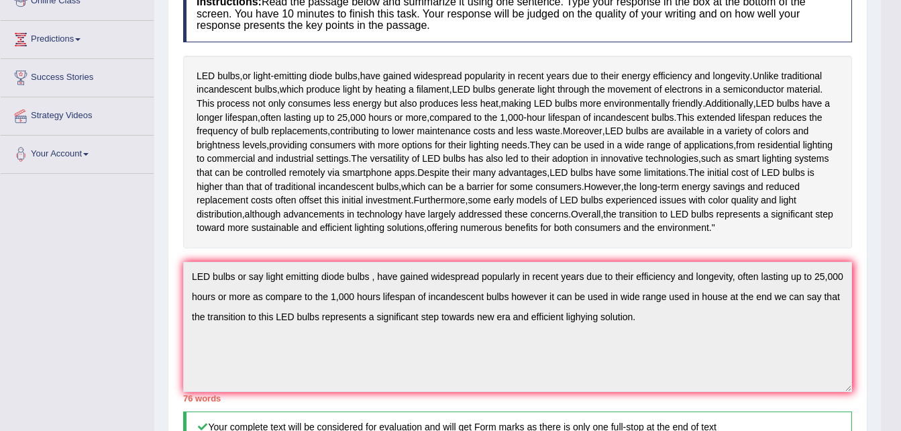
scroll to position [0, 0]
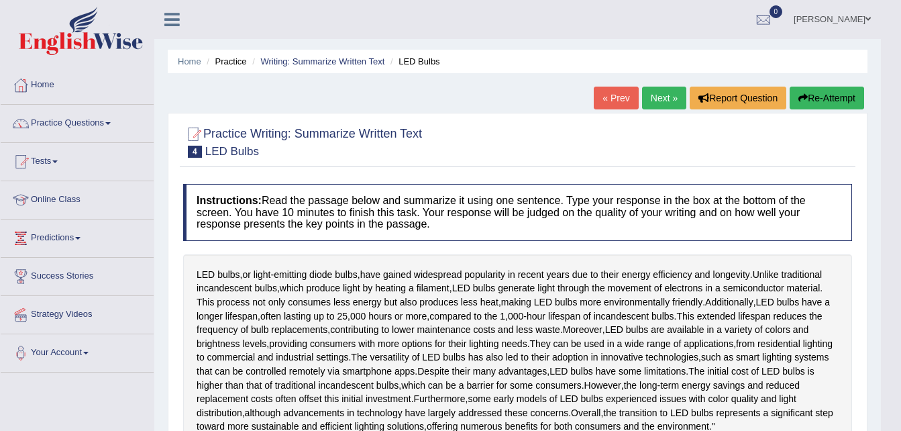
click at [799, 103] on button "Re-Attempt" at bounding box center [827, 98] width 74 height 23
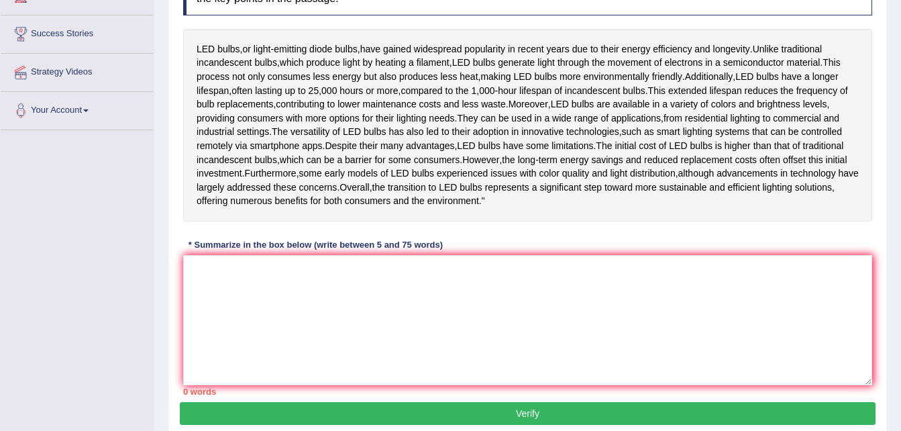
scroll to position [228, 0]
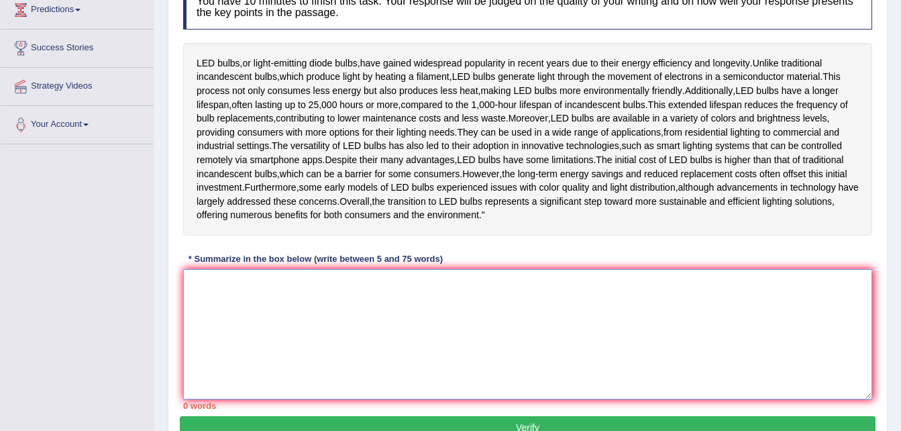
click at [226, 333] on textarea at bounding box center [527, 334] width 689 height 130
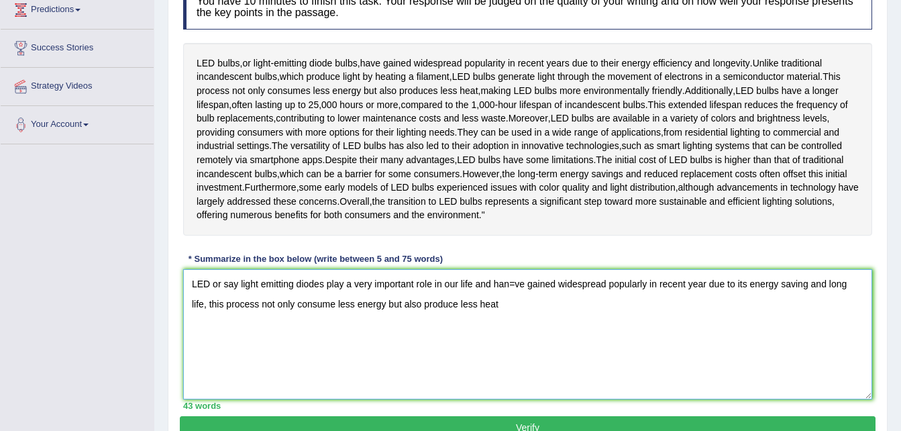
click at [522, 324] on textarea "LED or say light emitting diodes play a very important role in our life and han…" at bounding box center [527, 334] width 689 height 130
click at [490, 341] on textarea "LED or say light emitting diodes play a very important role in our life and hav…" at bounding box center [527, 334] width 689 height 130
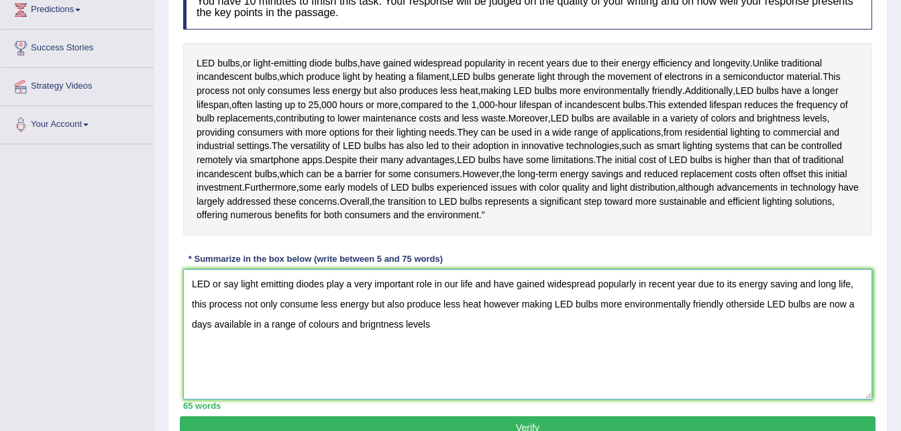
click at [342, 322] on textarea "LED or say light emitting diodes play a very important role in our life and hav…" at bounding box center [527, 334] width 689 height 130
click at [441, 369] on textarea "LED or say light emitting diodes plays a very important role in our life and ha…" at bounding box center [527, 334] width 689 height 130
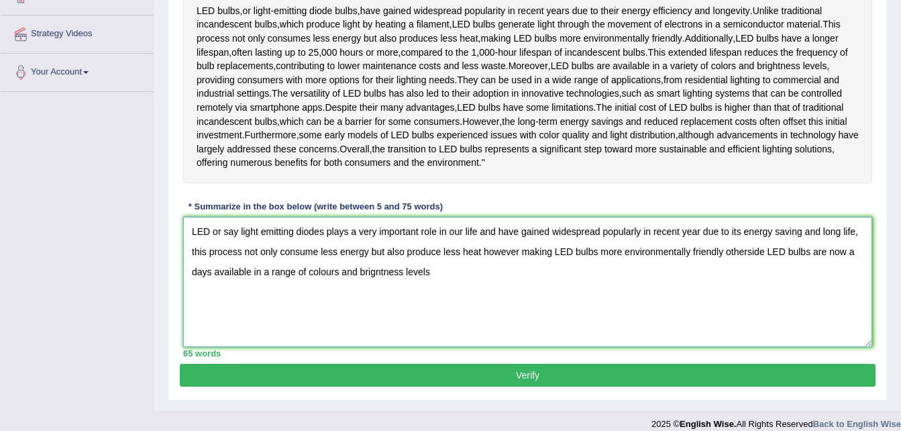
scroll to position [282, 0]
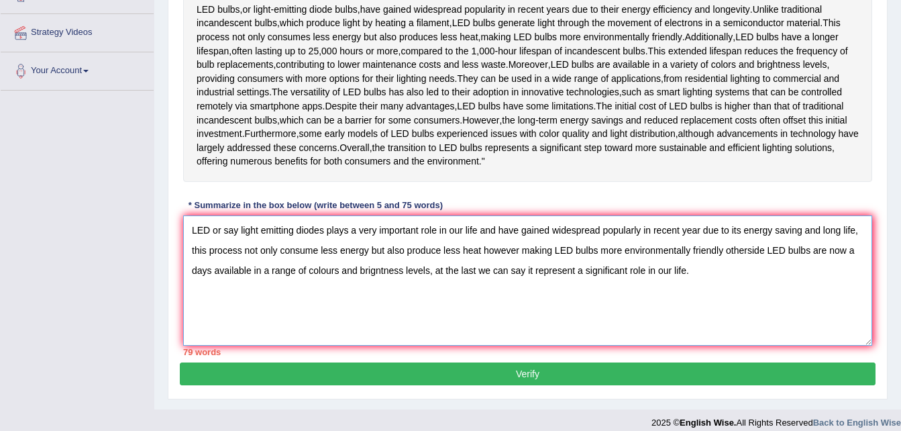
type textarea "LED or say light emitting diodes plays a very important role in our life and ha…"
click at [544, 385] on button "Verify" at bounding box center [528, 373] width 696 height 23
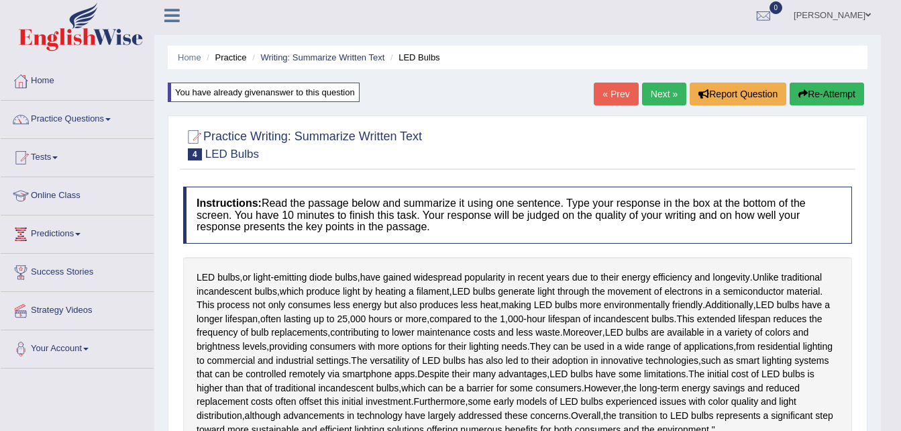
scroll to position [0, 0]
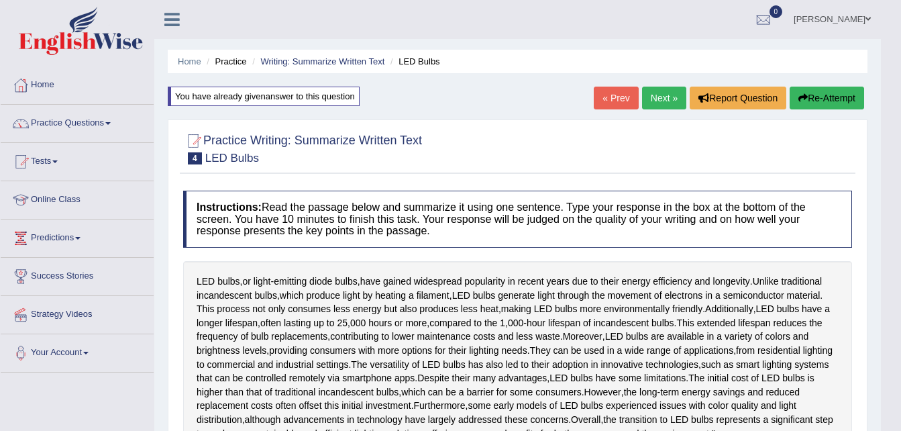
click at [823, 87] on button "Re-Attempt" at bounding box center [827, 98] width 74 height 23
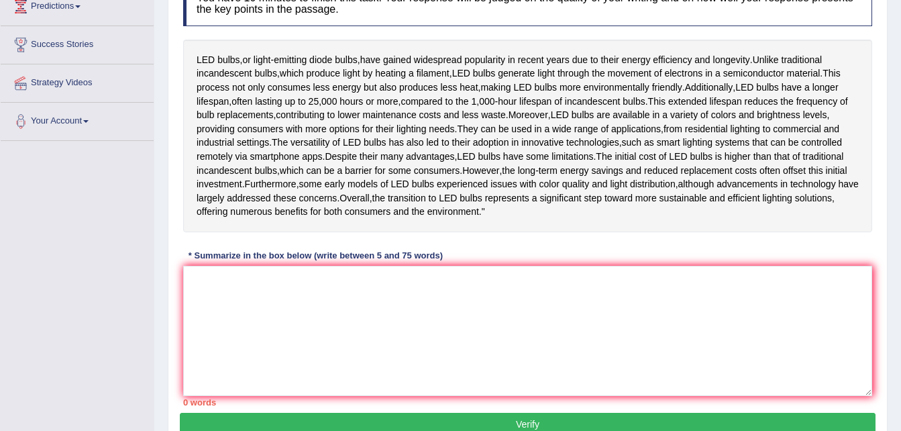
scroll to position [242, 0]
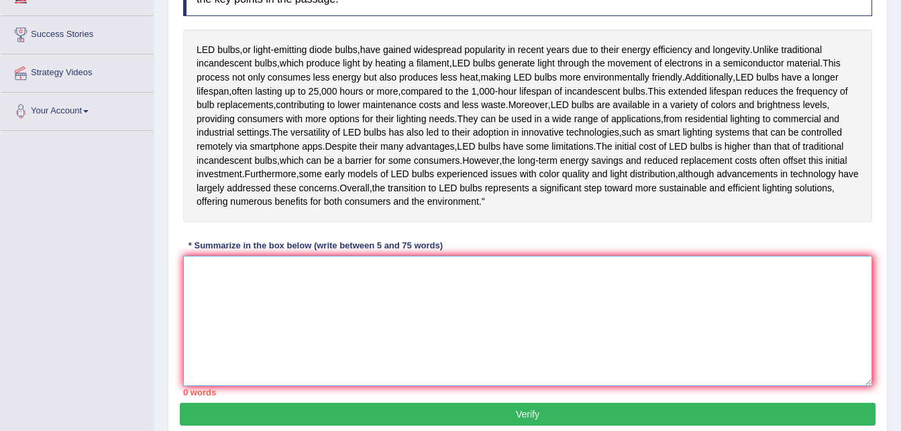
click at [598, 386] on textarea at bounding box center [527, 321] width 689 height 130
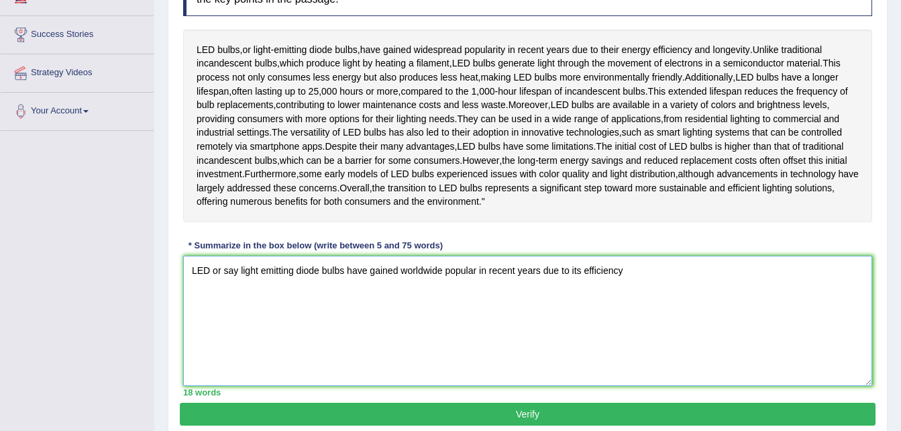
click at [581, 309] on textarea "LED or say light emitting diode bulbs have gained worldwide popular in recent y…" at bounding box center [527, 321] width 689 height 130
click at [611, 311] on textarea "LED or say light emitting diode bulbs have gained worldwide popular in recent y…" at bounding box center [527, 321] width 689 height 130
click at [651, 308] on textarea "LED or say light emitting diode bulbs have gained worldwide popular in recent y…" at bounding box center [527, 321] width 689 height 130
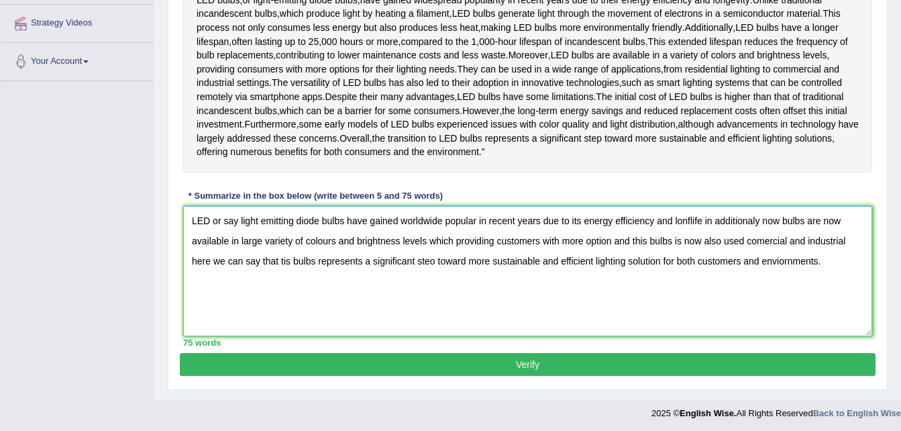
scroll to position [303, 0]
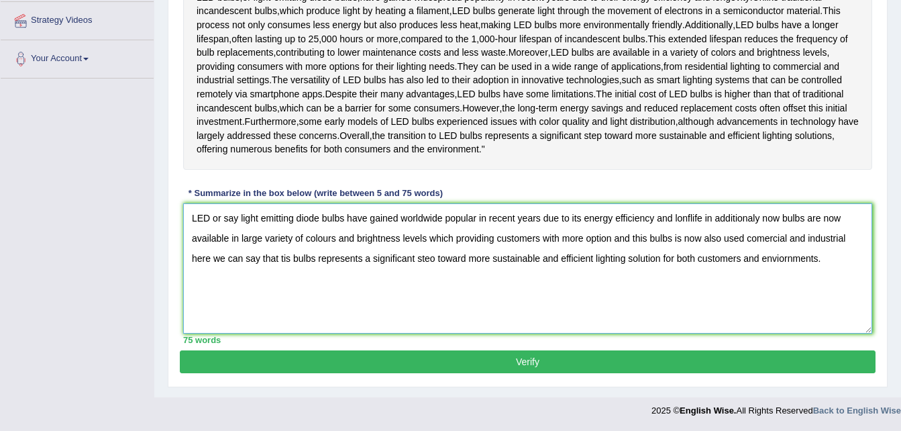
type textarea "LED or say light emitting diode bulbs have gained worldwide popular in recent y…"
click at [599, 373] on button "Verify" at bounding box center [528, 361] width 696 height 23
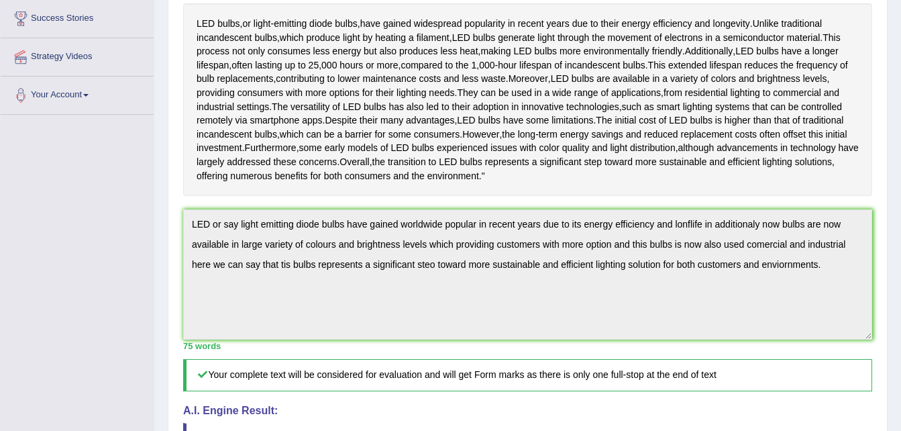
scroll to position [236, 0]
